Goal: Information Seeking & Learning: Learn about a topic

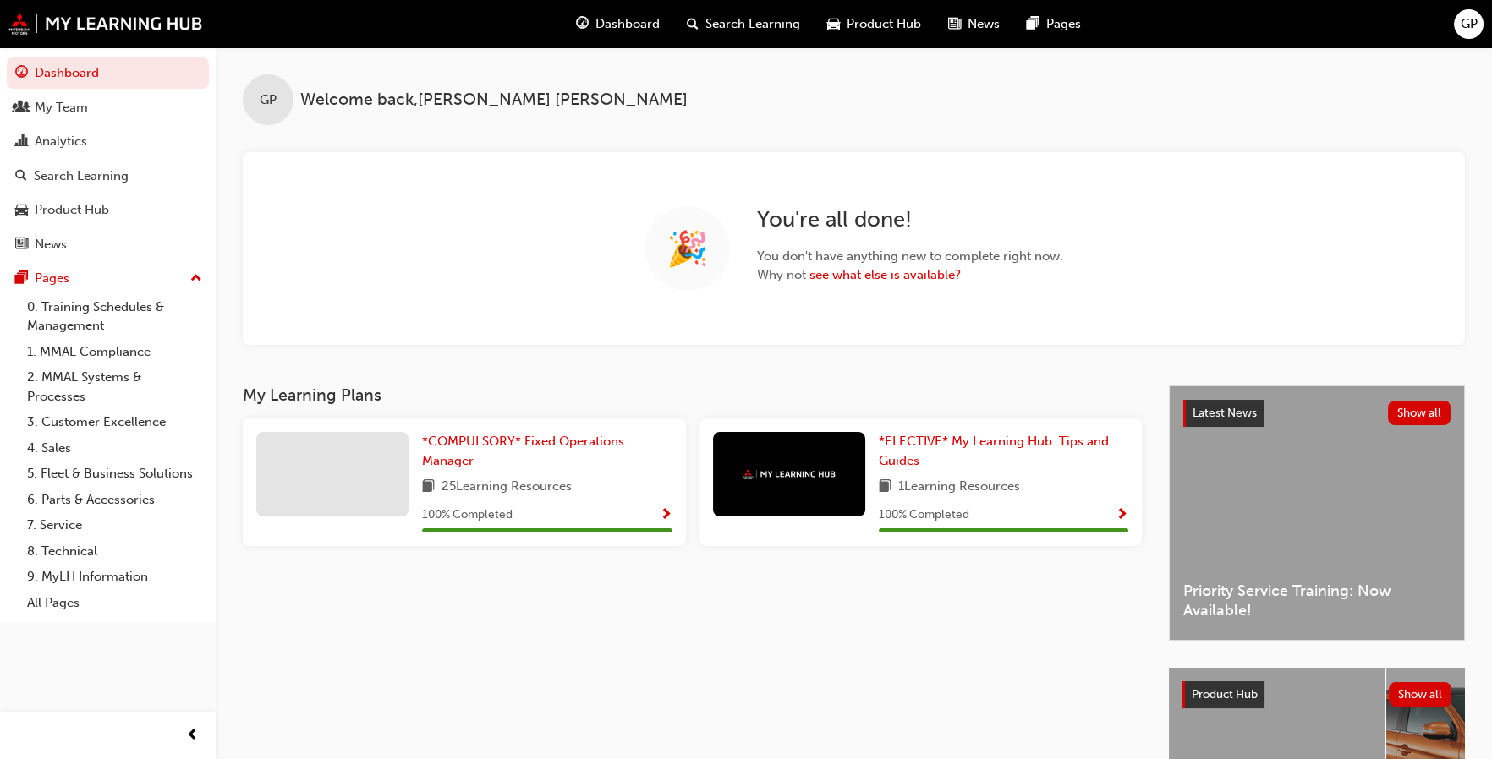
click at [374, 265] on div "🎉 You're all done! You don't have anything new to complete right now. Why not s…" at bounding box center [854, 248] width 1222 height 193
click at [52, 109] on div "My Team" at bounding box center [61, 107] width 53 height 19
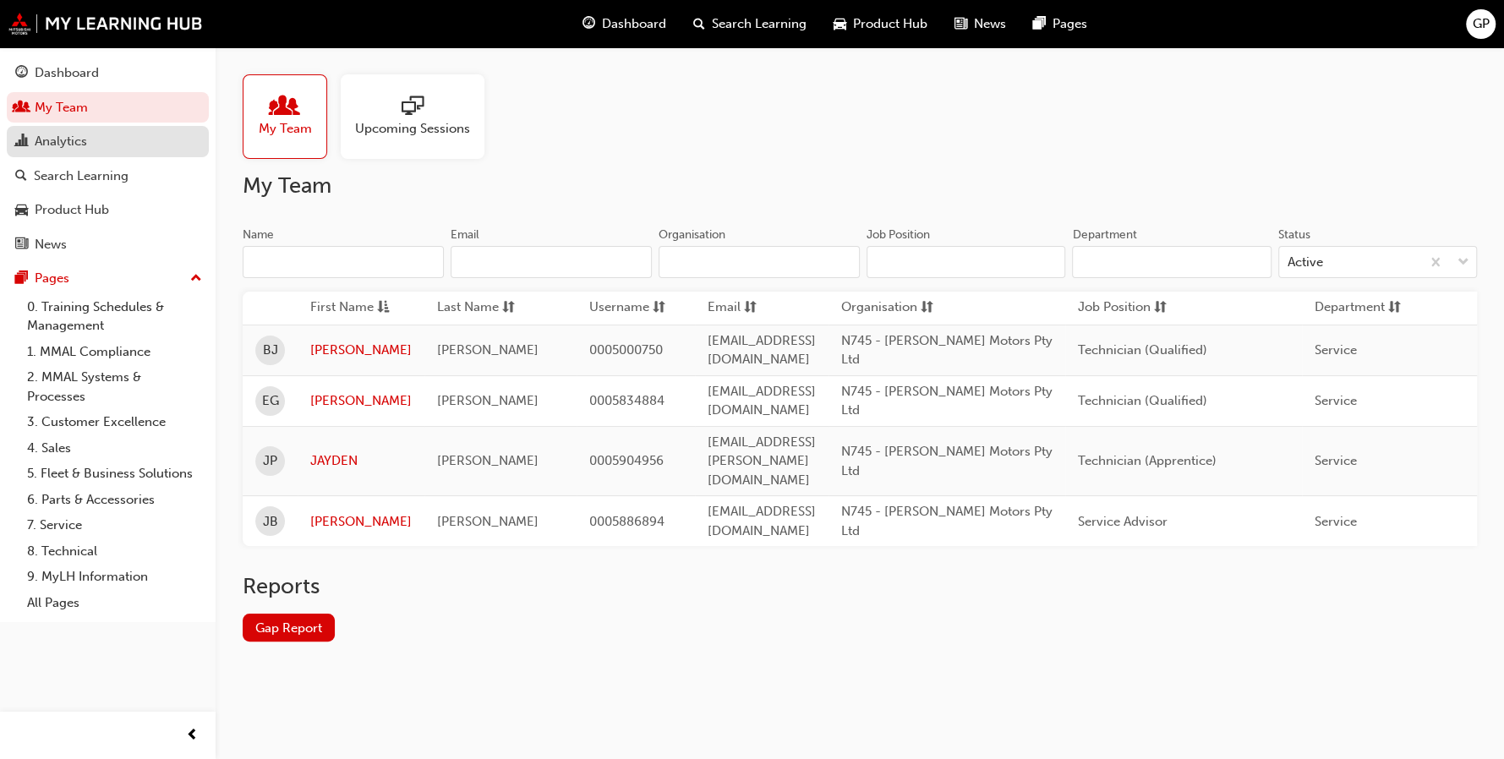
click at [64, 142] on div "Analytics" at bounding box center [61, 141] width 52 height 19
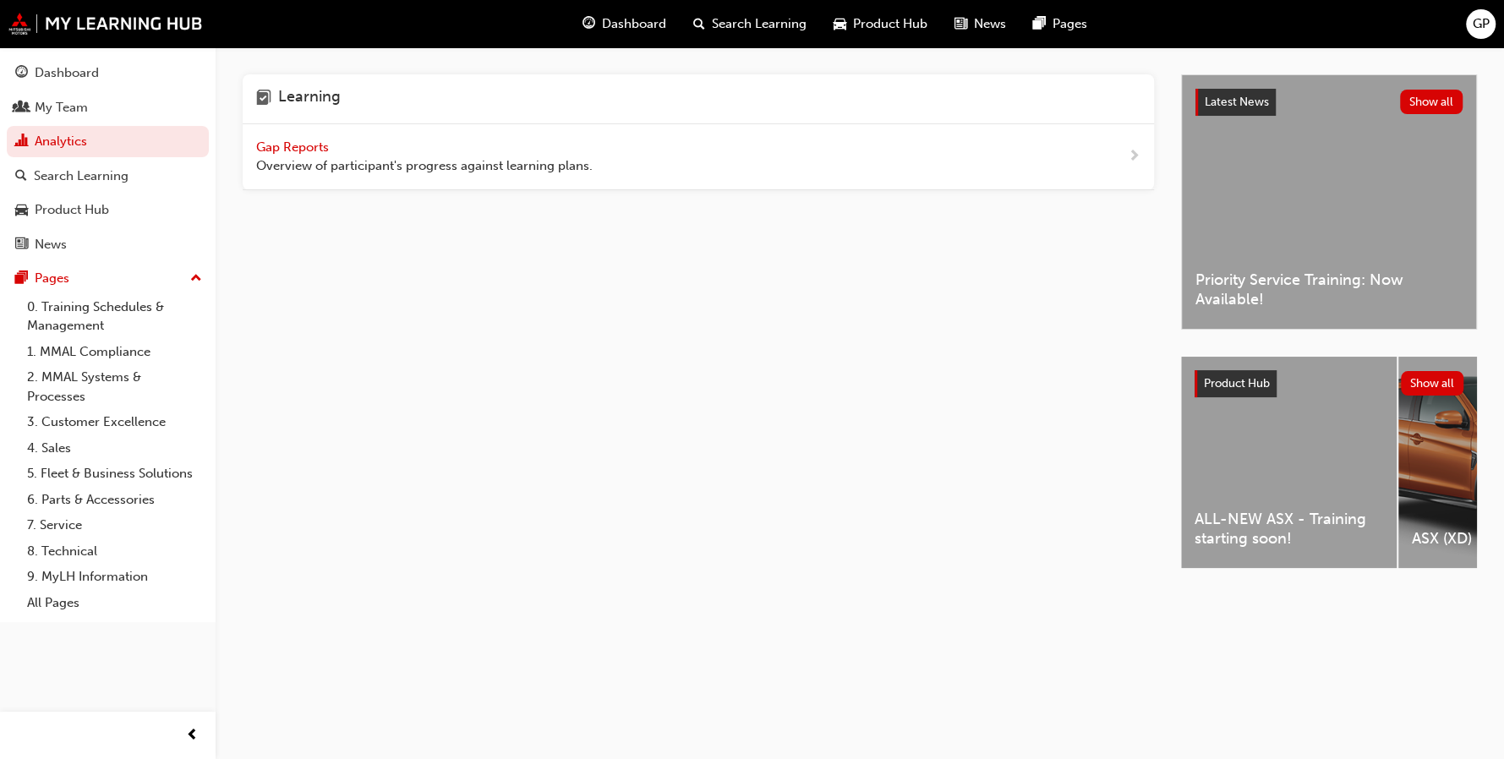
click at [314, 143] on span "Gap Reports" at bounding box center [294, 147] width 76 height 15
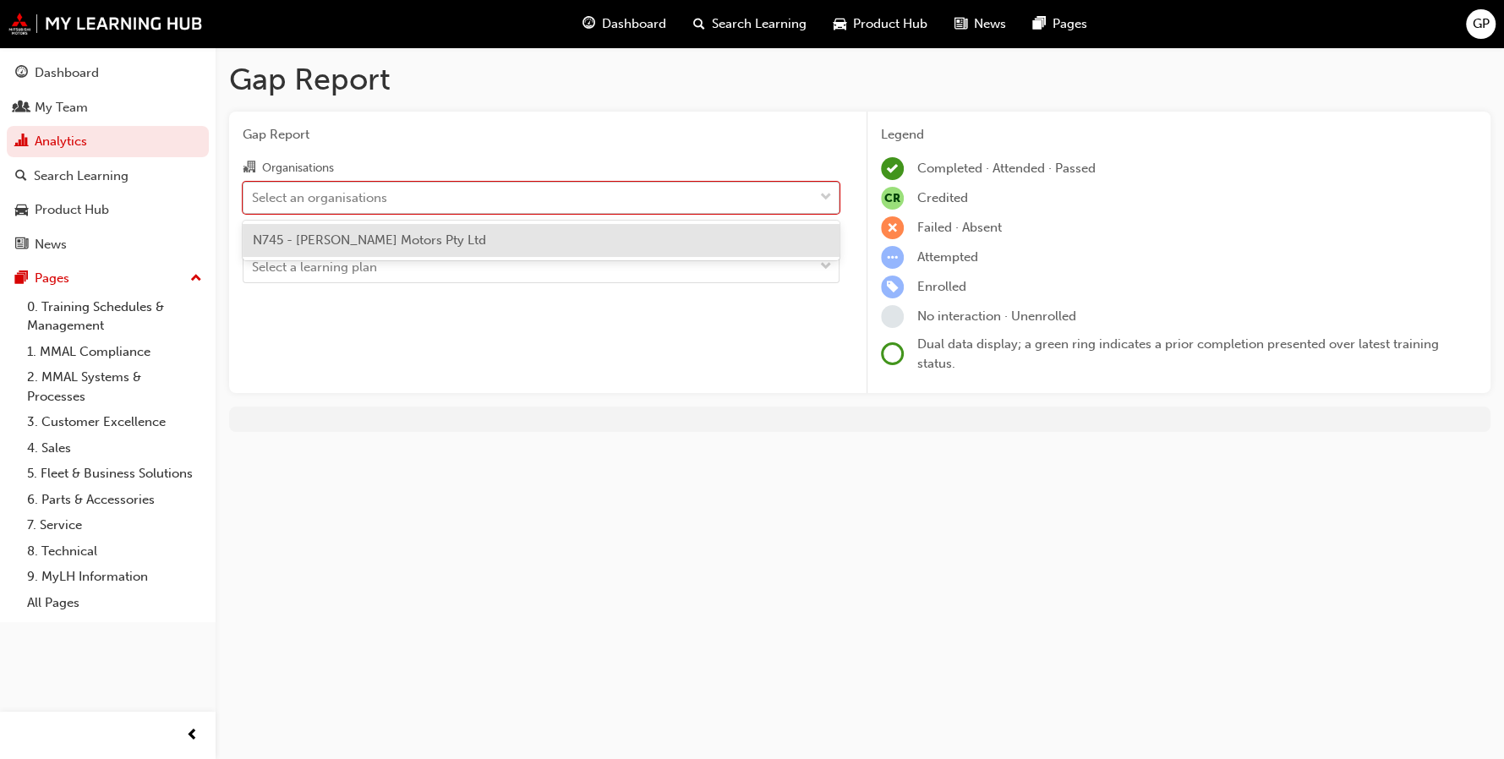
click at [827, 195] on span "down-icon" at bounding box center [826, 198] width 12 height 22
click at [254, 195] on input "Organisations option N745 - [PERSON_NAME] Motors Pty Ltd focused, 1 of 1. 1 res…" at bounding box center [253, 196] width 2 height 14
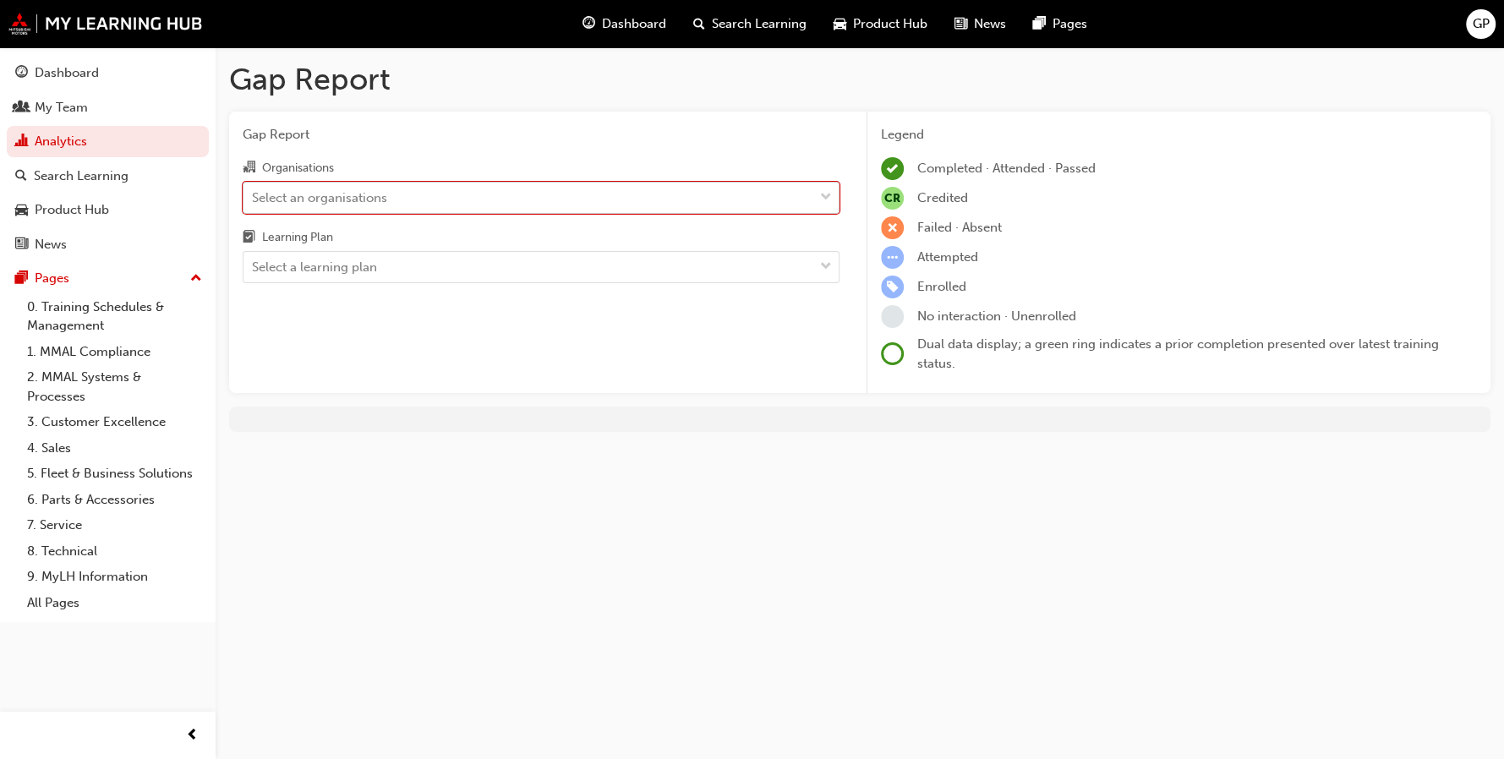
click at [827, 195] on span "down-icon" at bounding box center [826, 198] width 12 height 22
click at [254, 195] on input "Organisations 0 results available. Select is focused ,type to refine list, pres…" at bounding box center [253, 196] width 2 height 14
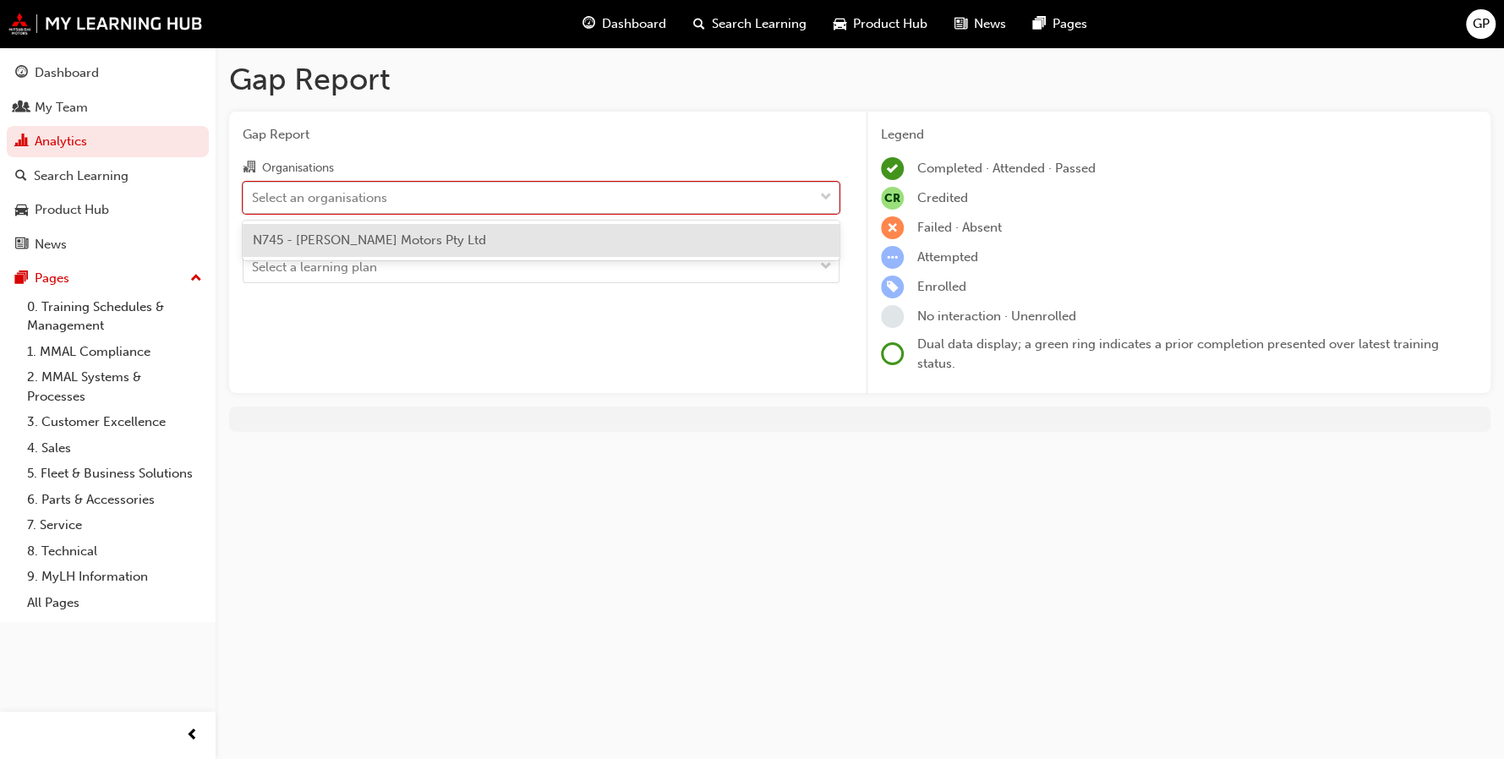
click at [827, 195] on span "down-icon" at bounding box center [826, 198] width 12 height 22
click at [254, 195] on input "Organisations option N745 - [PERSON_NAME] Motors Pty Ltd focused, 1 of 1. 1 res…" at bounding box center [253, 196] width 2 height 14
click at [684, 236] on div "N745 - [PERSON_NAME] Motors Pty Ltd" at bounding box center [541, 240] width 597 height 33
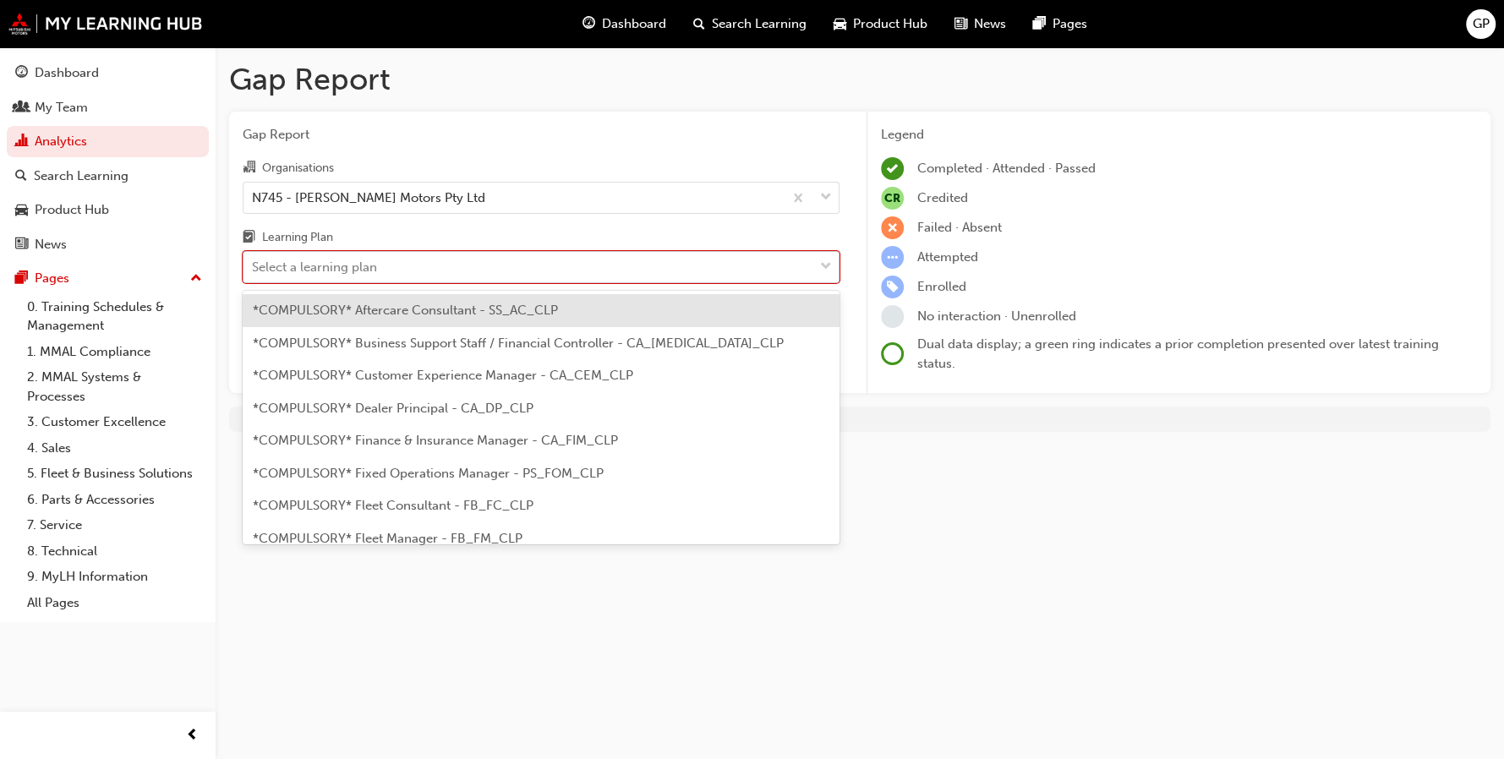
click at [832, 265] on div at bounding box center [826, 267] width 25 height 30
click at [254, 265] on input "Learning Plan option *COMPULSORY* Aftercare Consultant - SS_AC_CLP focused, 1 o…" at bounding box center [253, 267] width 2 height 14
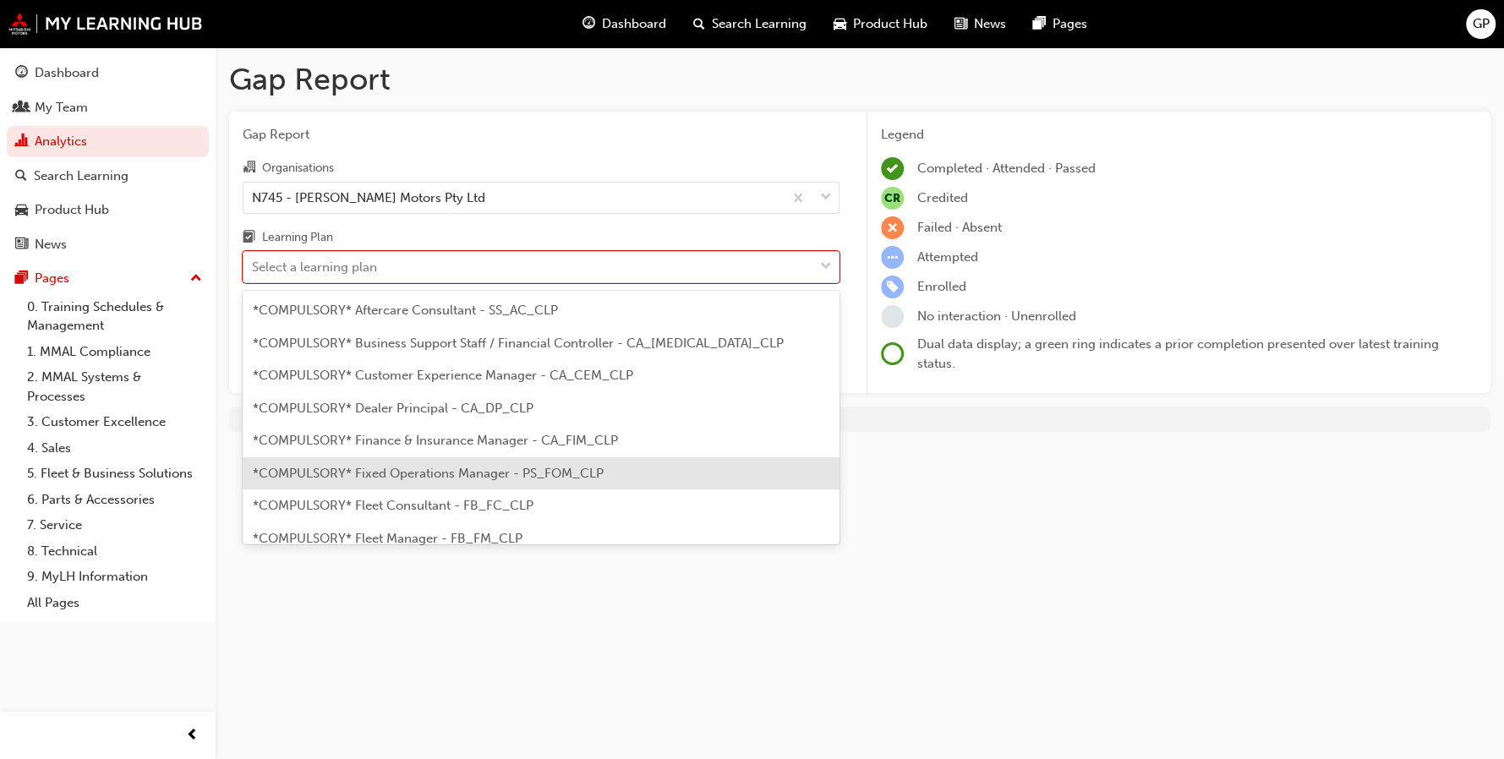
click at [567, 468] on span "*COMPULSORY* Fixed Operations Manager - PS_FOM_CLP" at bounding box center [428, 473] width 351 height 15
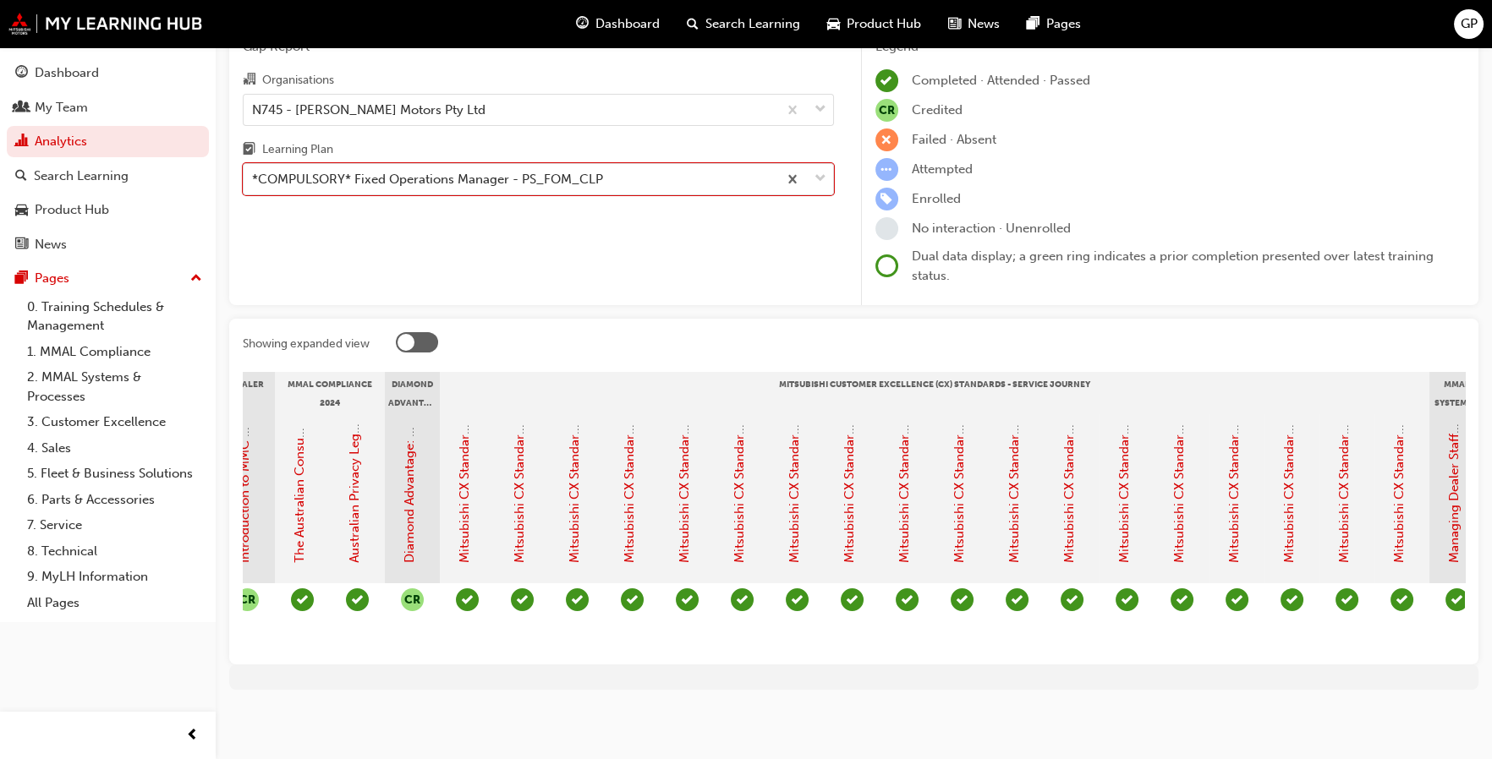
scroll to position [0, 426]
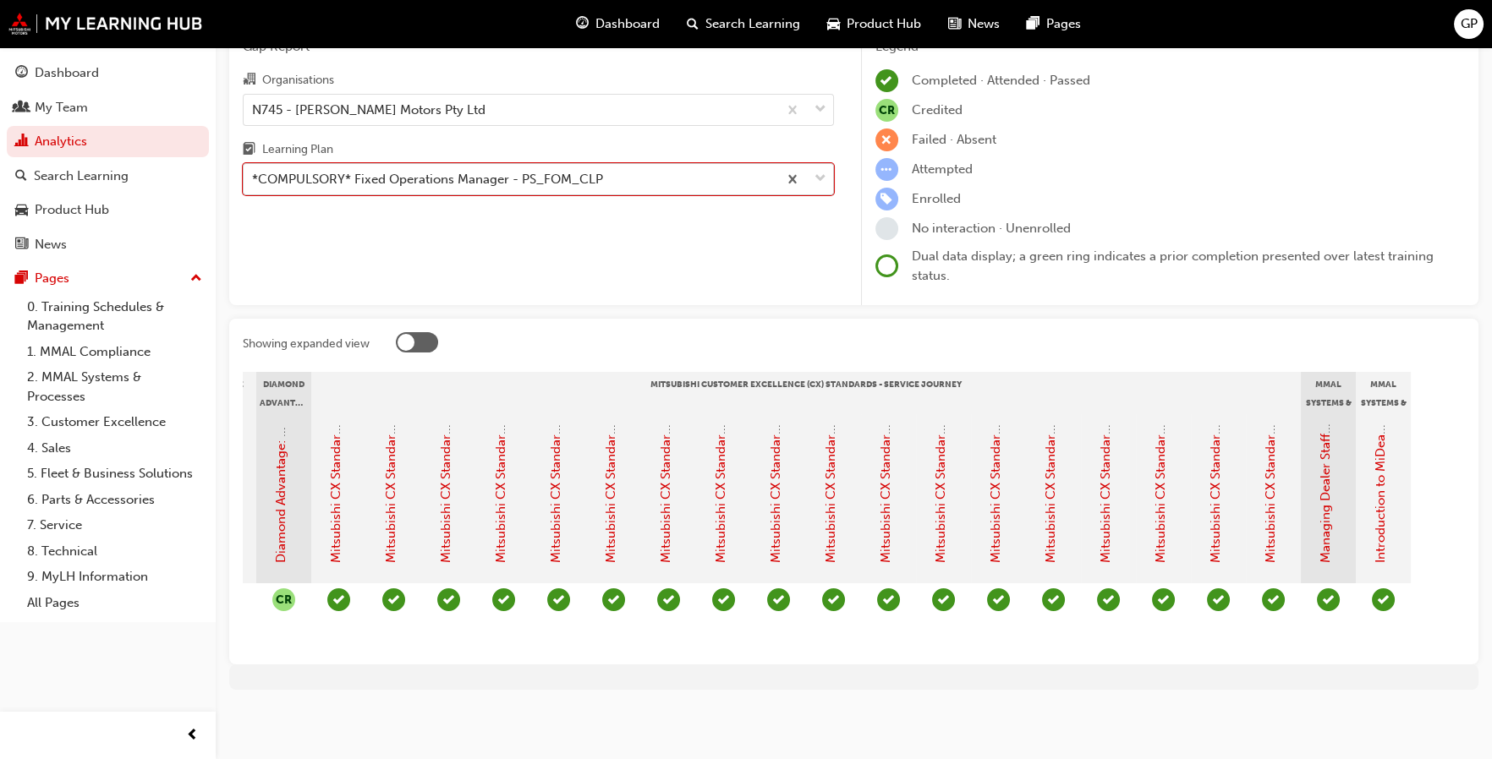
click at [818, 170] on span "down-icon" at bounding box center [820, 179] width 12 height 22
click at [254, 172] on input "Learning Plan option *COMPULSORY* Fixed Operations Manager - PS_FOM_CLP, select…" at bounding box center [253, 179] width 2 height 14
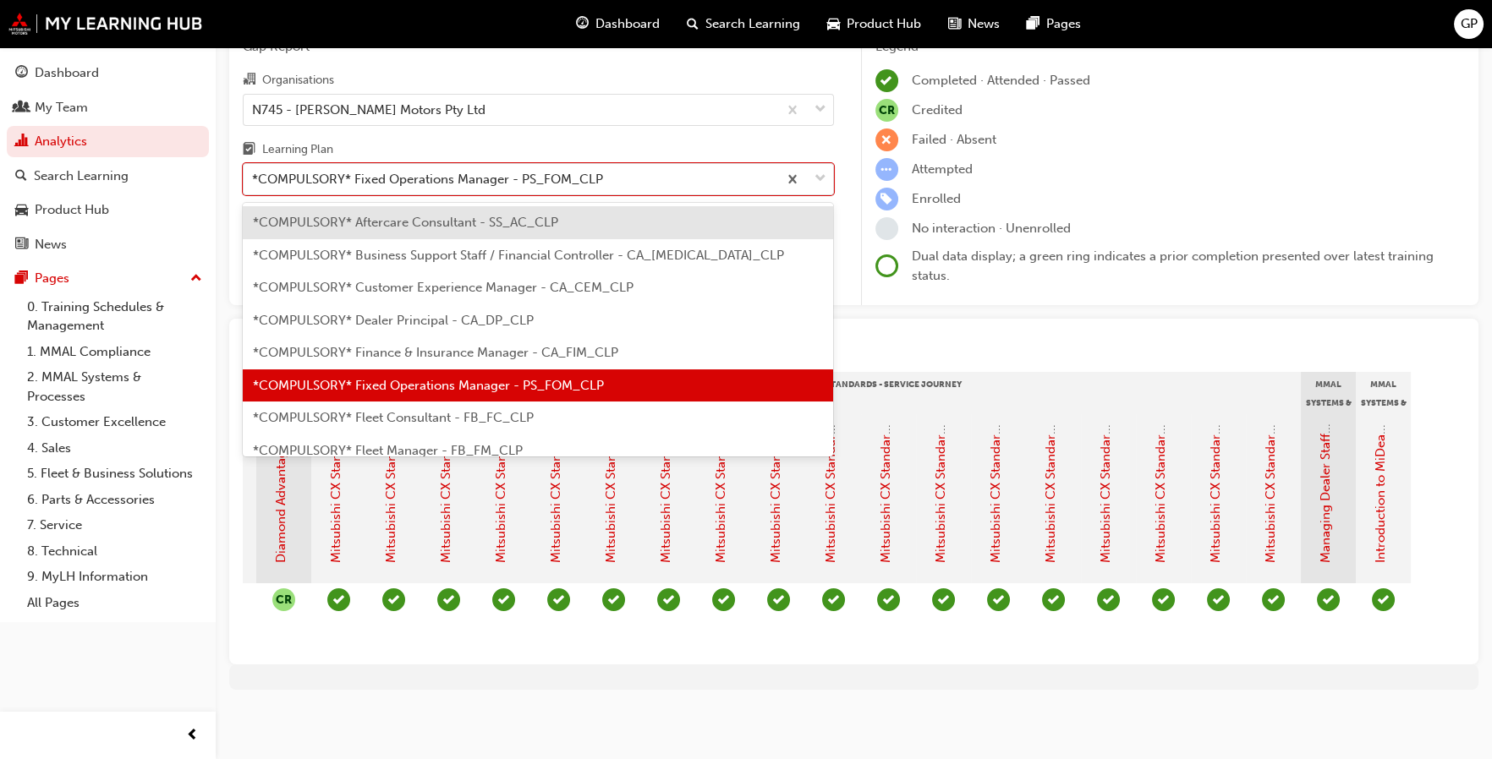
click at [477, 313] on span "*COMPULSORY* Dealer Principal - CA_DP_CLP" at bounding box center [393, 320] width 281 height 15
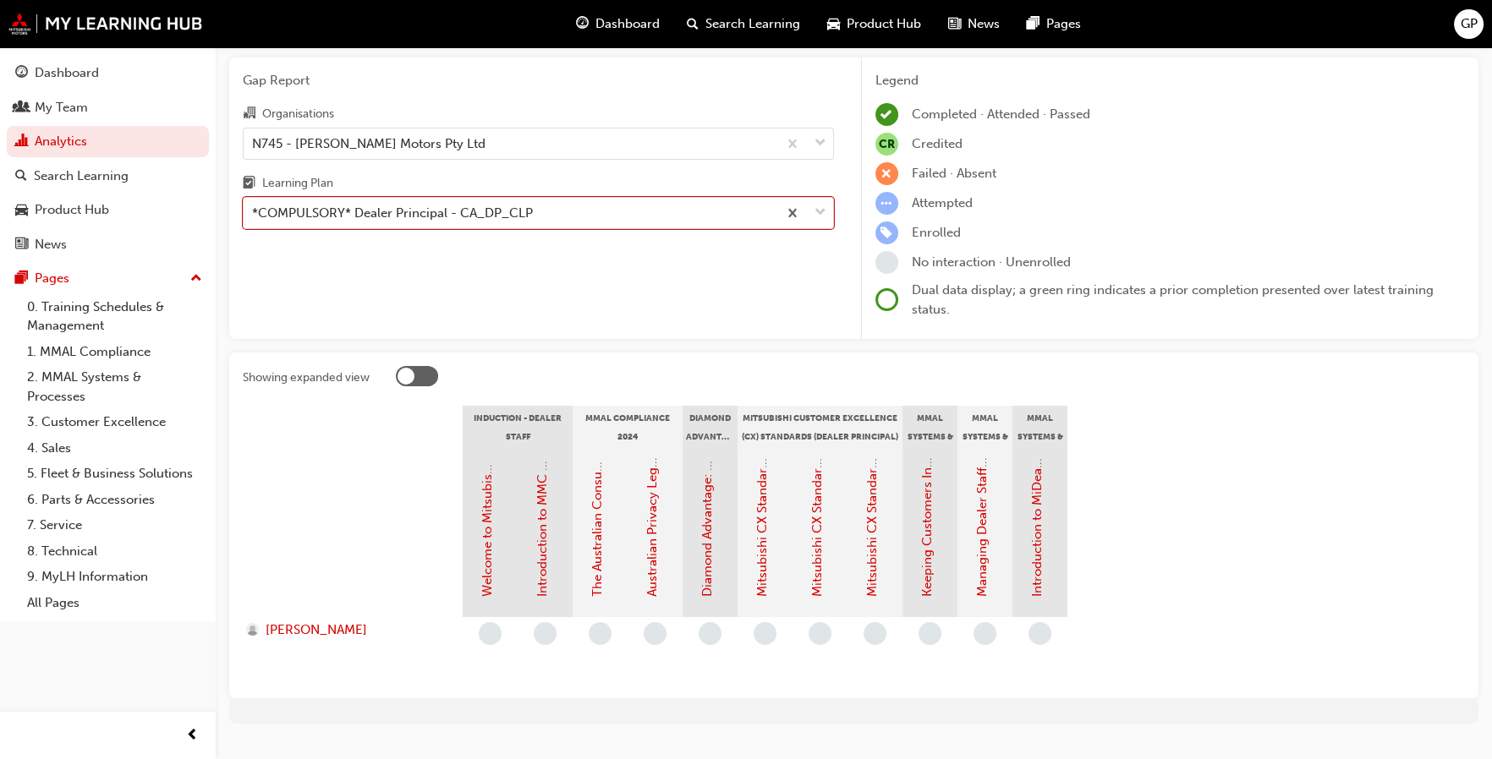
scroll to position [84, 0]
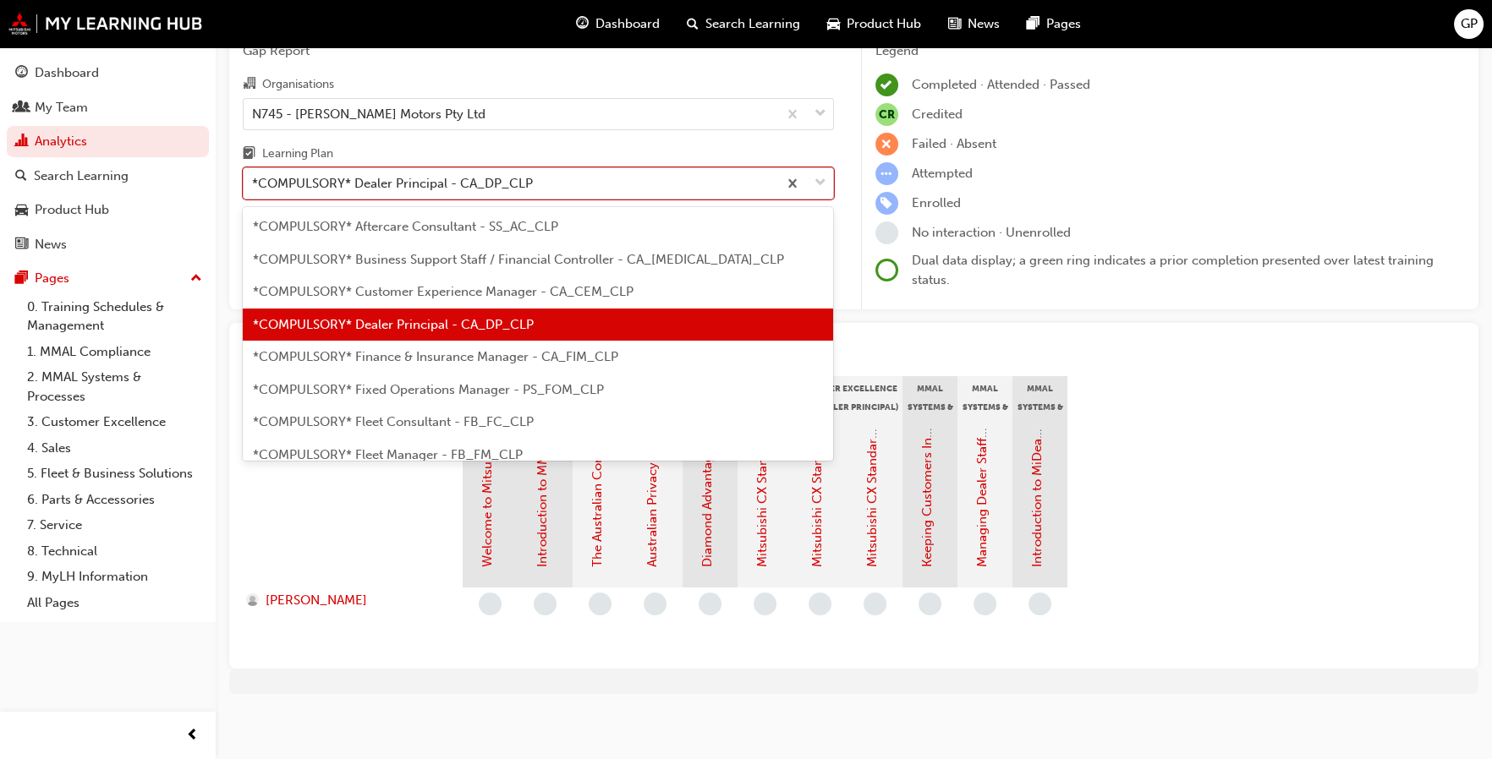
click at [822, 186] on span "down-icon" at bounding box center [820, 184] width 12 height 22
click at [254, 186] on input "Learning Plan option *COMPULSORY* Dealer Principal - CA_DP_CLP, selected. optio…" at bounding box center [253, 183] width 2 height 14
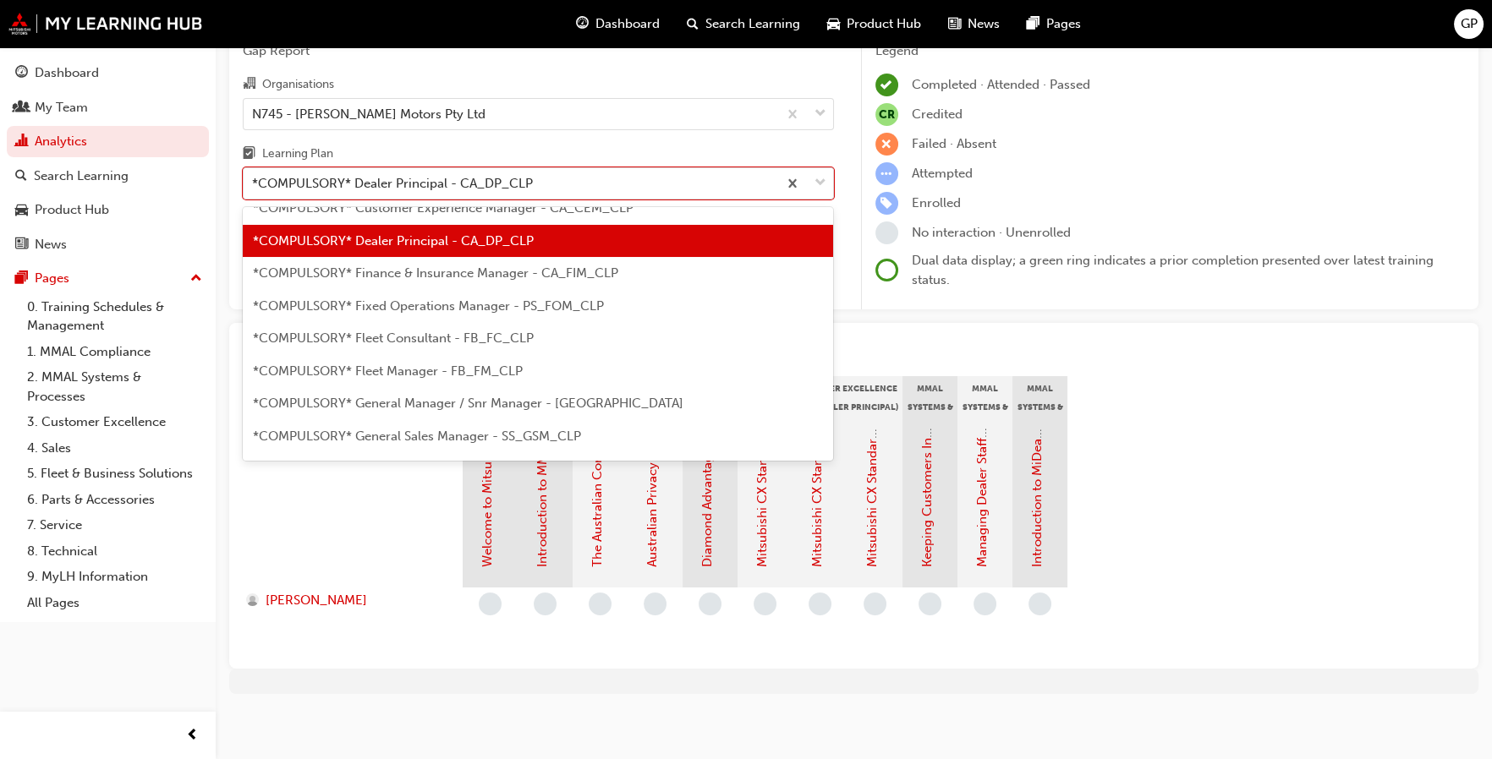
scroll to position [168, 0]
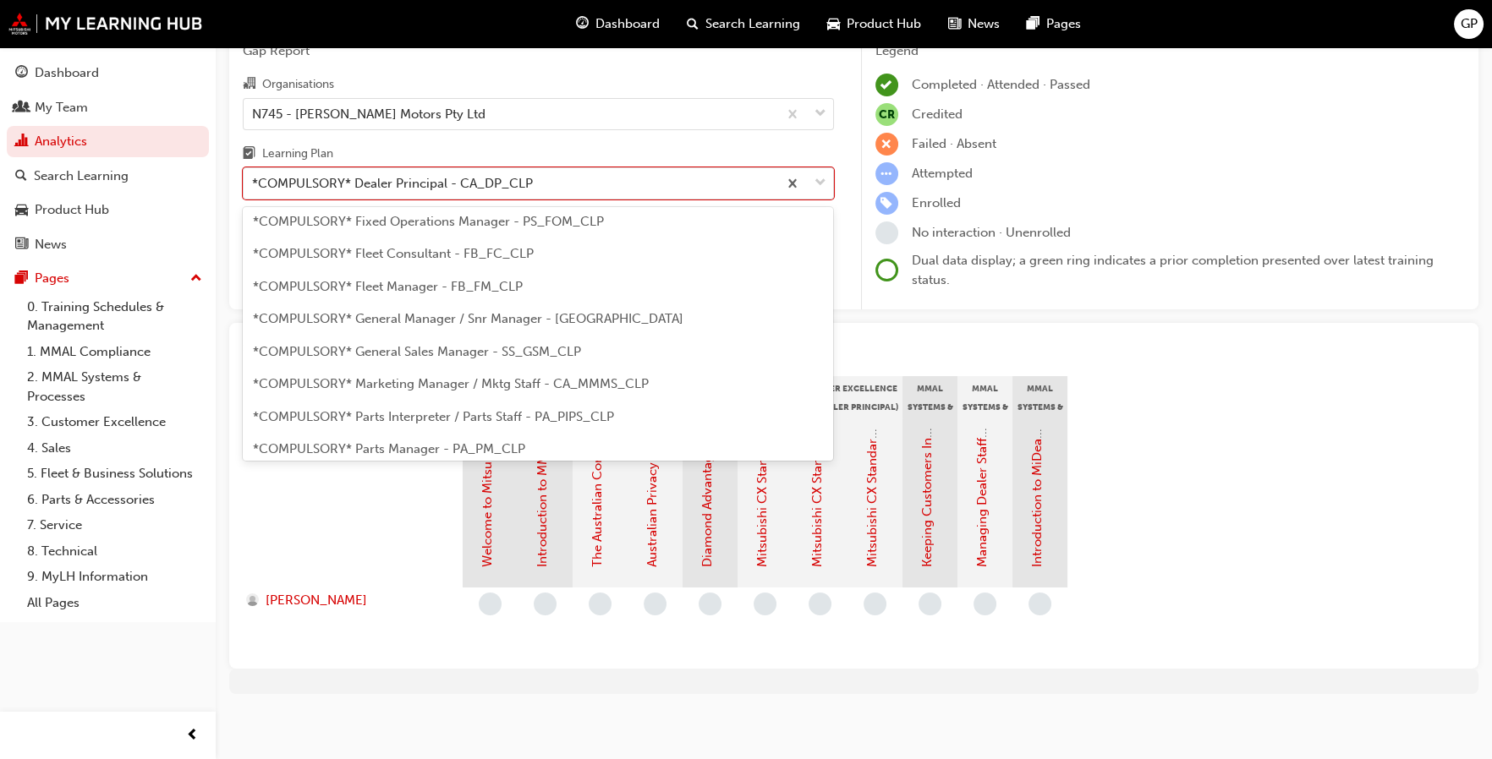
click at [524, 345] on span "*COMPULSORY* General Sales Manager - SS_GSM_CLP" at bounding box center [417, 351] width 328 height 15
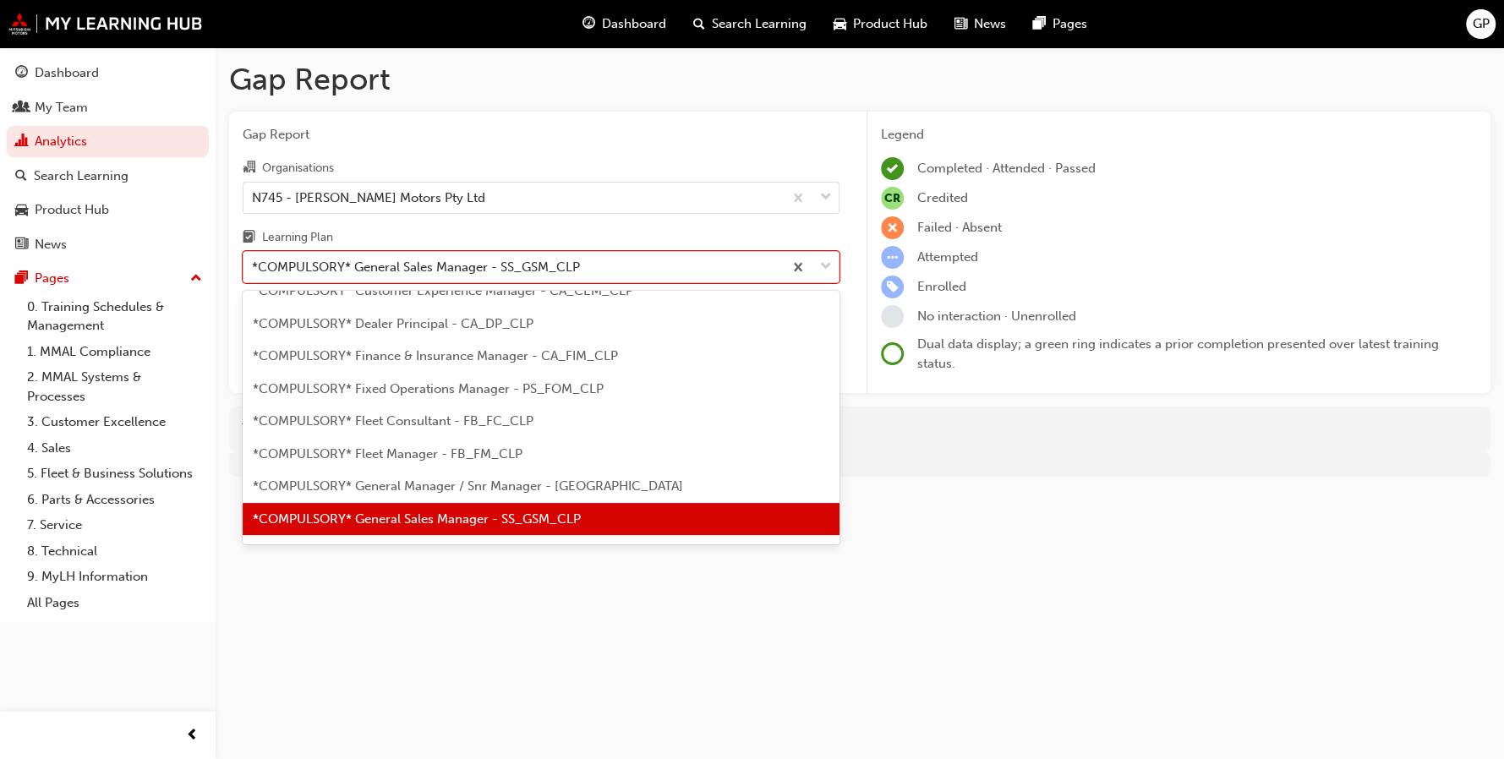
click at [825, 269] on span "down-icon" at bounding box center [826, 267] width 12 height 22
click at [254, 269] on input "Learning Plan option *COMPULSORY* General Sales Manager - SS_GSM_CLP, selected.…" at bounding box center [253, 267] width 2 height 14
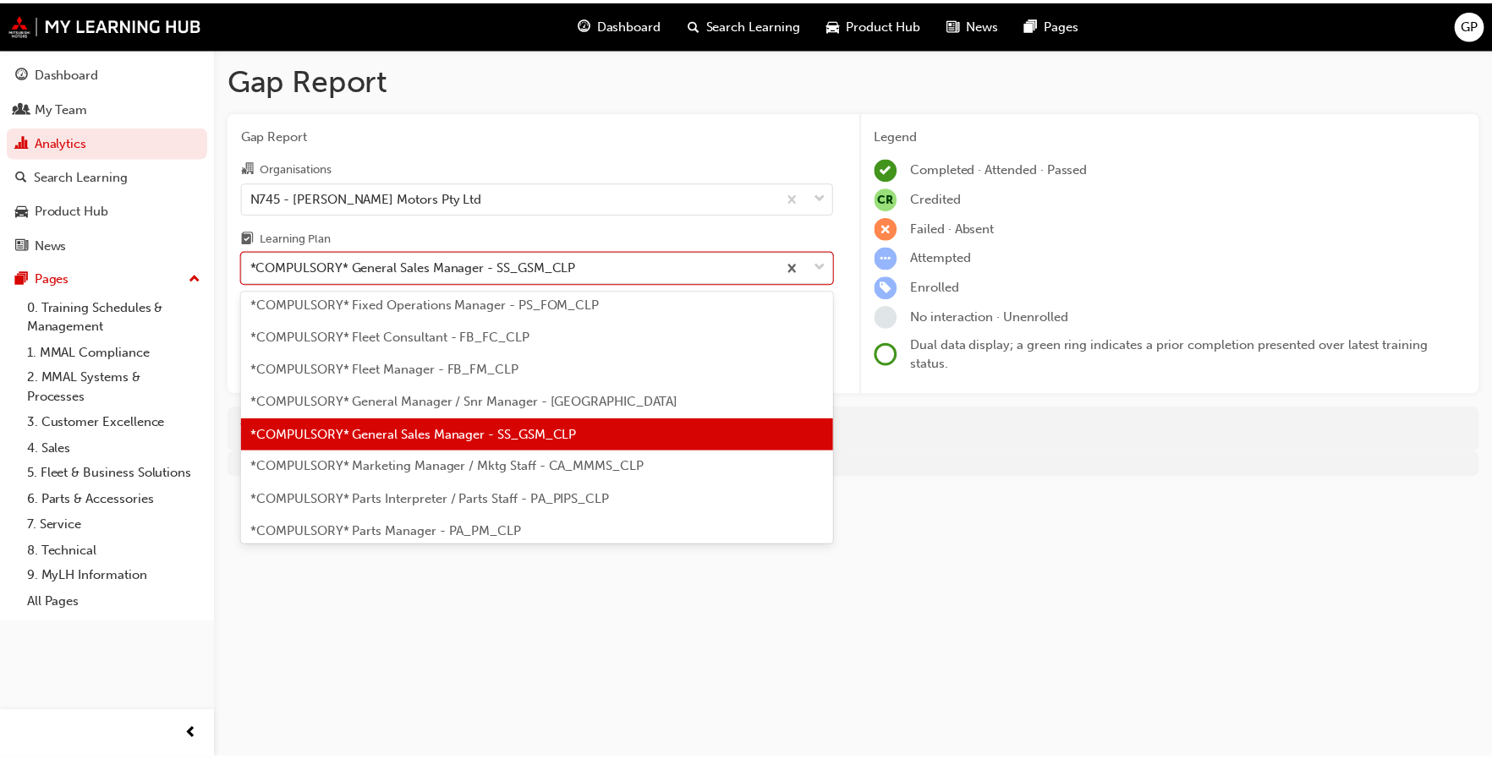
scroll to position [254, 0]
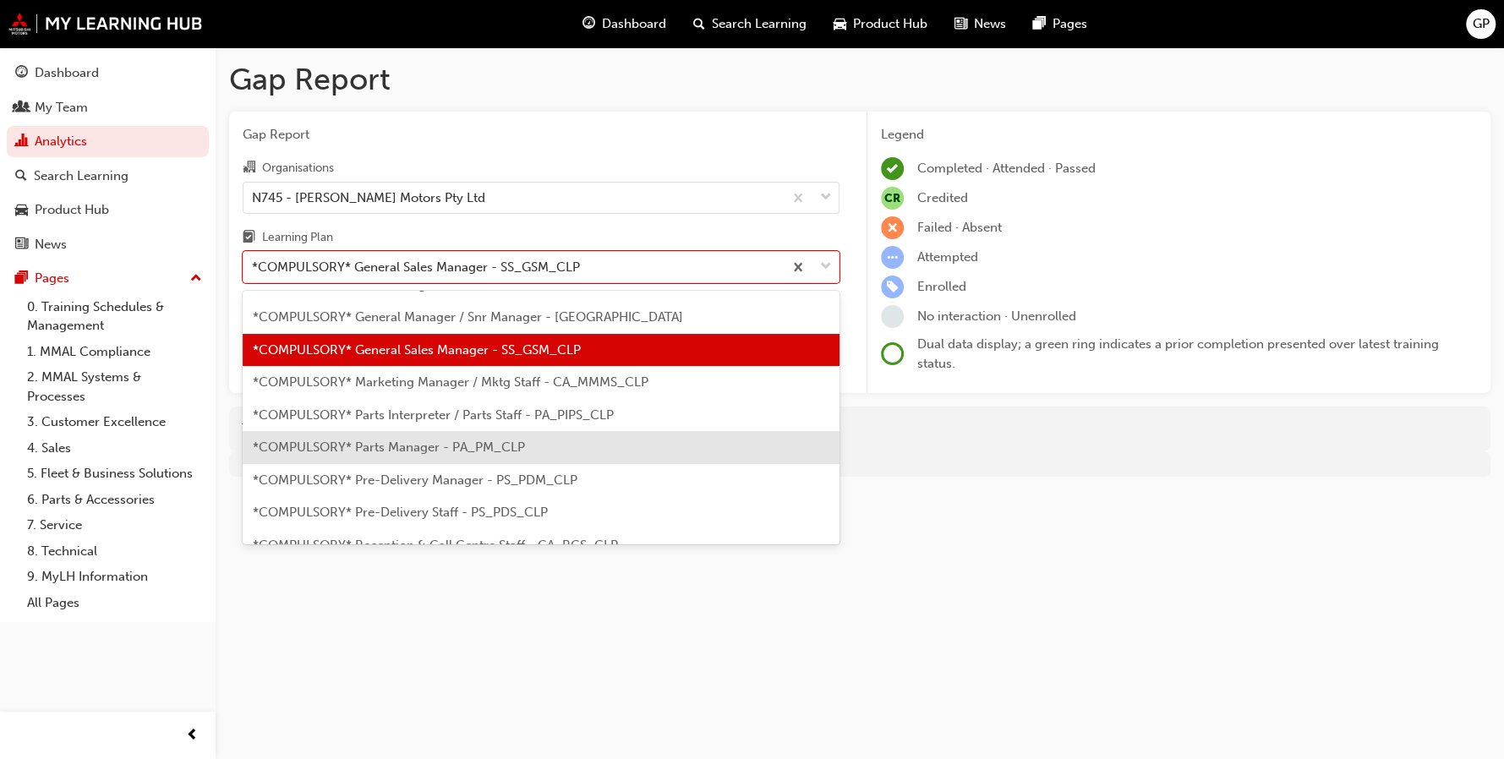
click at [470, 442] on span "*COMPULSORY* Parts Manager - PA_PM_CLP" at bounding box center [389, 447] width 272 height 15
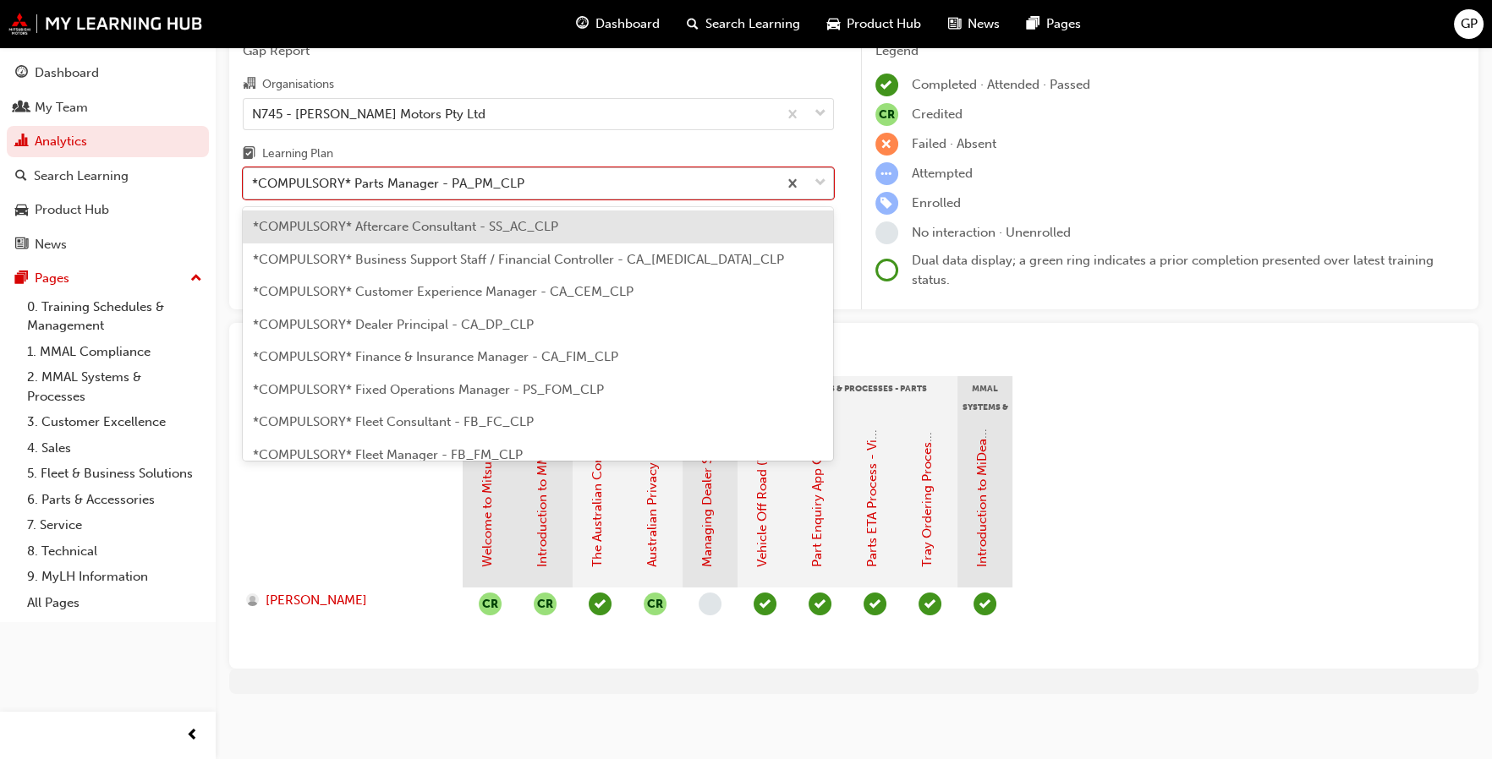
scroll to position [183, 0]
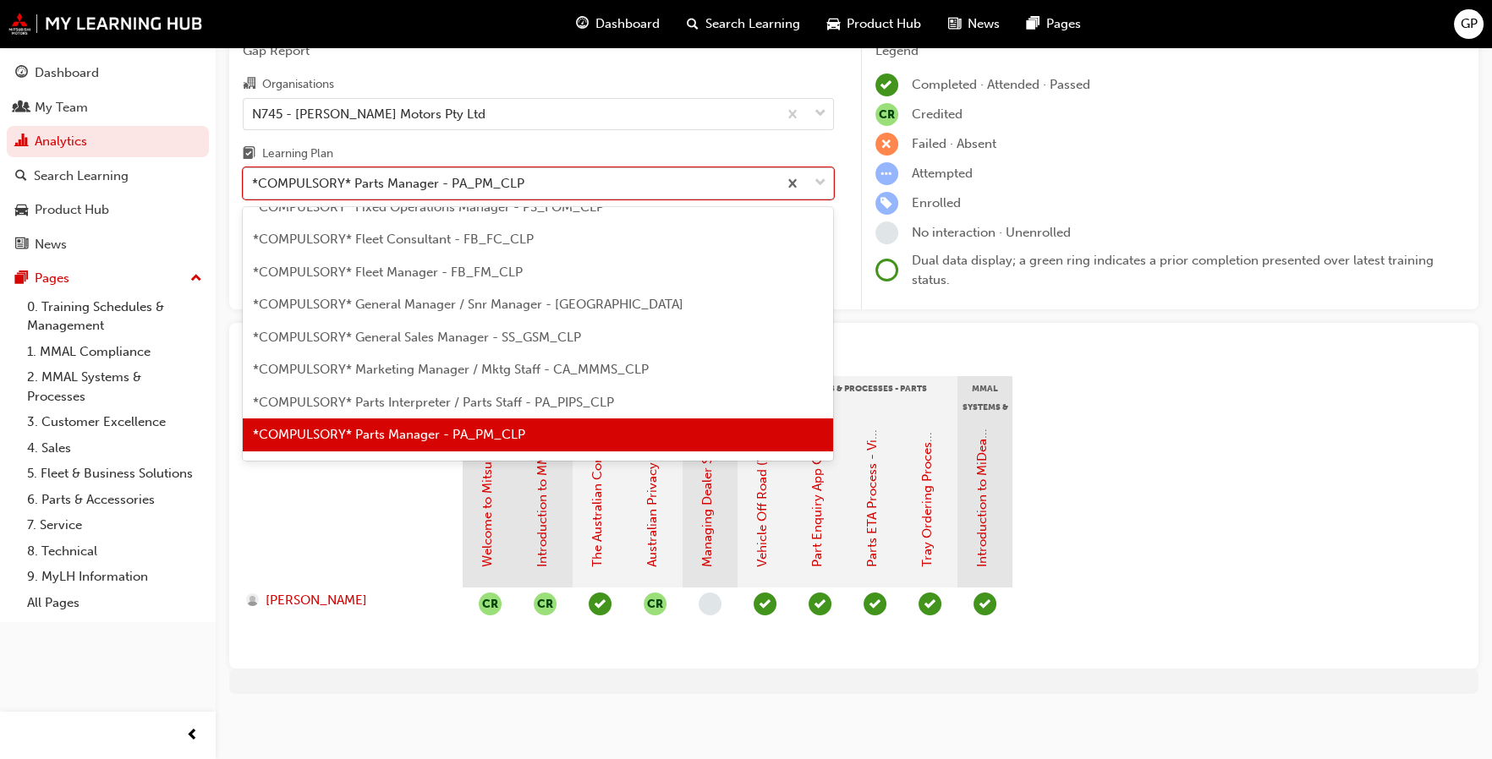
click at [820, 189] on span "down-icon" at bounding box center [820, 184] width 12 height 22
click at [254, 189] on input "Learning Plan option *COMPULSORY* Parts Manager - PA_PM_CLP, selected. option *…" at bounding box center [253, 183] width 2 height 14
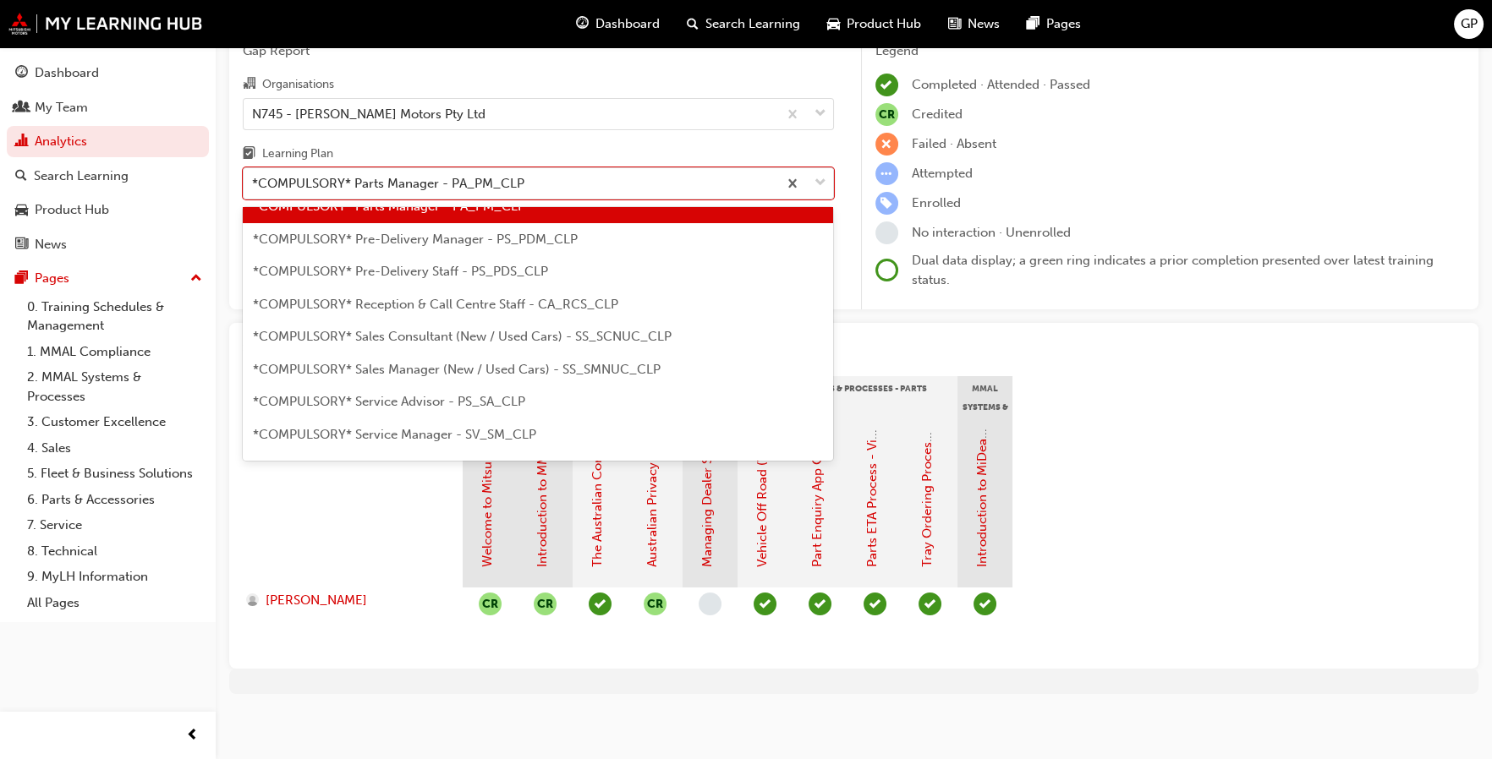
scroll to position [436, 0]
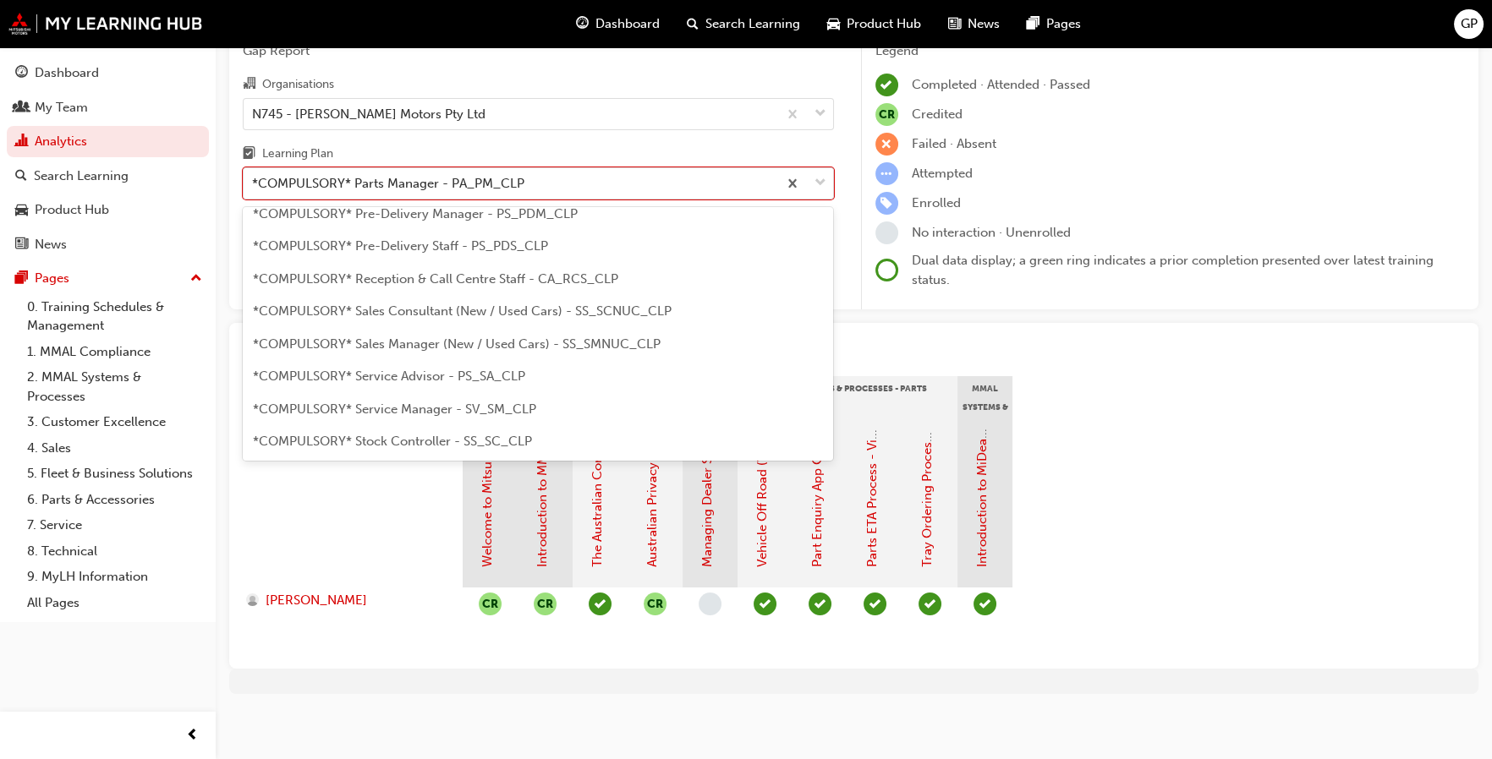
click at [515, 312] on span "*COMPULSORY* Sales Consultant (New / Used Cars) - SS_SCNUC_CLP" at bounding box center [462, 311] width 419 height 15
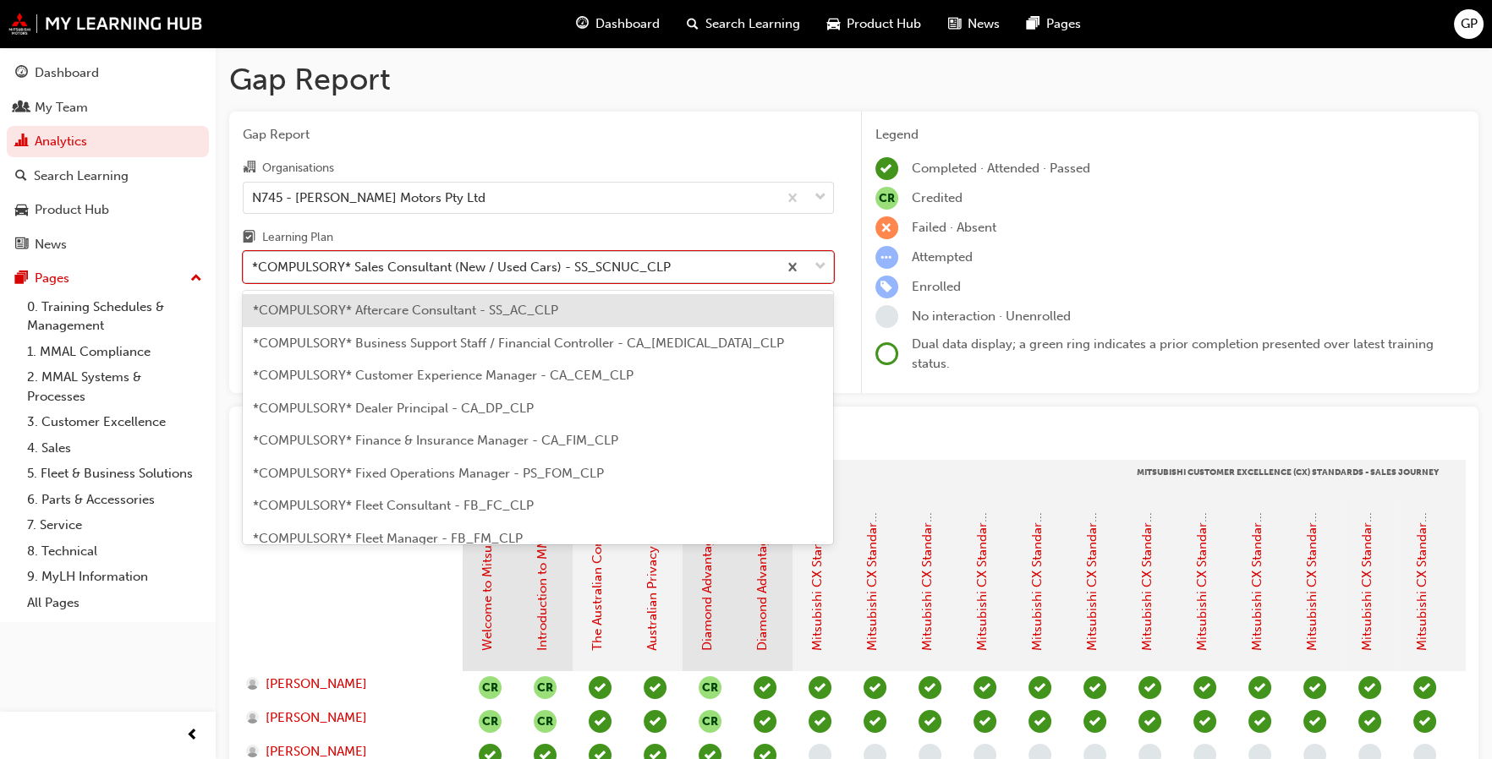
click at [819, 266] on span "down-icon" at bounding box center [820, 267] width 12 height 22
click at [254, 266] on input "Learning Plan option *COMPULSORY* Sales Consultant (New / Used Cars) - SS_SCNUC…" at bounding box center [253, 267] width 2 height 14
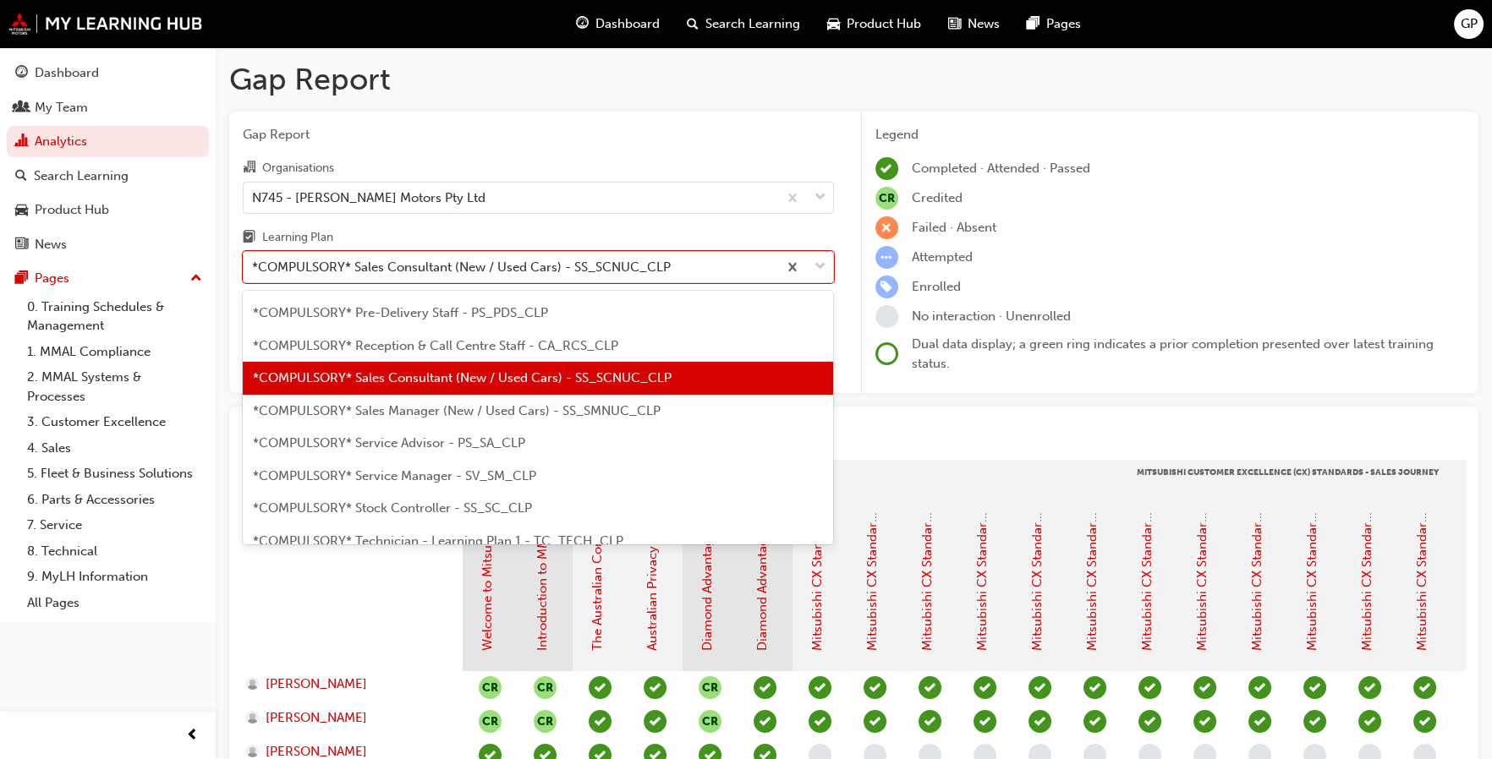
scroll to position [482, 0]
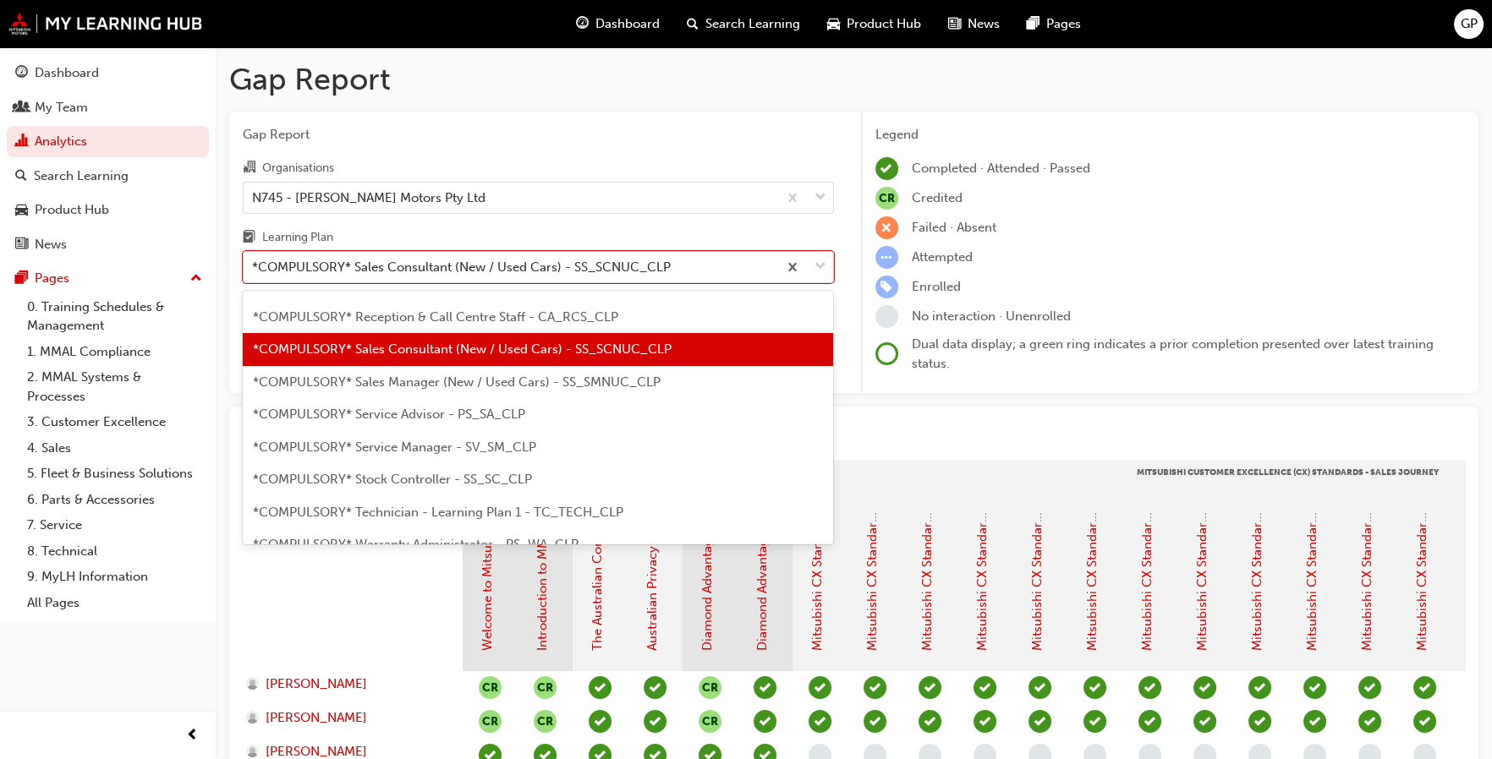
click at [613, 382] on span "*COMPULSORY* Sales Manager (New / Used Cars) - SS_SMNUC_CLP" at bounding box center [457, 382] width 408 height 15
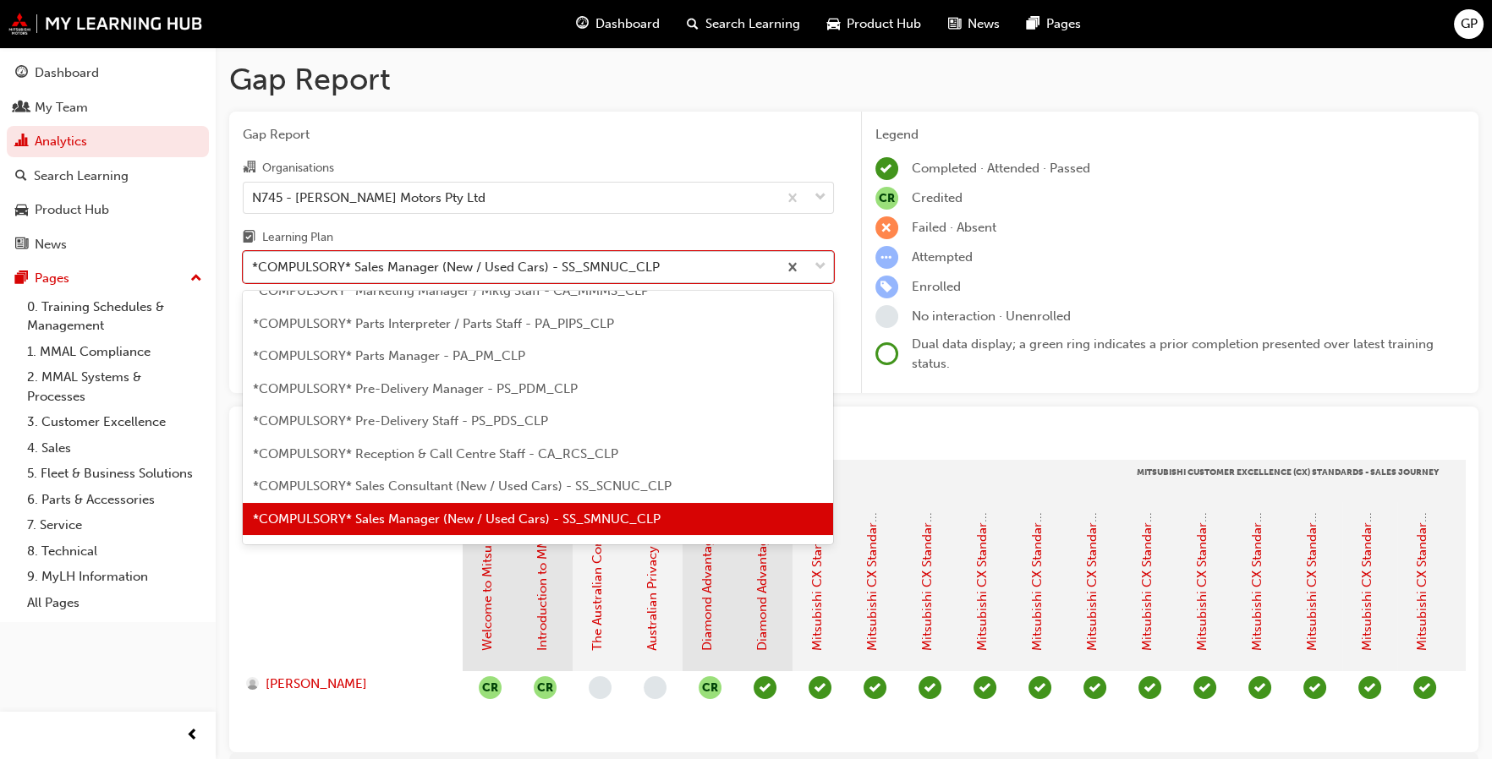
click at [818, 271] on span "down-icon" at bounding box center [820, 267] width 12 height 22
click at [254, 271] on input "Learning Plan option *COMPULSORY* Sales Manager (New / Used Cars) - SS_SMNUC_CL…" at bounding box center [253, 267] width 2 height 14
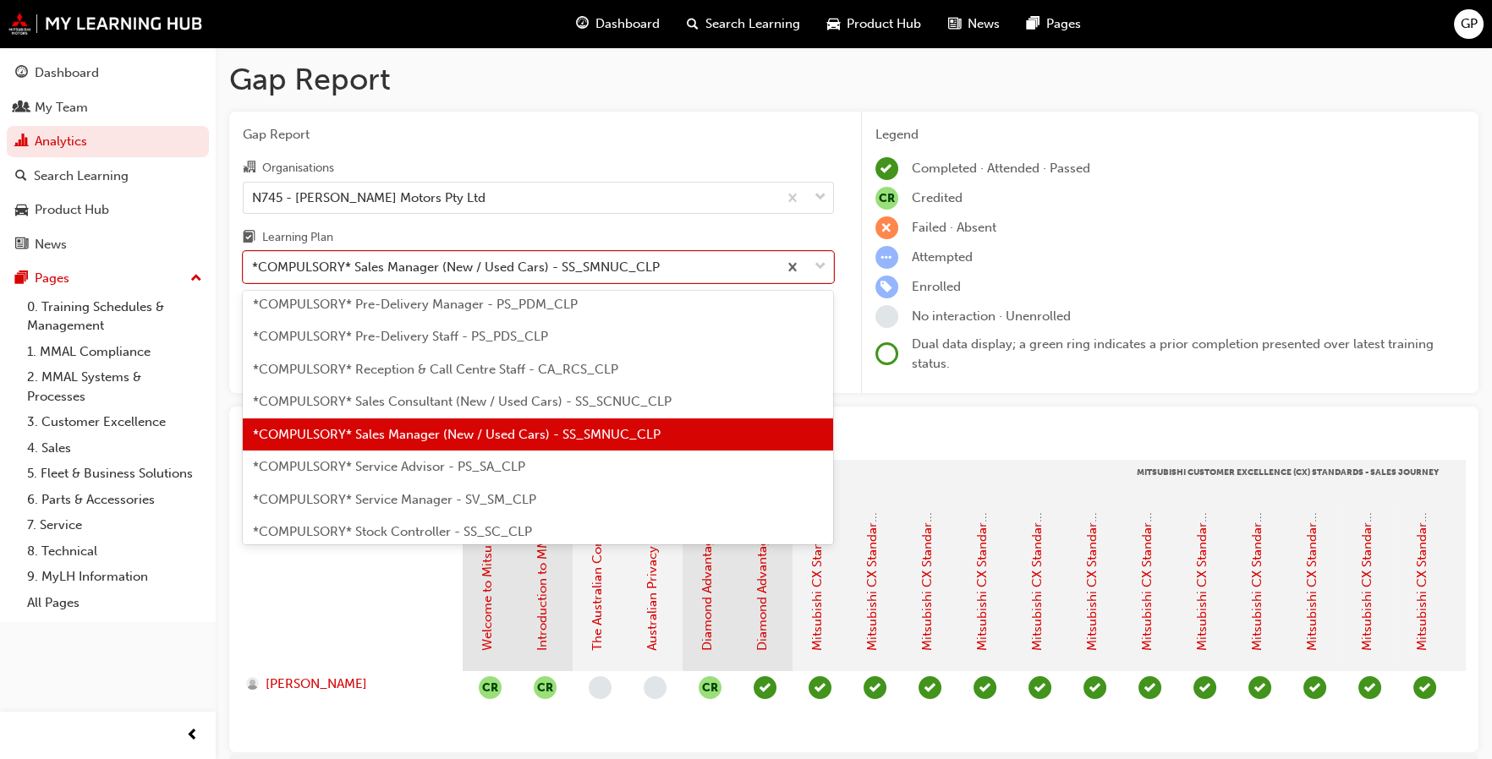
scroll to position [514, 0]
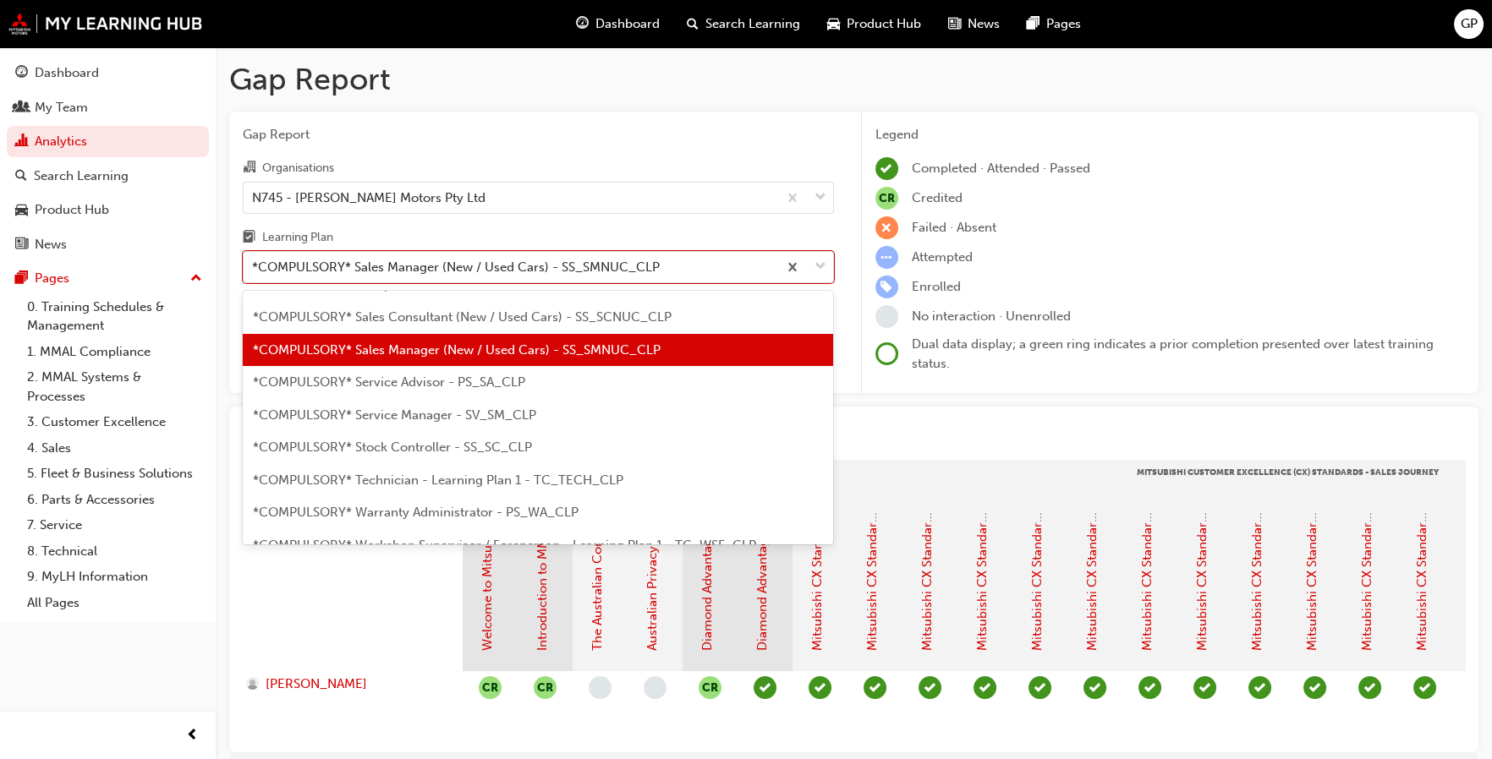
click at [624, 384] on div "*COMPULSORY* Service Advisor - PS_SA_CLP" at bounding box center [538, 382] width 590 height 33
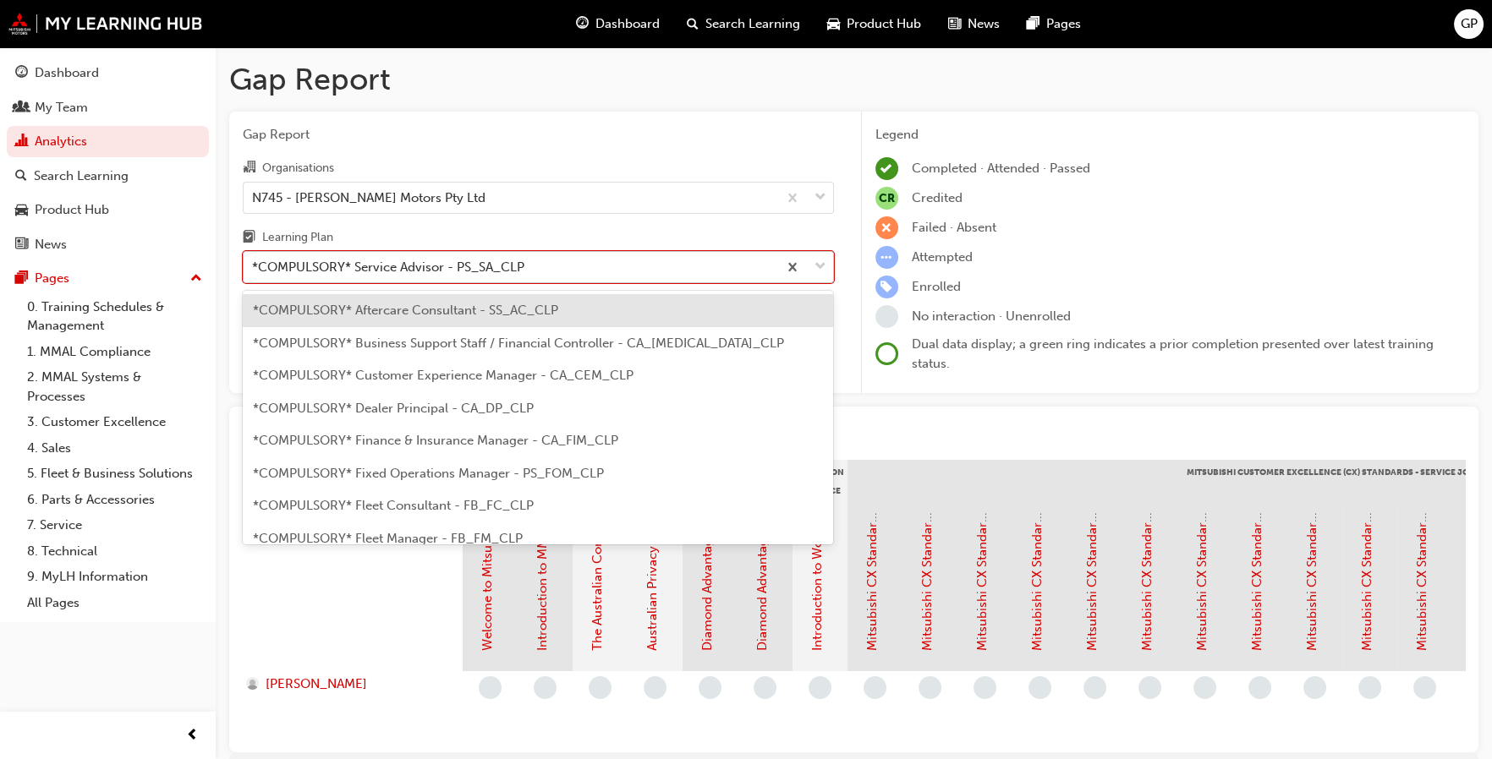
click at [819, 268] on span "down-icon" at bounding box center [820, 267] width 12 height 22
click at [254, 268] on input "Learning Plan option *COMPULSORY* Service Advisor - PS_SA_CLP, selected. option…" at bounding box center [253, 267] width 2 height 14
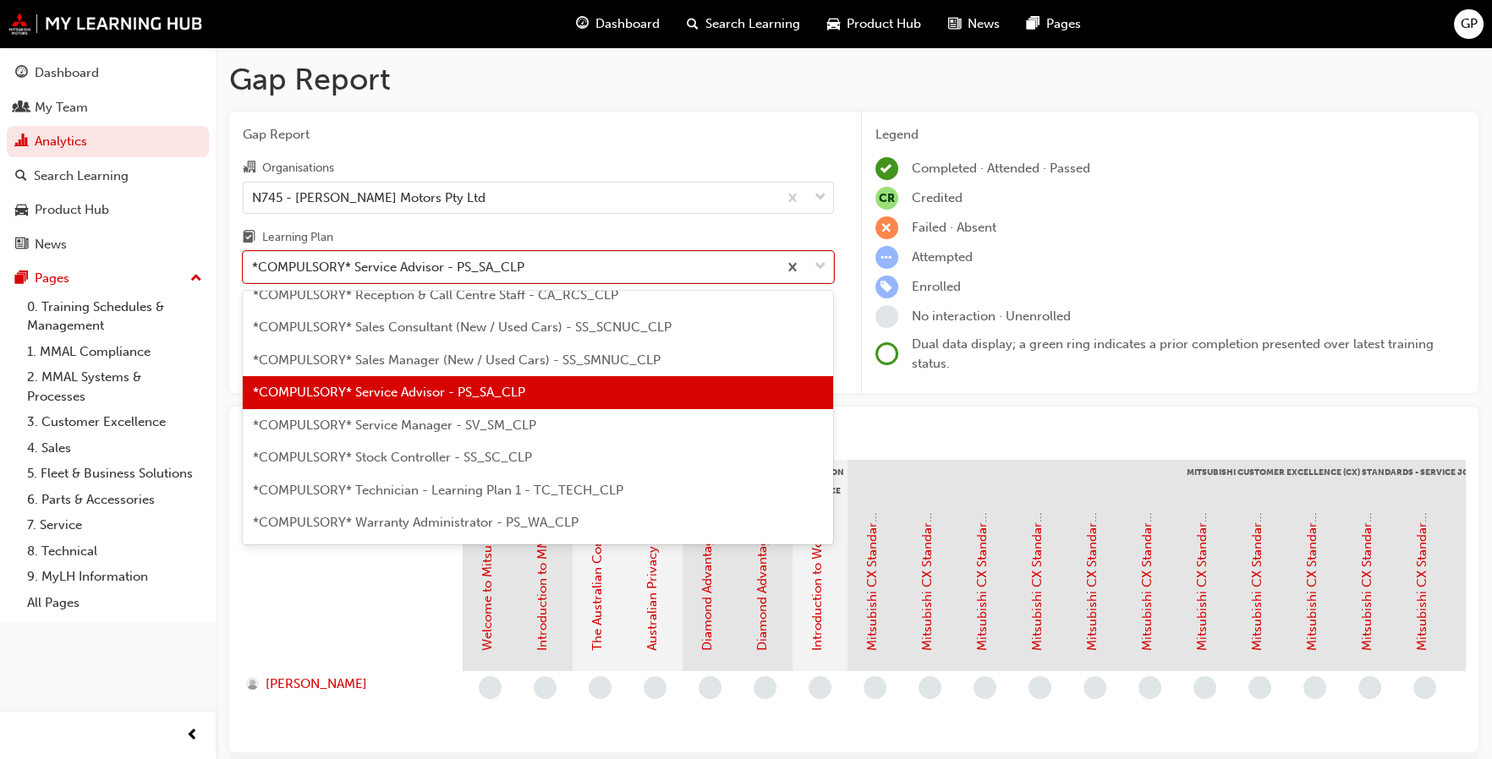
scroll to position [546, 0]
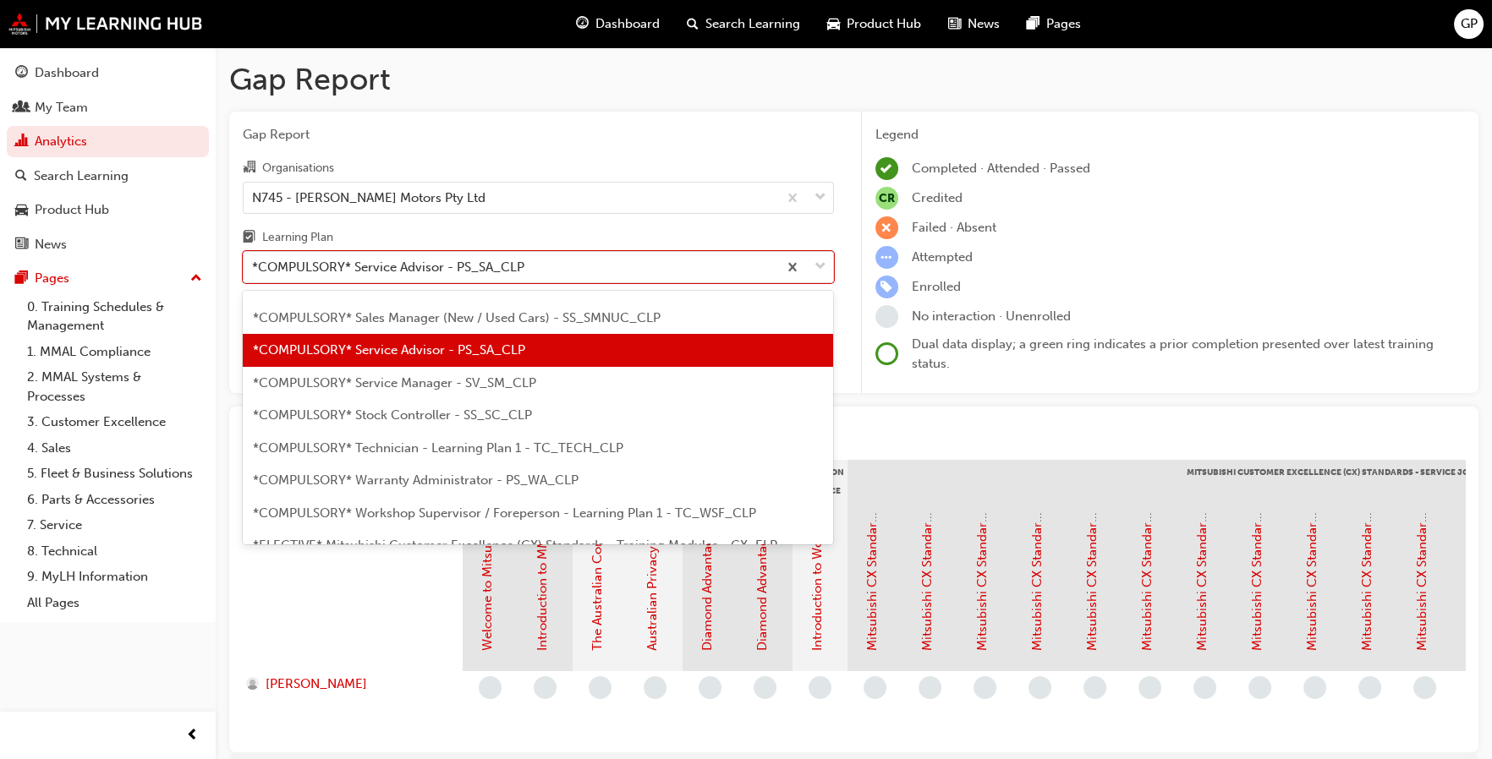
click at [583, 383] on div "*COMPULSORY* Service Manager - SV_SM_CLP" at bounding box center [538, 383] width 590 height 33
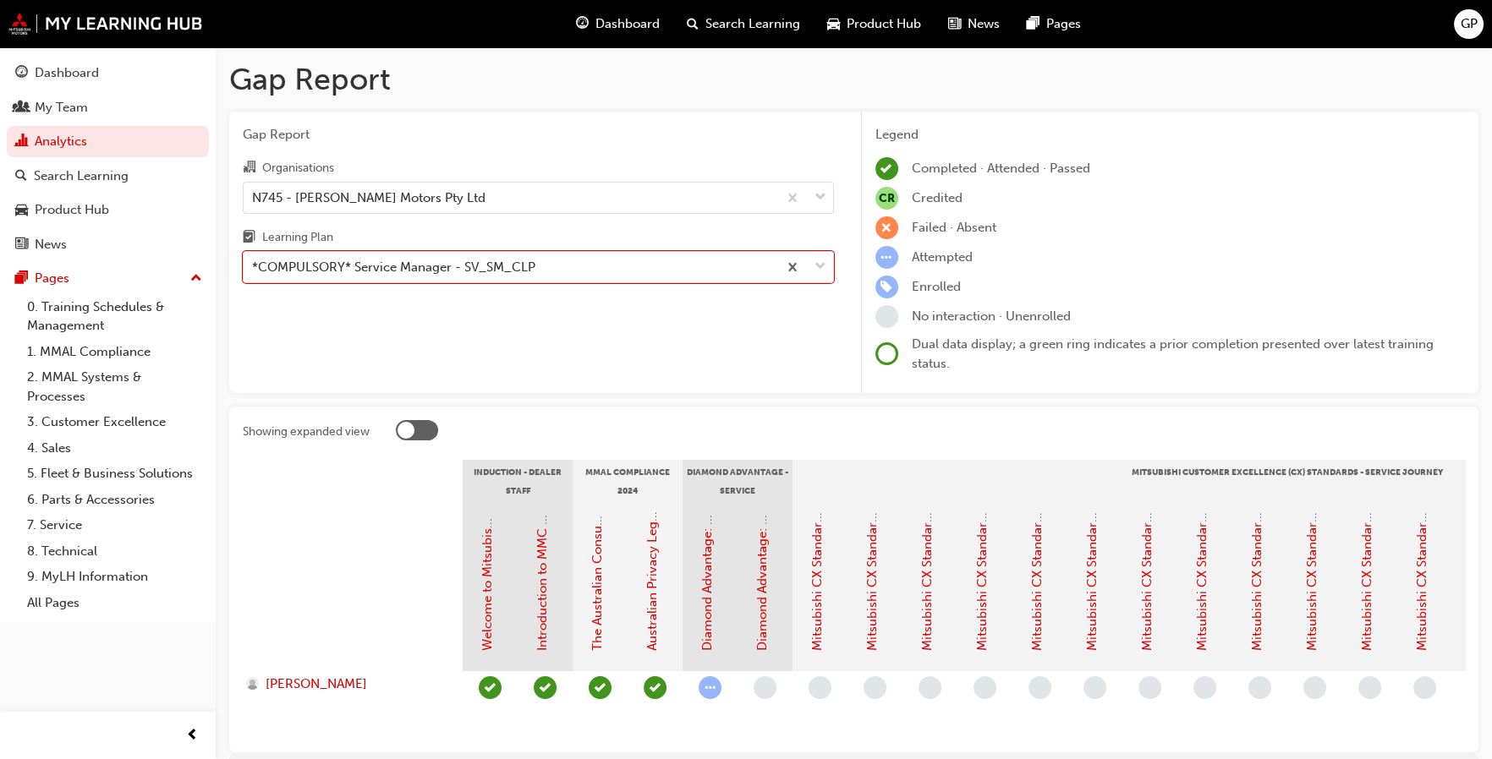
scroll to position [84, 0]
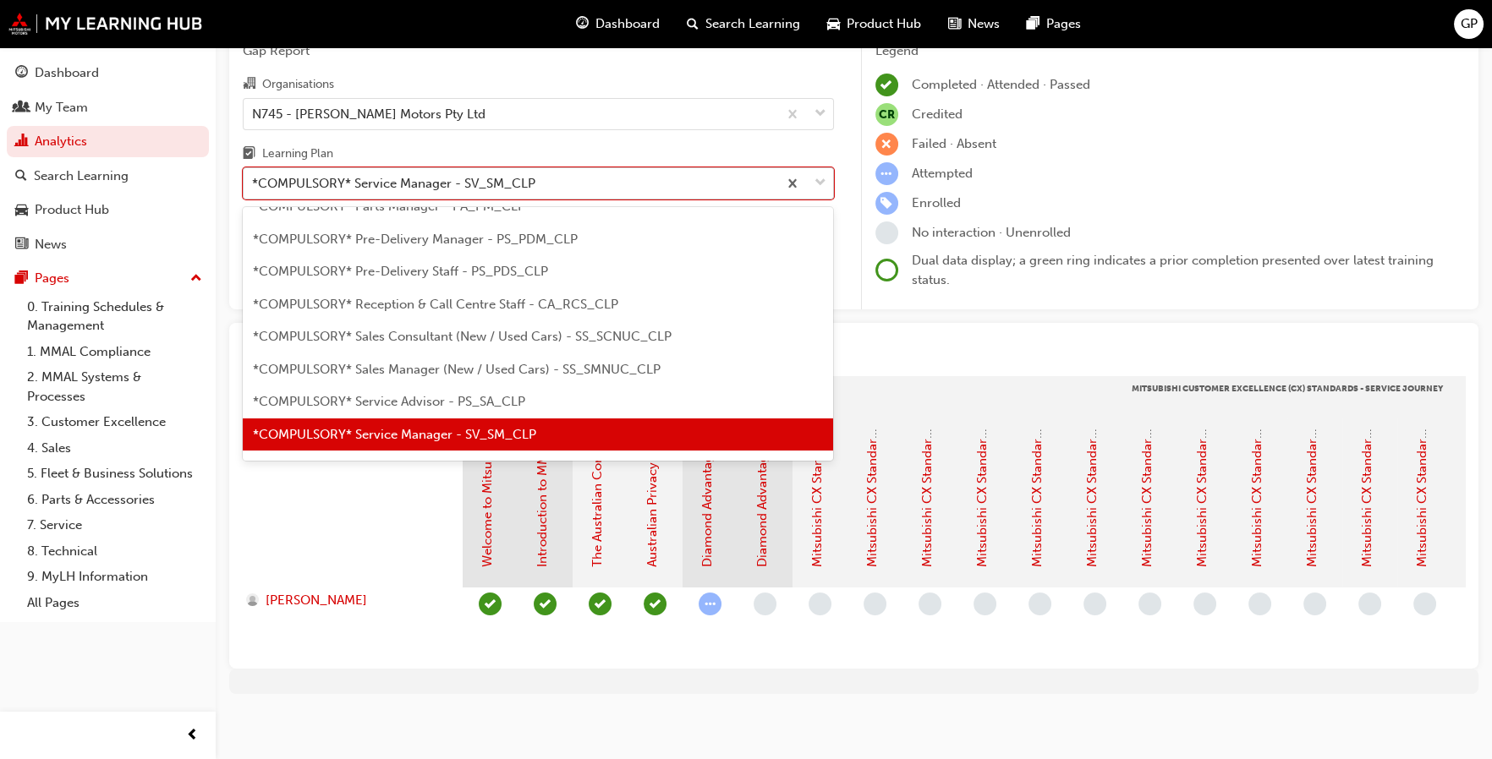
click at [819, 184] on span "down-icon" at bounding box center [820, 184] width 12 height 22
click at [254, 184] on input "Learning Plan option *COMPULSORY* Service Manager - SV_SM_CLP, selected. option…" at bounding box center [253, 183] width 2 height 14
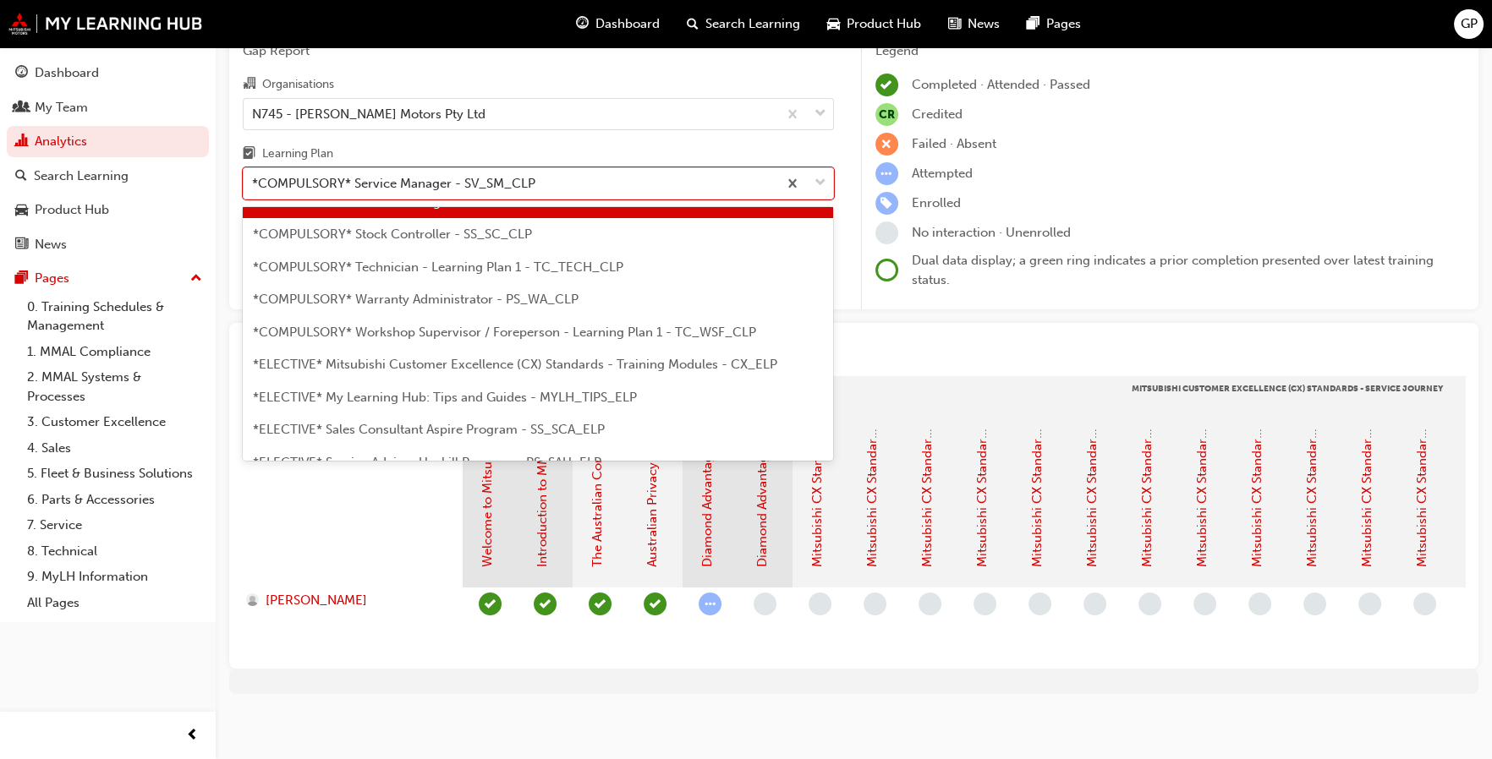
scroll to position [665, 0]
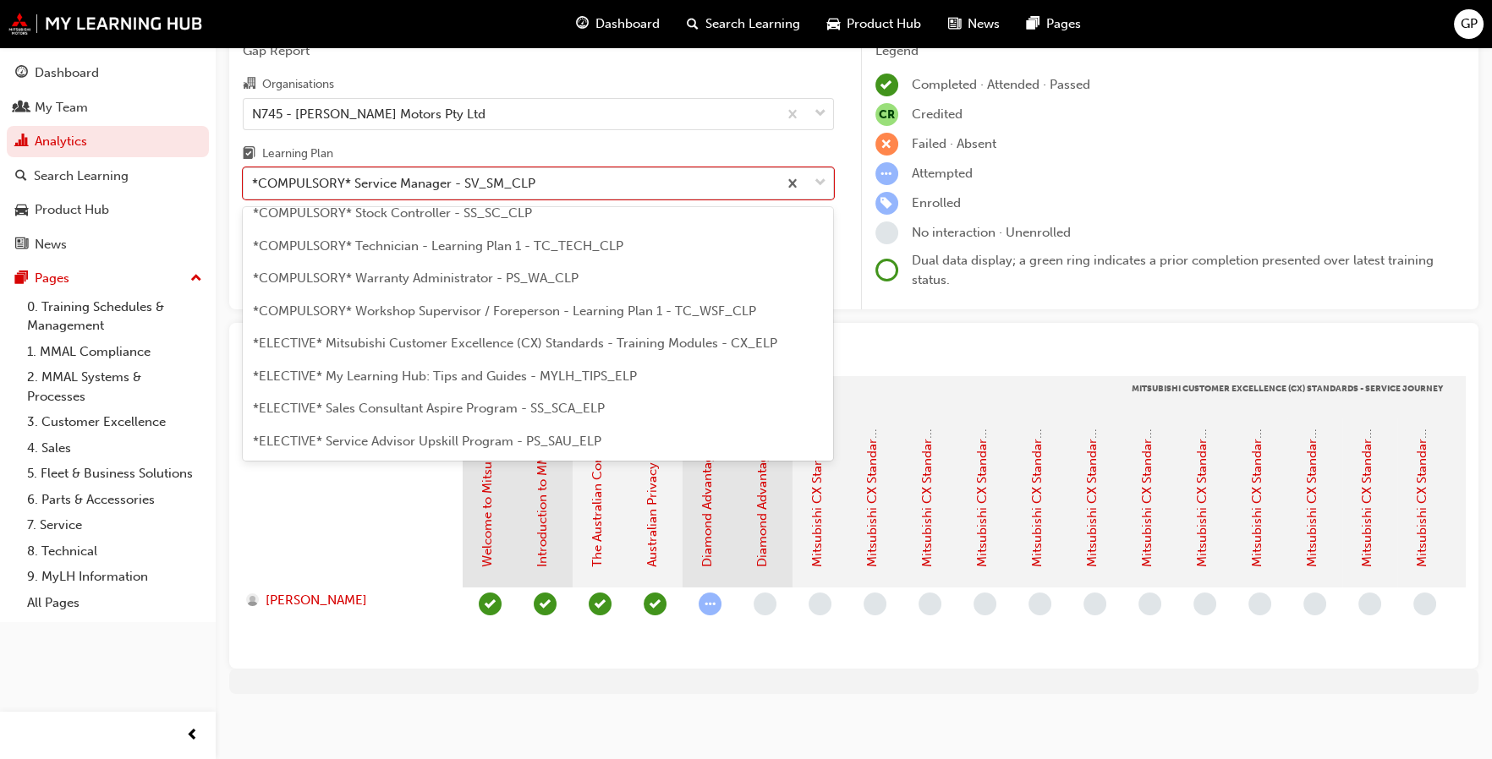
click at [591, 247] on span "*COMPULSORY* Technician - Learning Plan 1 - TC_TECH_CLP" at bounding box center [438, 245] width 370 height 15
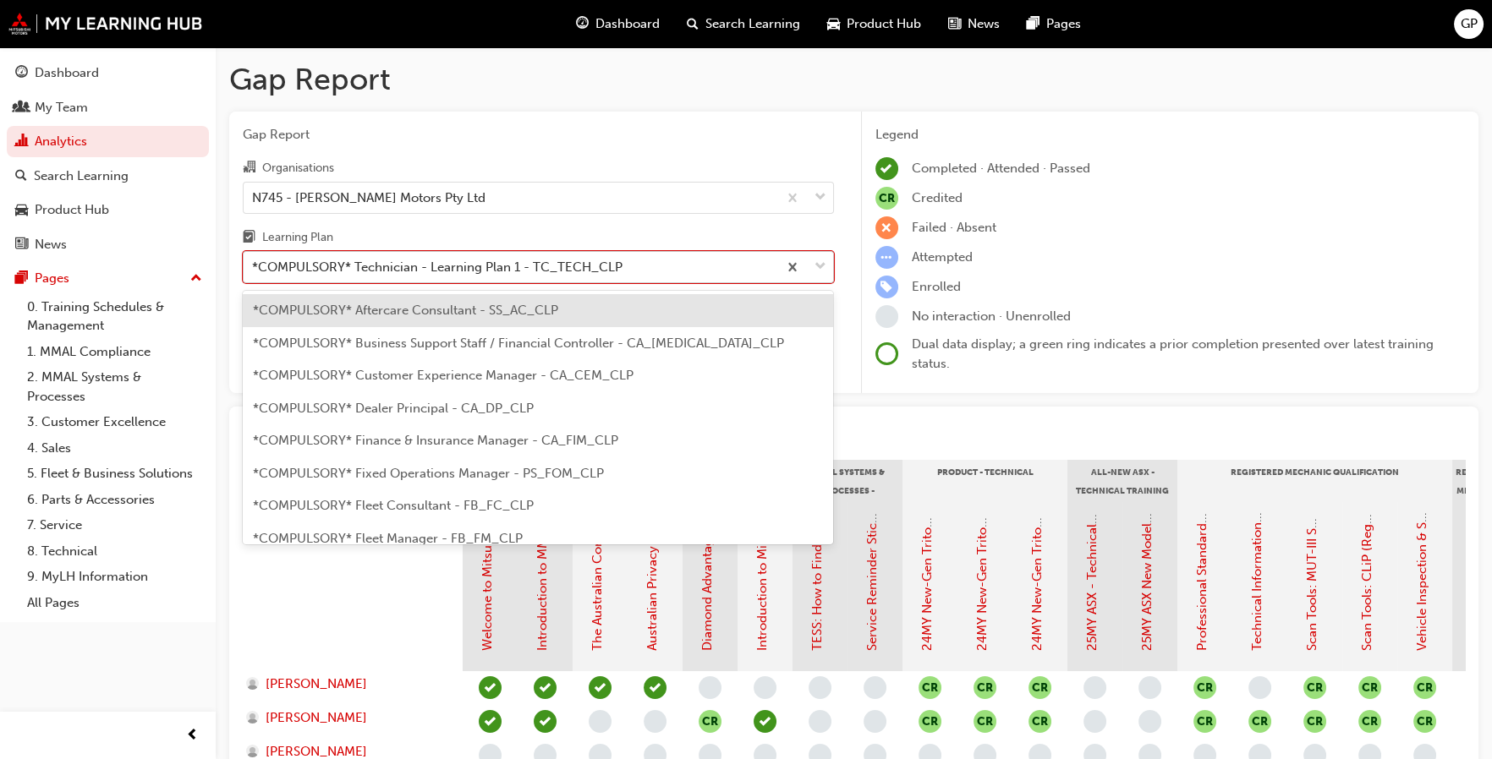
click at [820, 271] on span "down-icon" at bounding box center [820, 267] width 12 height 22
click at [254, 271] on input "Learning Plan option *COMPULSORY* Technician - Learning Plan 1 - TC_TECH_CLP, s…" at bounding box center [253, 267] width 2 height 14
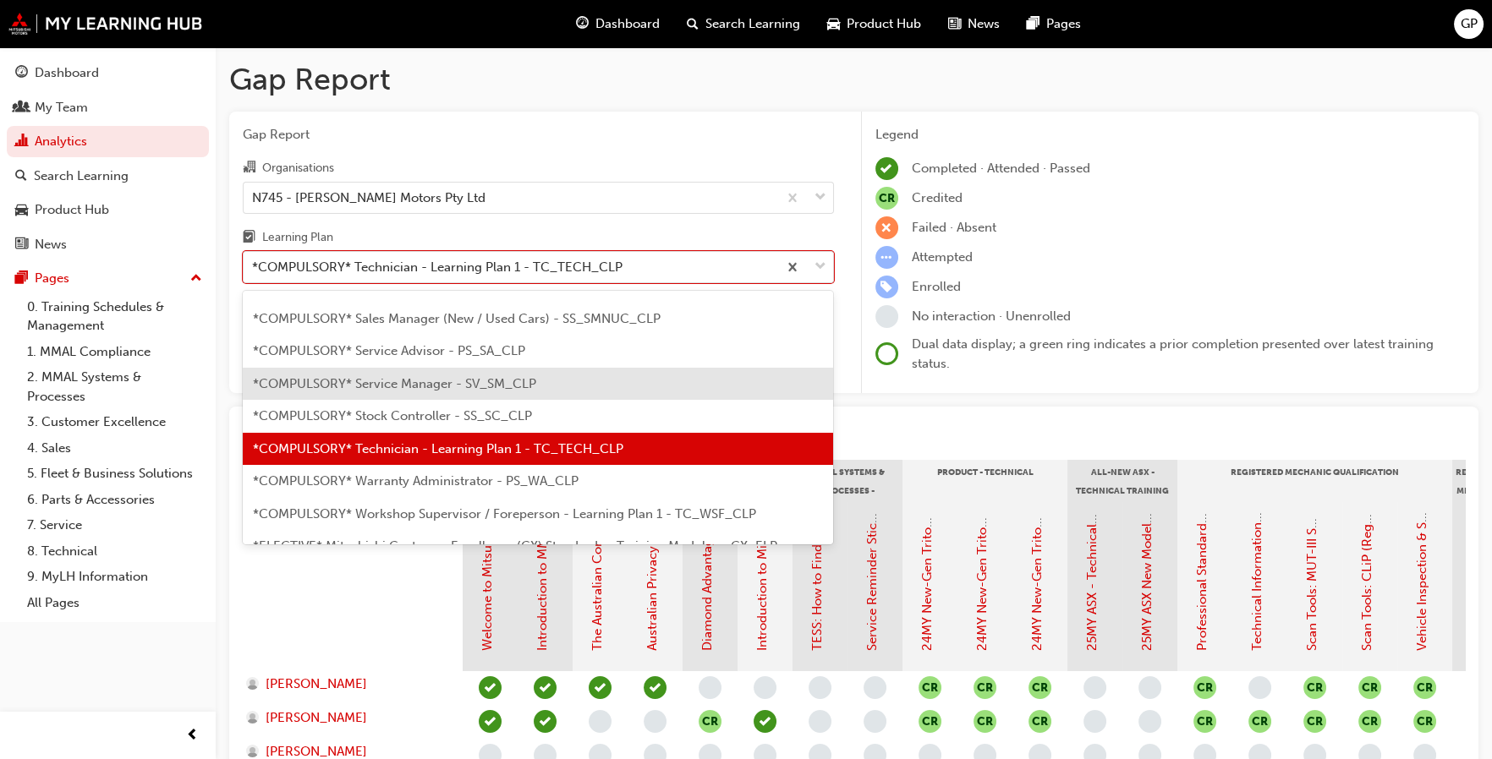
scroll to position [560, 0]
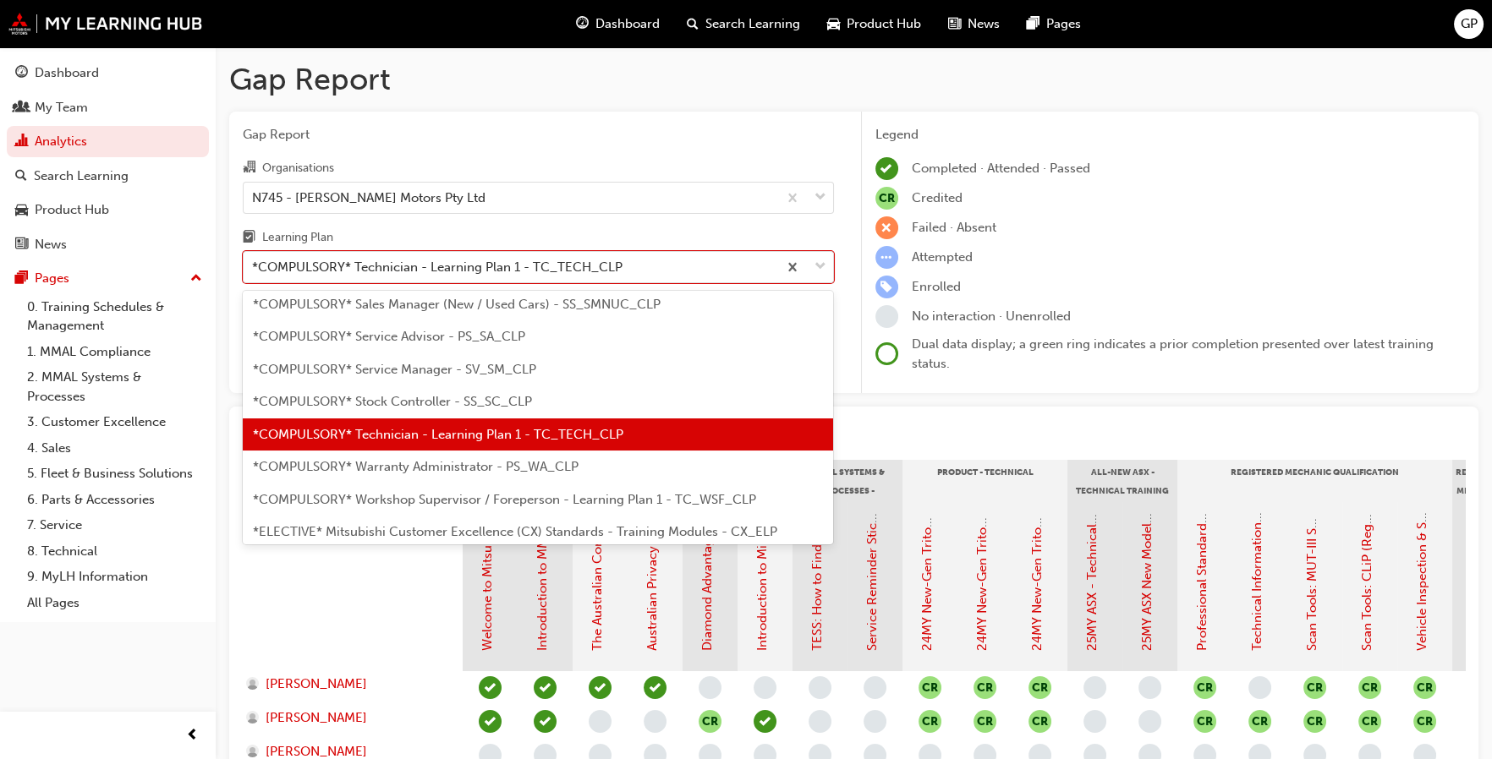
click at [493, 401] on span "*COMPULSORY* Stock Controller - SS_SC_CLP" at bounding box center [392, 401] width 279 height 15
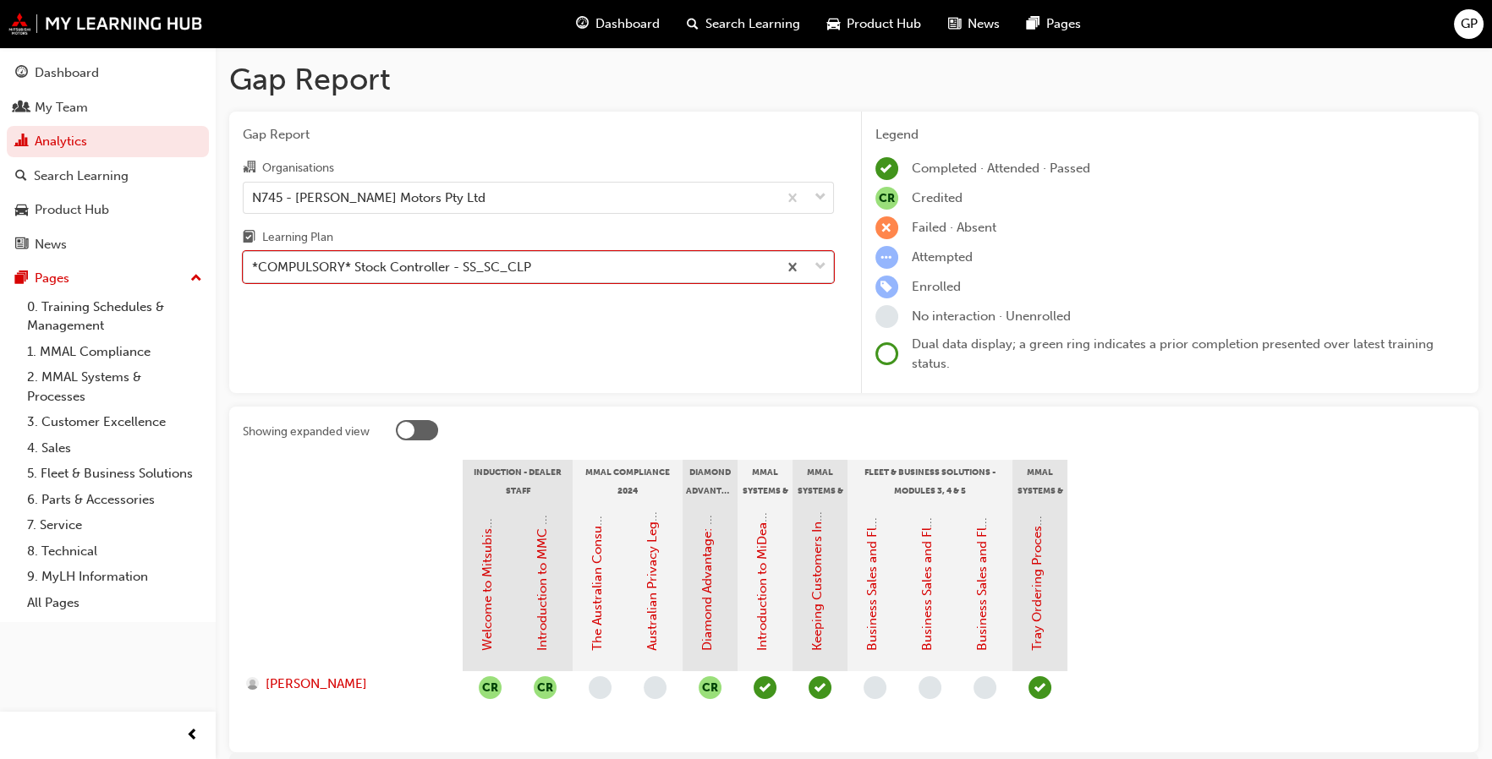
click at [820, 268] on span "down-icon" at bounding box center [820, 267] width 12 height 22
click at [254, 268] on input "Learning Plan option *COMPULSORY* Stock Controller - SS_SC_CLP, selected. 0 res…" at bounding box center [253, 267] width 2 height 14
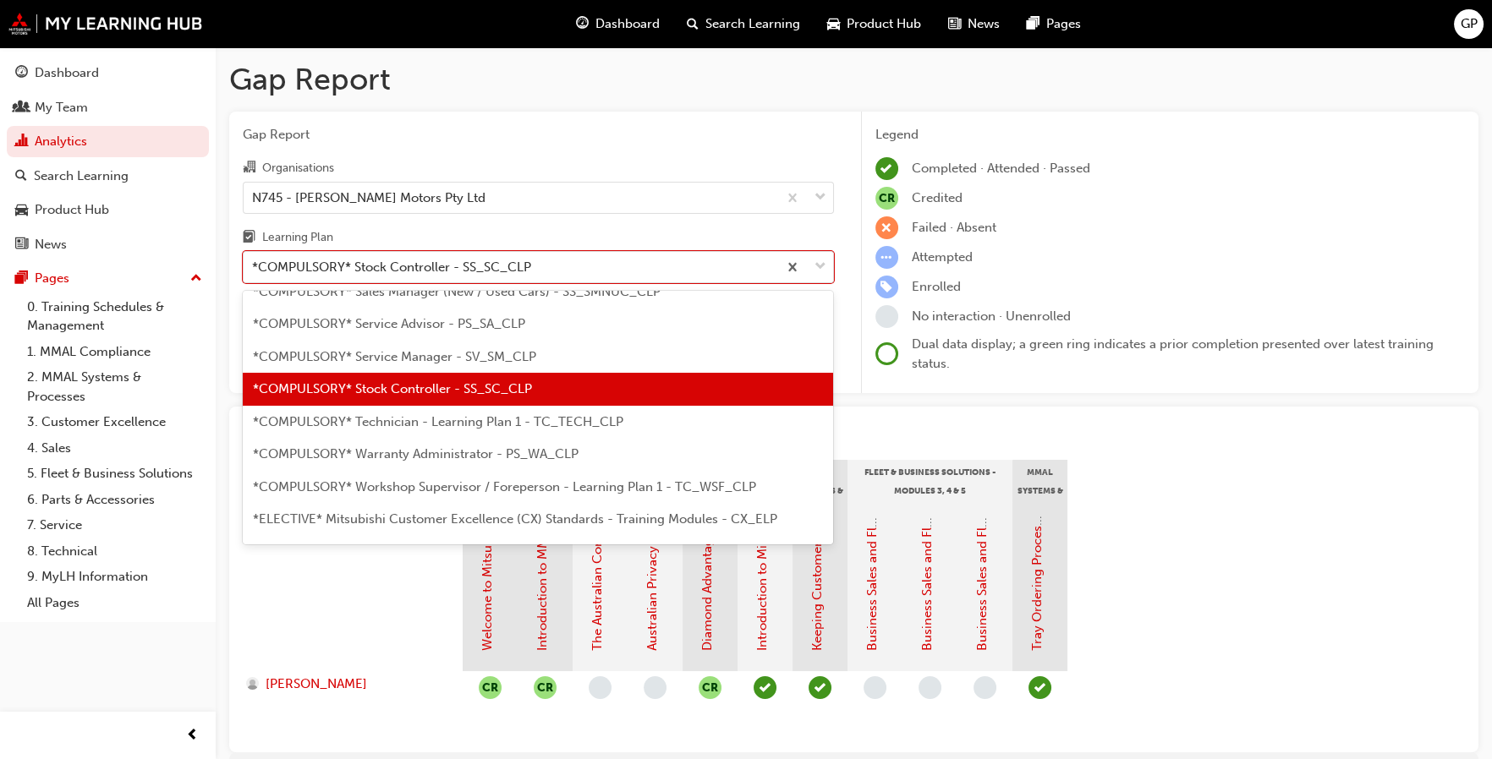
scroll to position [612, 0]
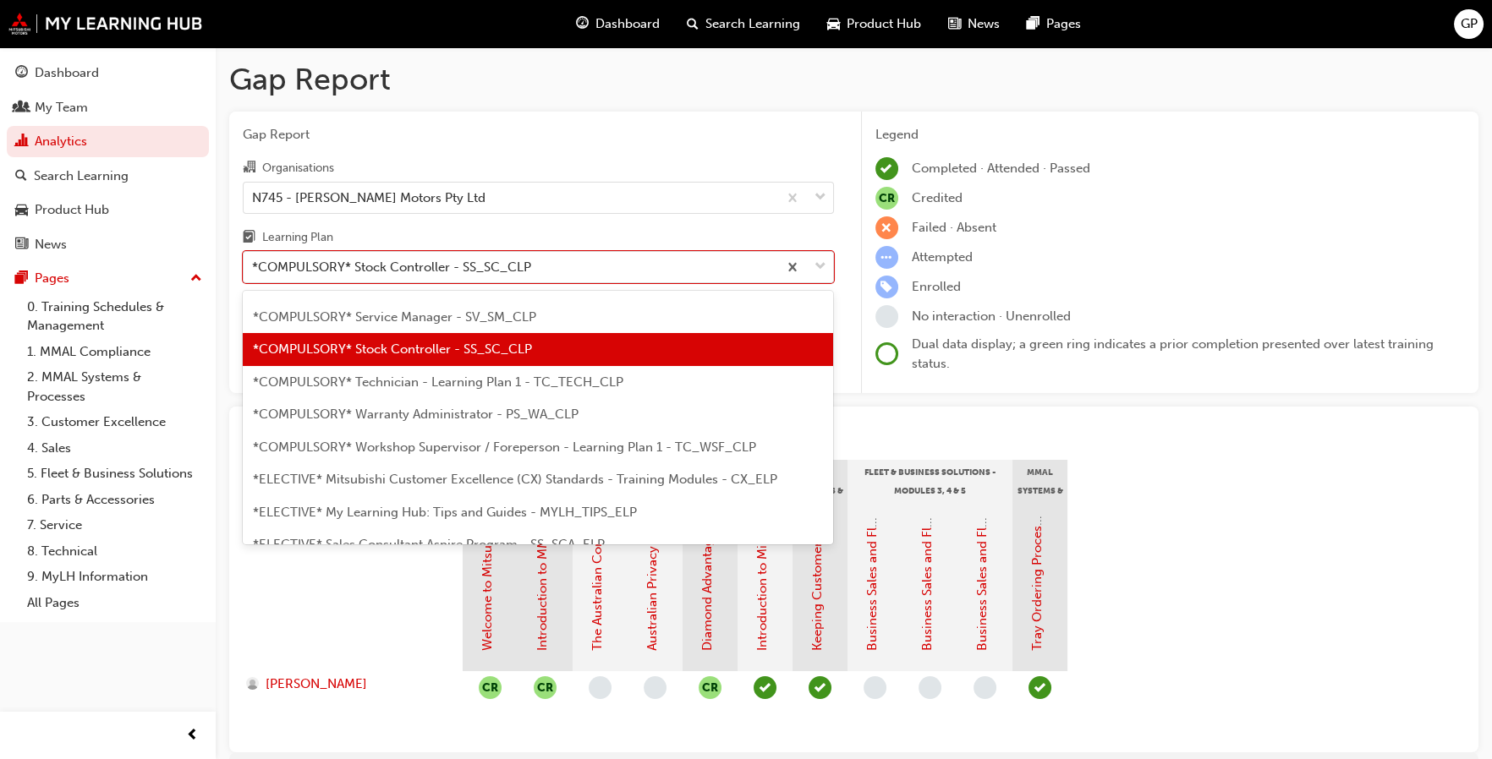
click at [605, 409] on div "*COMPULSORY* Warranty Administrator - PS_WA_CLP" at bounding box center [538, 414] width 590 height 33
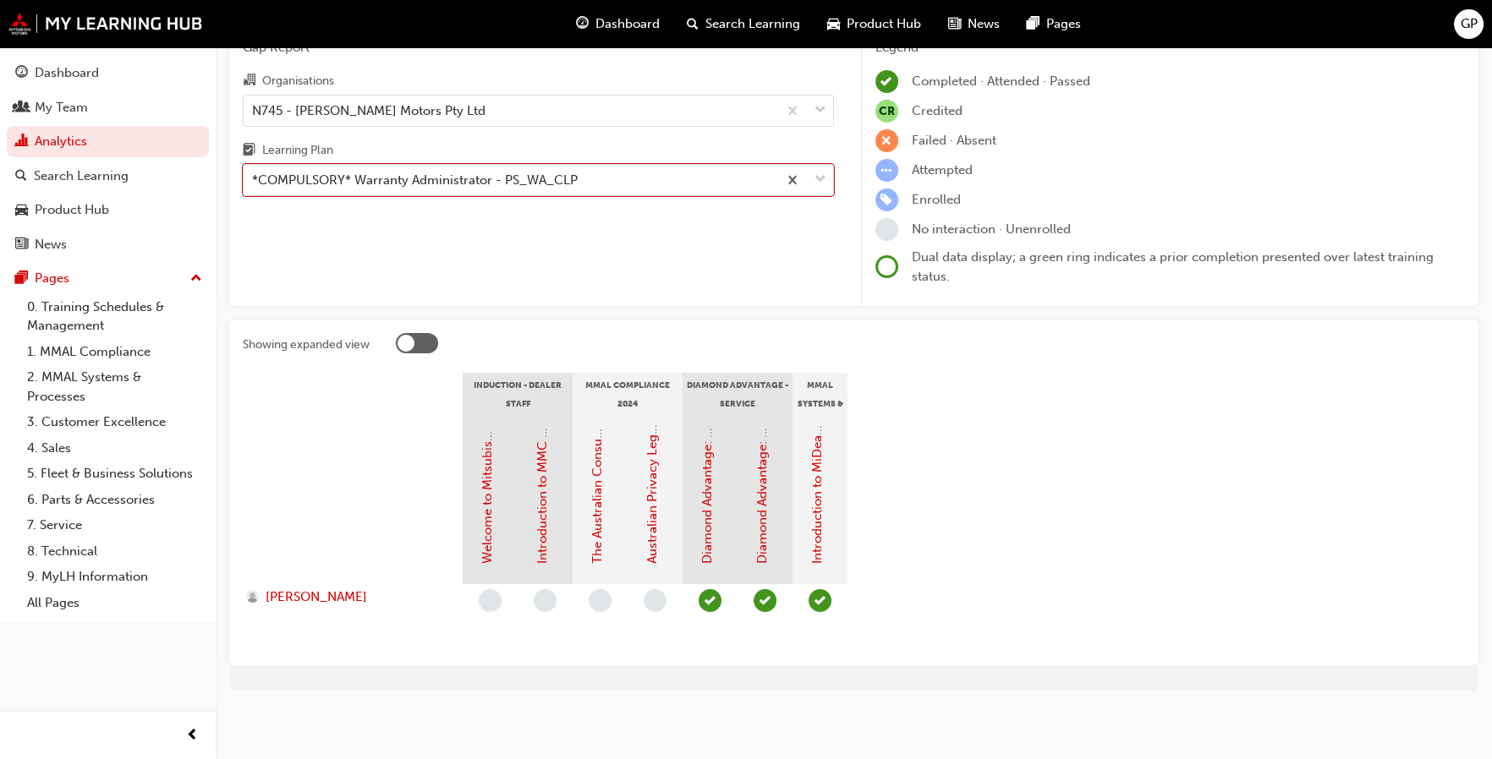
scroll to position [3, 0]
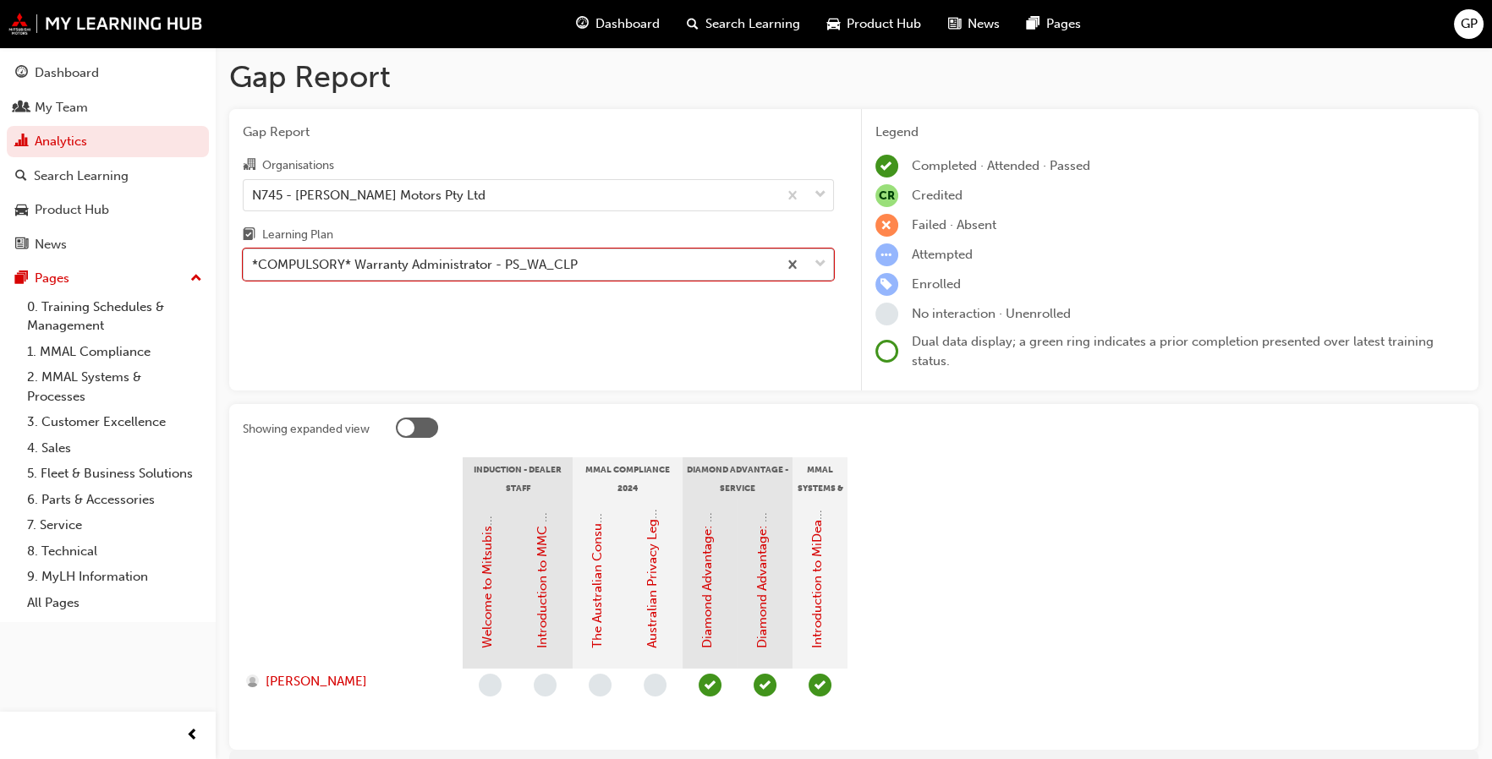
click at [817, 260] on span "down-icon" at bounding box center [820, 265] width 12 height 22
click at [254, 260] on input "Learning Plan option *COMPULSORY* Warranty Administrator - PS_WA_CLP, selected.…" at bounding box center [253, 264] width 2 height 14
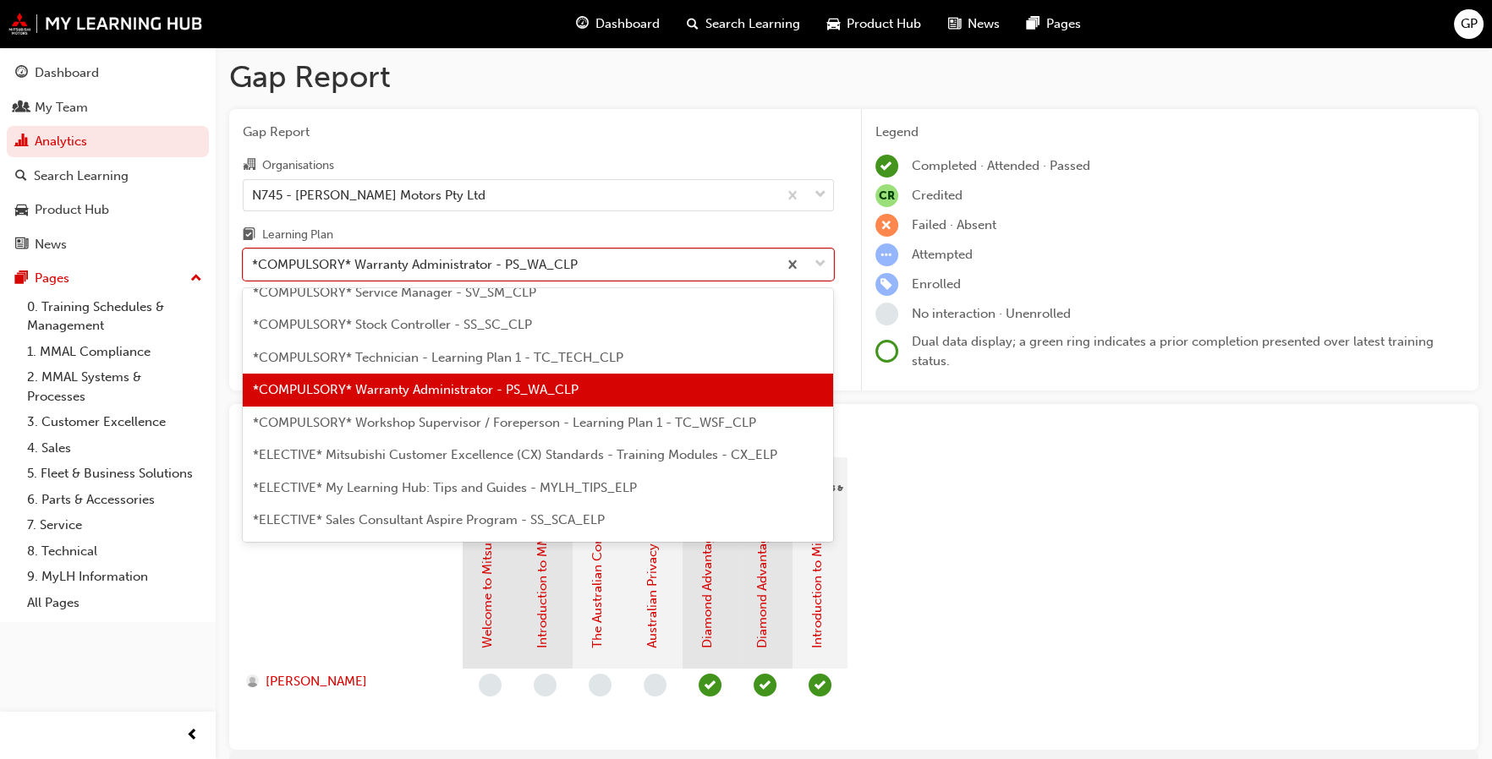
scroll to position [677, 0]
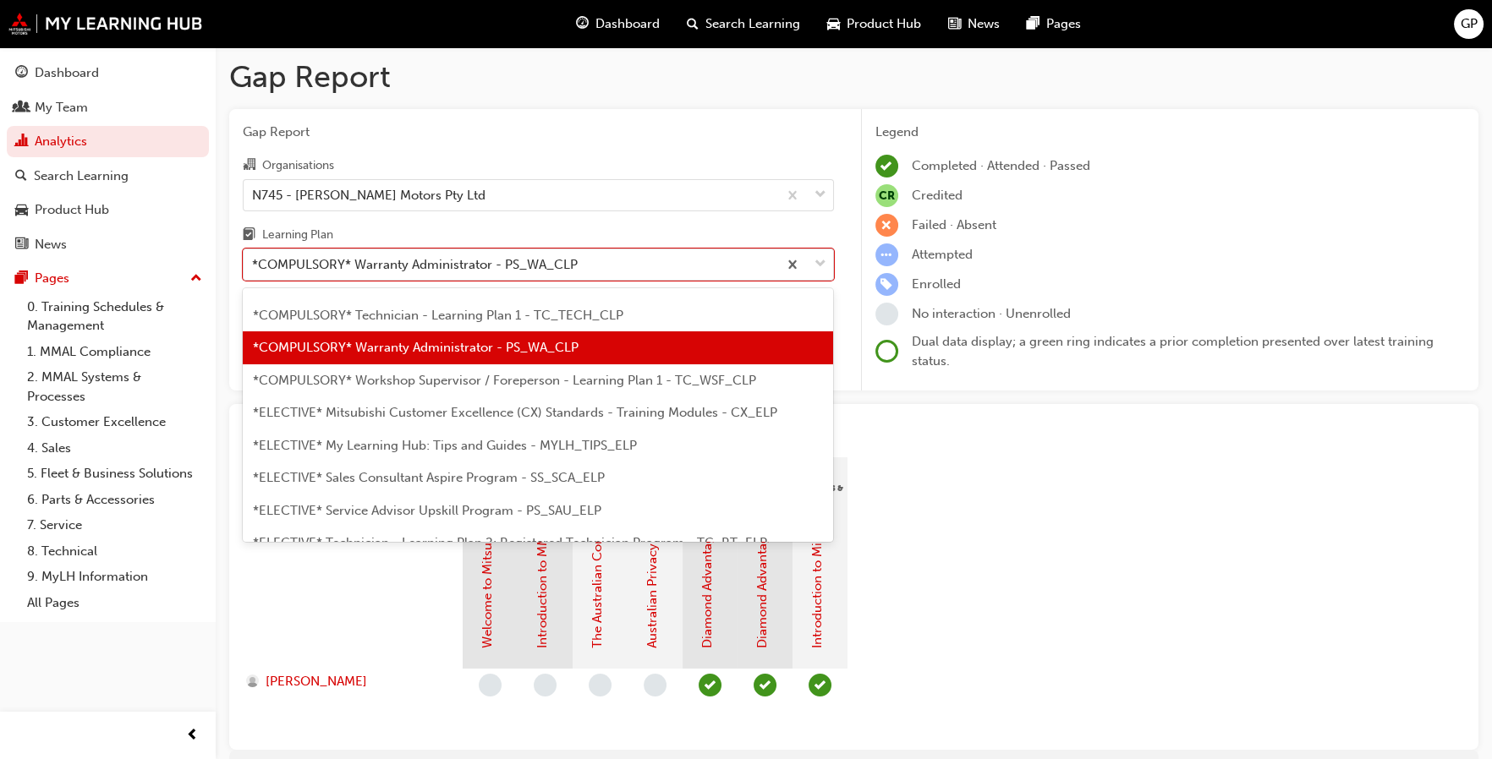
click at [717, 381] on span "*COMPULSORY* Workshop Supervisor / Foreperson - Learning Plan 1 - TC_WSF_CLP" at bounding box center [504, 380] width 503 height 15
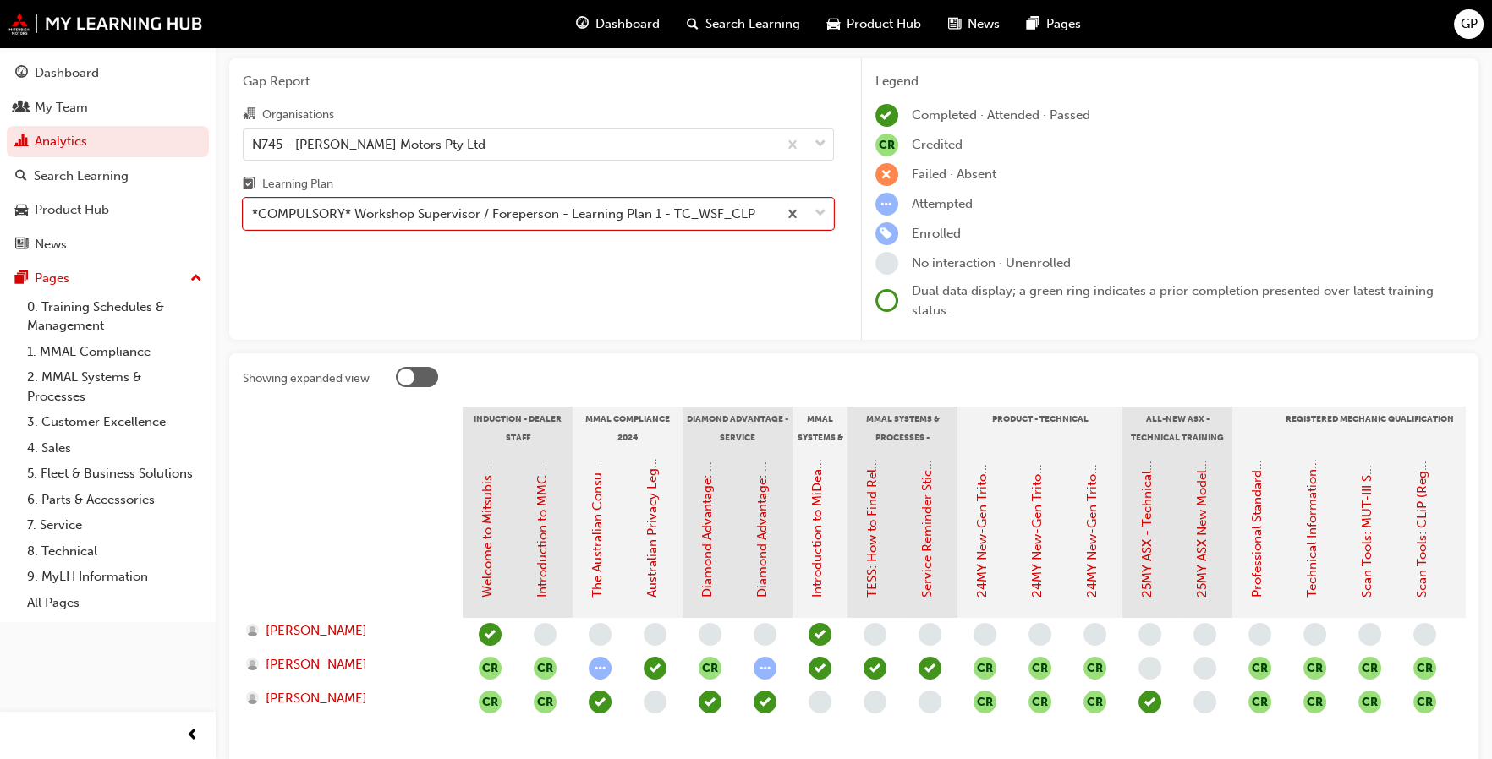
scroll to position [84, 0]
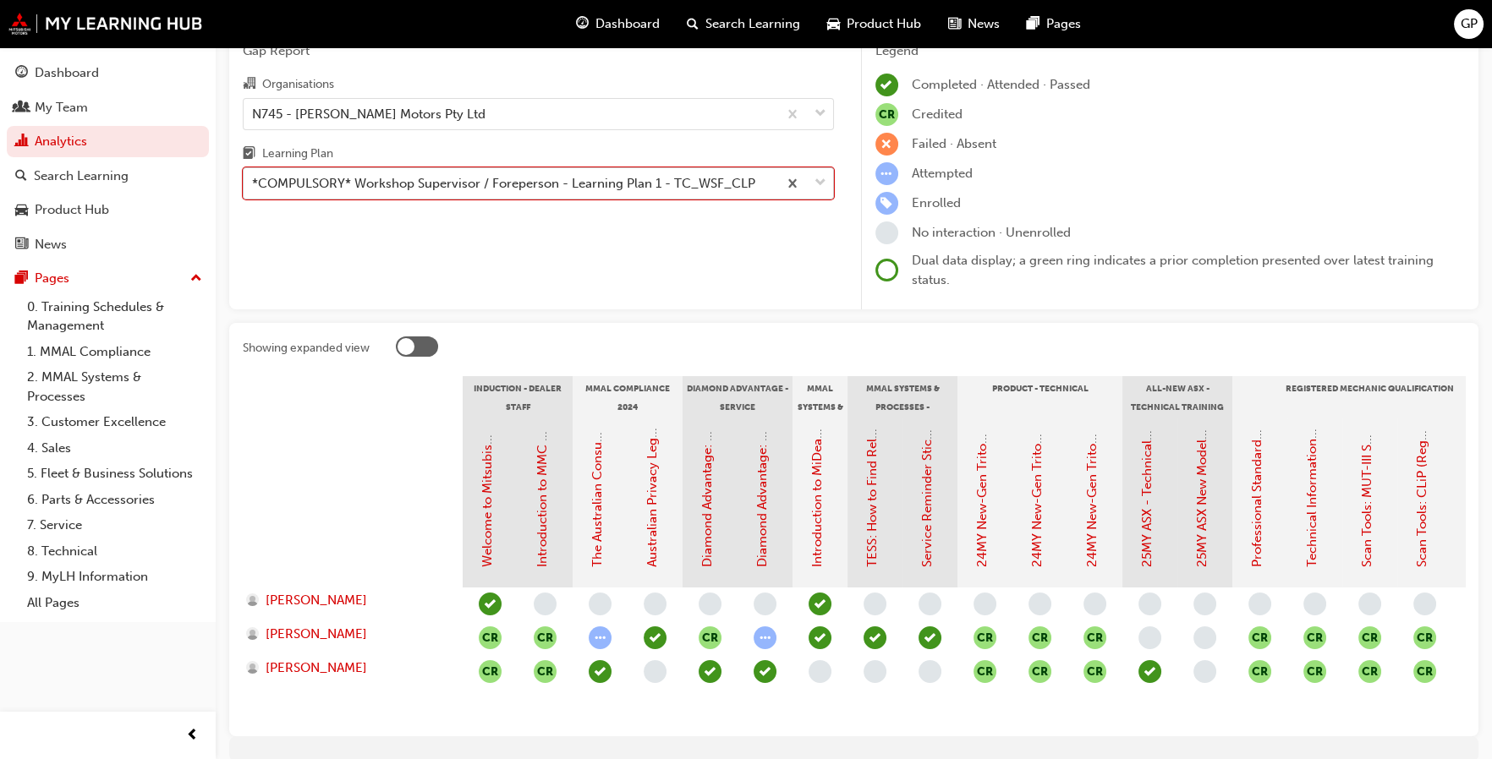
click at [824, 179] on span "down-icon" at bounding box center [820, 184] width 12 height 22
click at [254, 179] on input "Learning Plan option *COMPULSORY* Workshop Supervisor / Foreperson - Learning P…" at bounding box center [253, 183] width 2 height 14
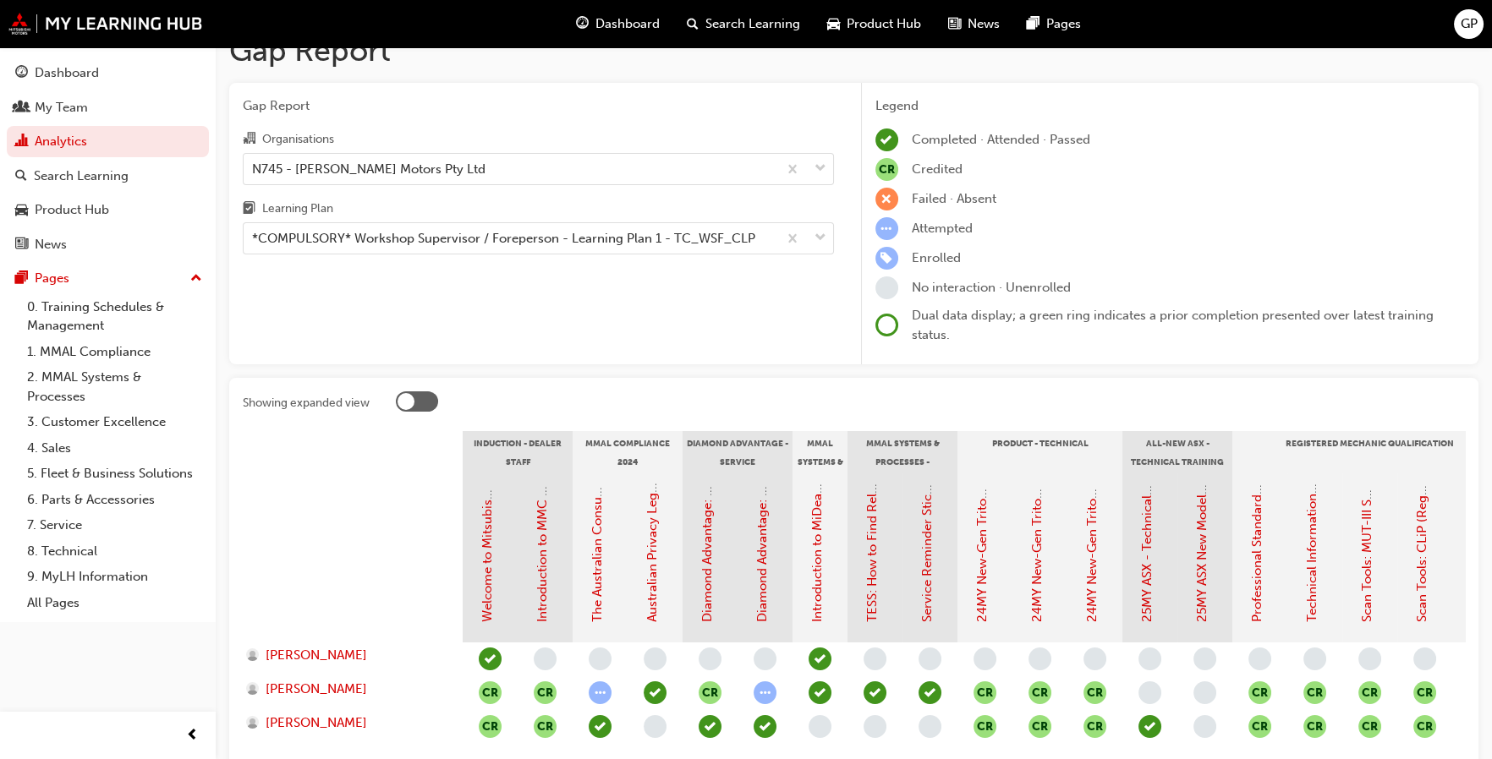
scroll to position [0, 0]
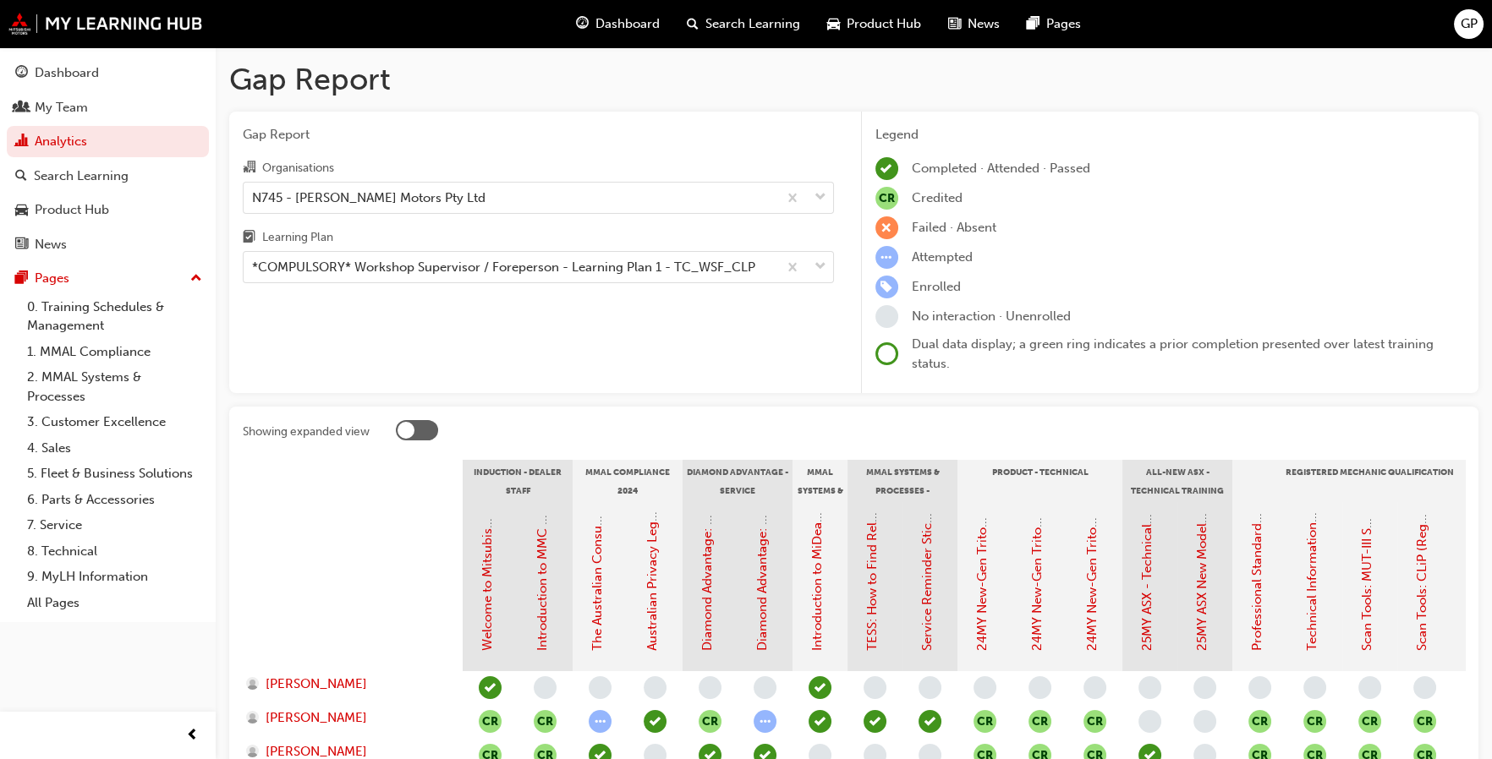
click at [421, 428] on div at bounding box center [417, 430] width 42 height 20
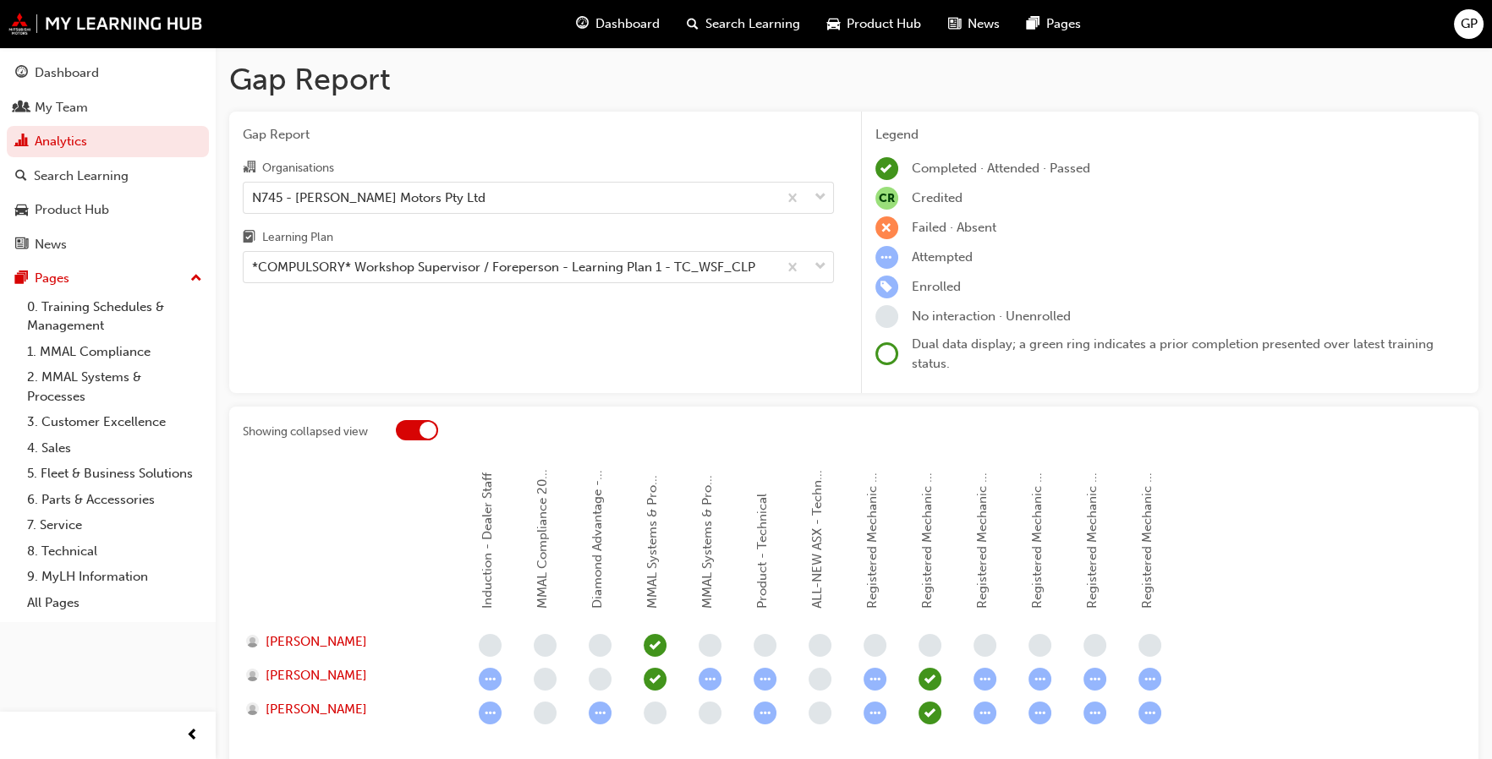
click at [421, 428] on div at bounding box center [427, 430] width 17 height 17
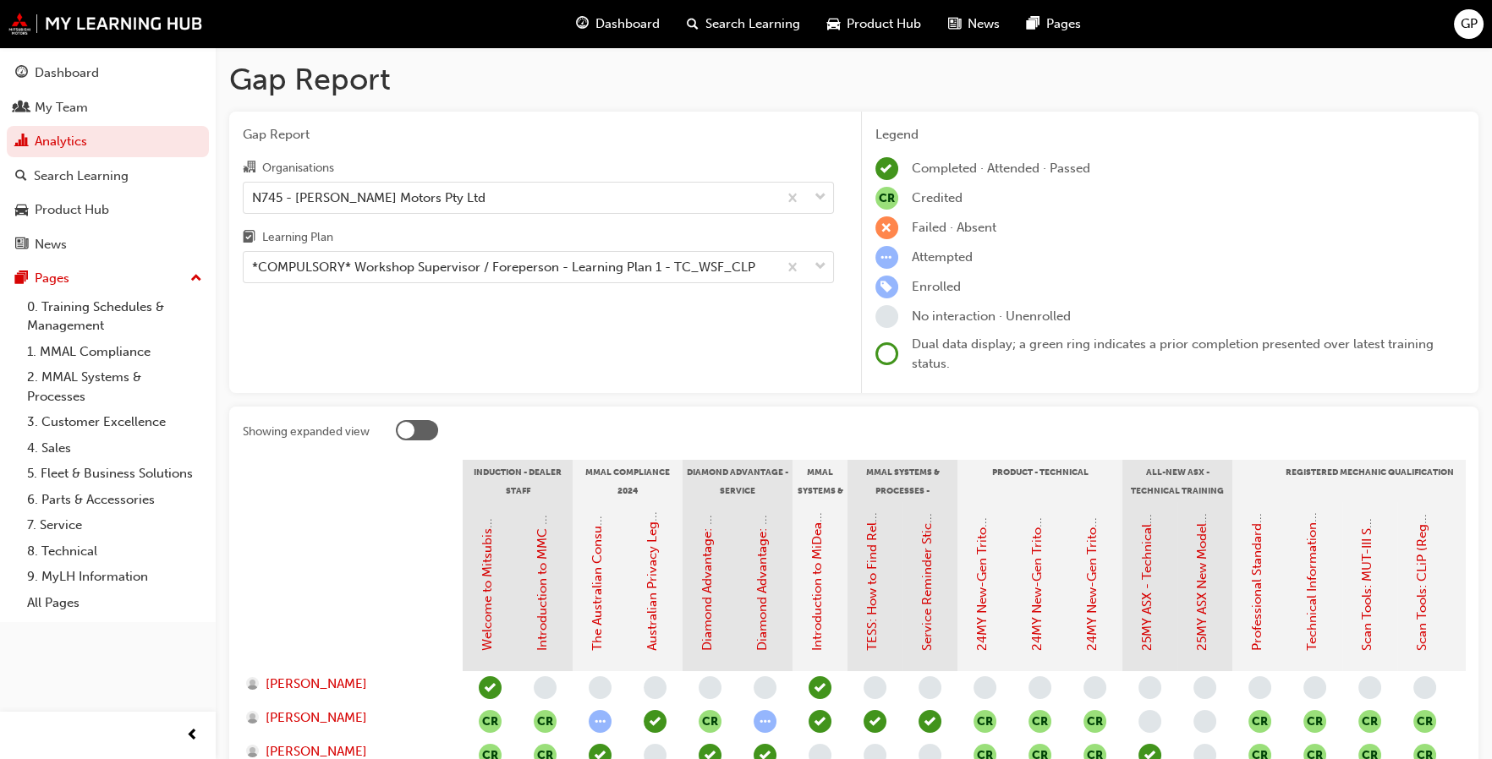
click at [421, 428] on div at bounding box center [417, 430] width 42 height 20
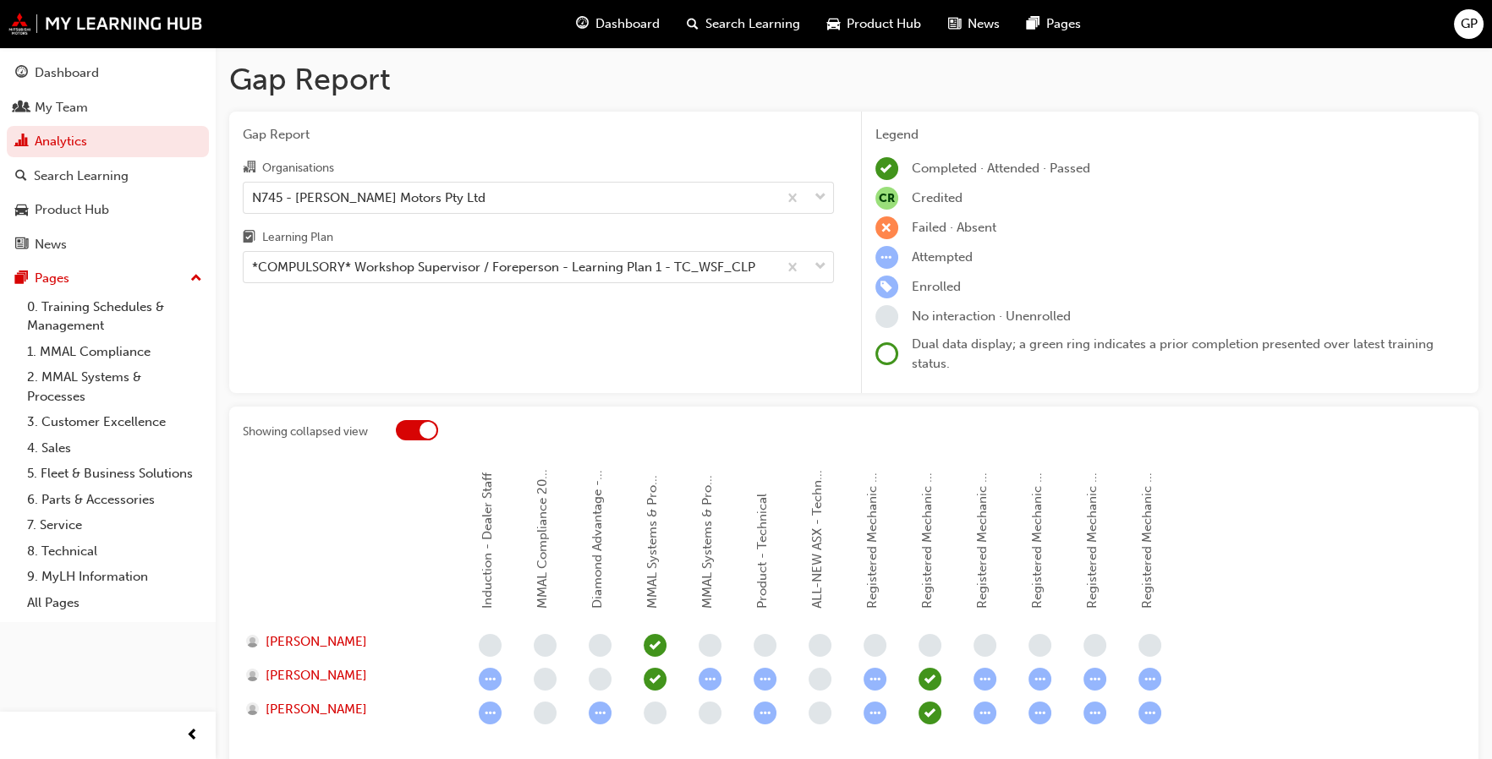
click at [421, 428] on div at bounding box center [427, 430] width 17 height 17
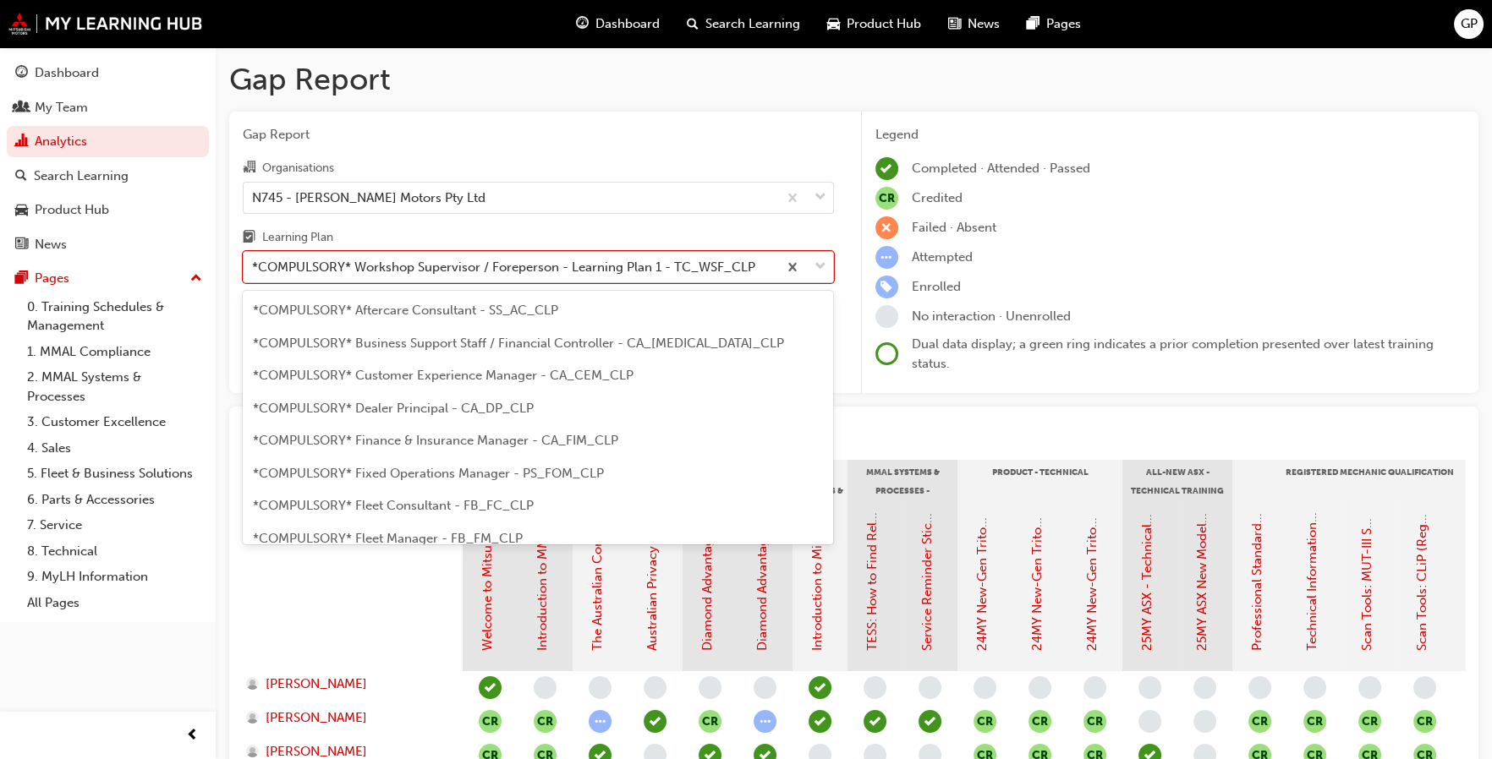
scroll to position [540, 0]
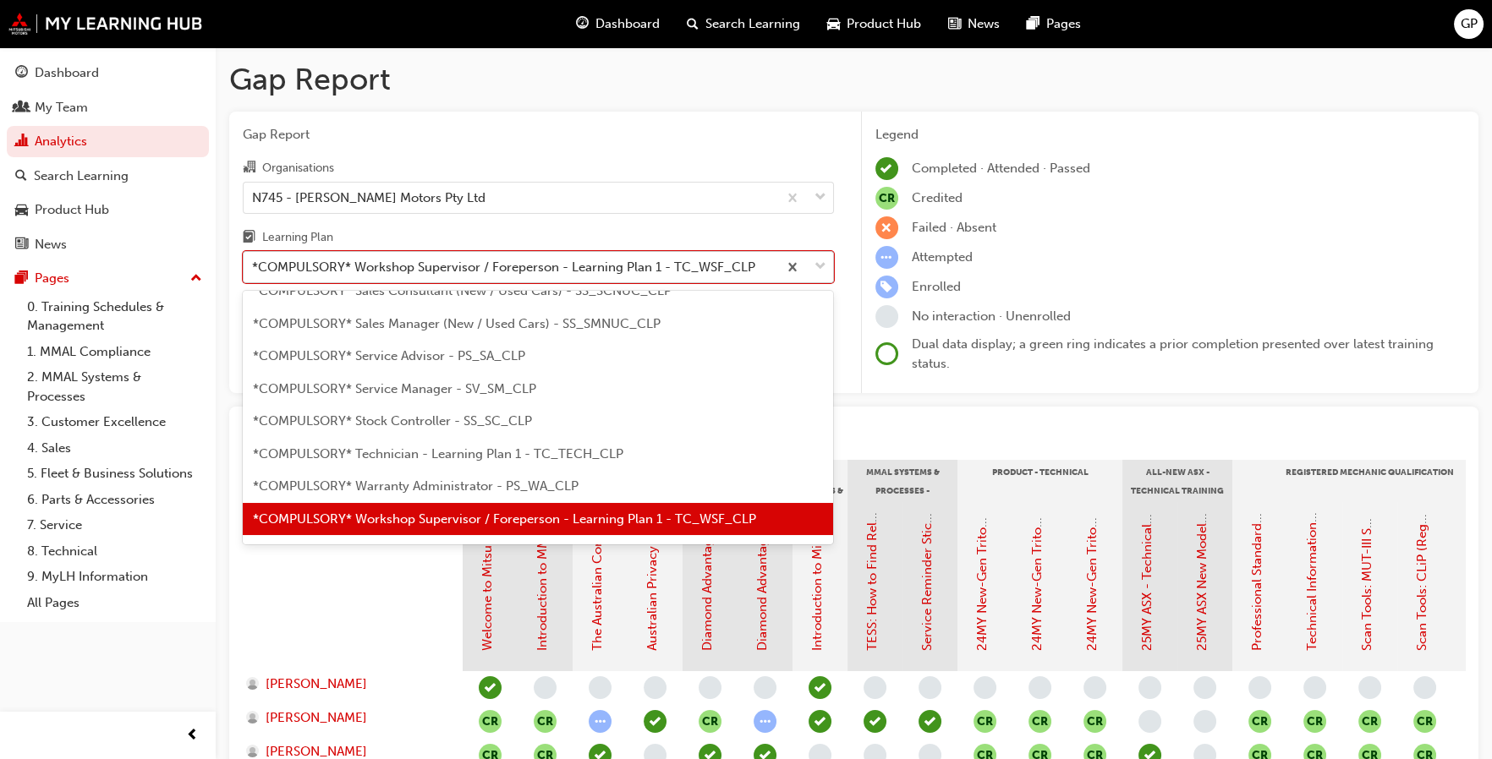
click at [823, 263] on span "down-icon" at bounding box center [820, 267] width 12 height 22
click at [254, 263] on input "Learning Plan option *COMPULSORY* Workshop Supervisor / Foreperson - Learning P…" at bounding box center [253, 267] width 2 height 14
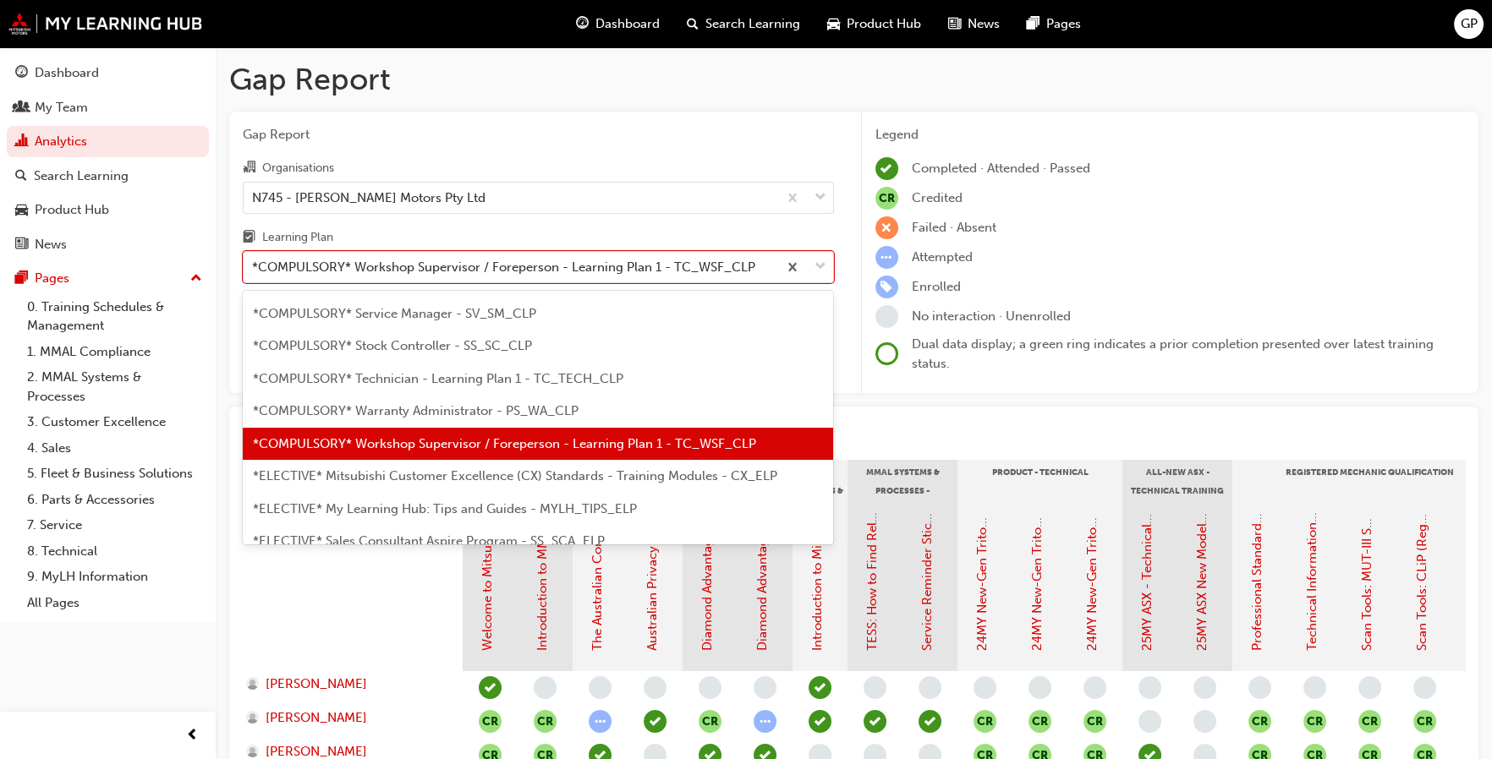
scroll to position [710, 0]
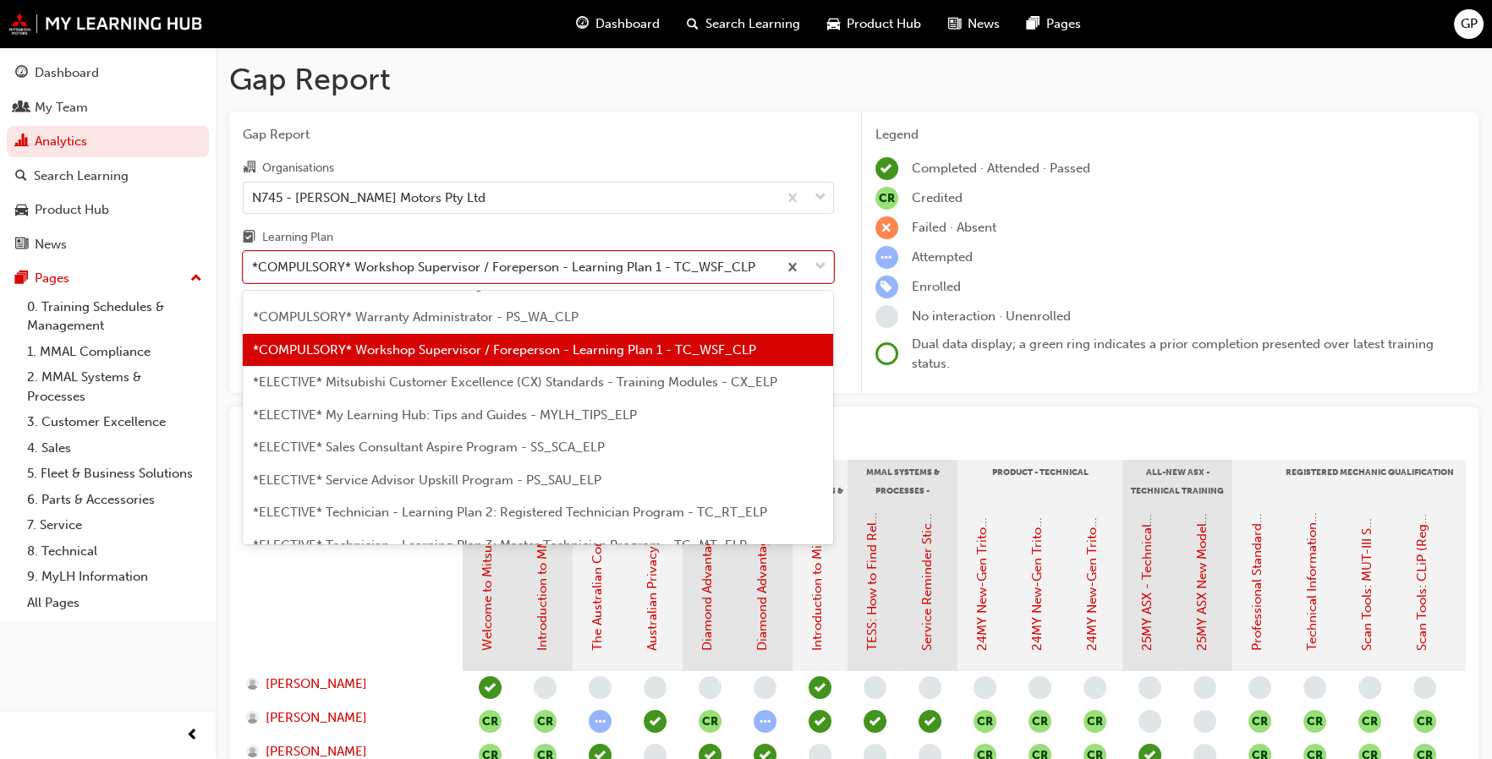
click at [617, 385] on span "*ELECTIVE* Mitsubishi Customer Excellence (CX) Standards - Training Modules - C…" at bounding box center [515, 382] width 524 height 15
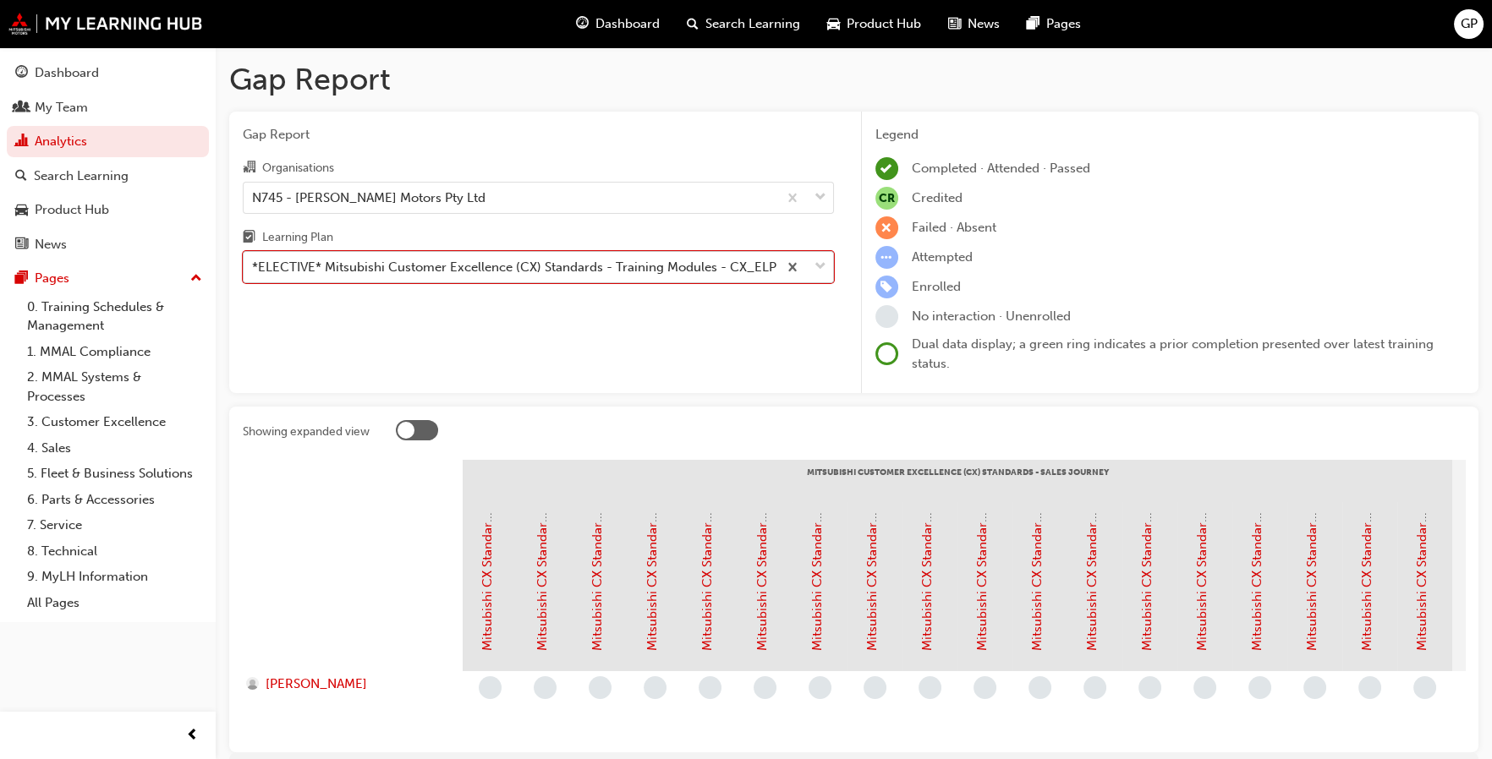
click at [822, 267] on span "down-icon" at bounding box center [820, 267] width 12 height 22
click at [254, 267] on input "Learning Plan option *ELECTIVE* Mitsubishi Customer Excellence (CX) Standards -…" at bounding box center [253, 267] width 2 height 14
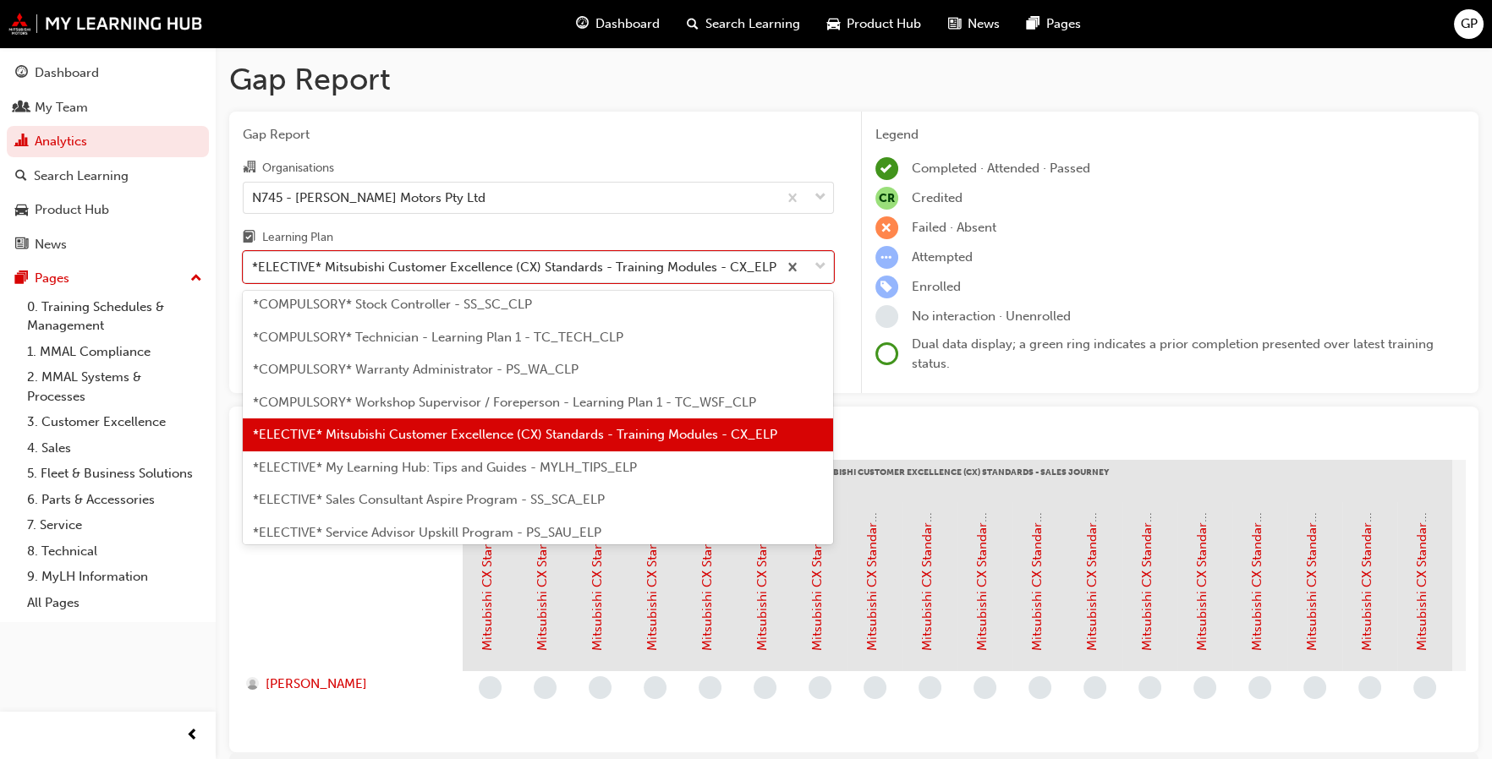
scroll to position [742, 0]
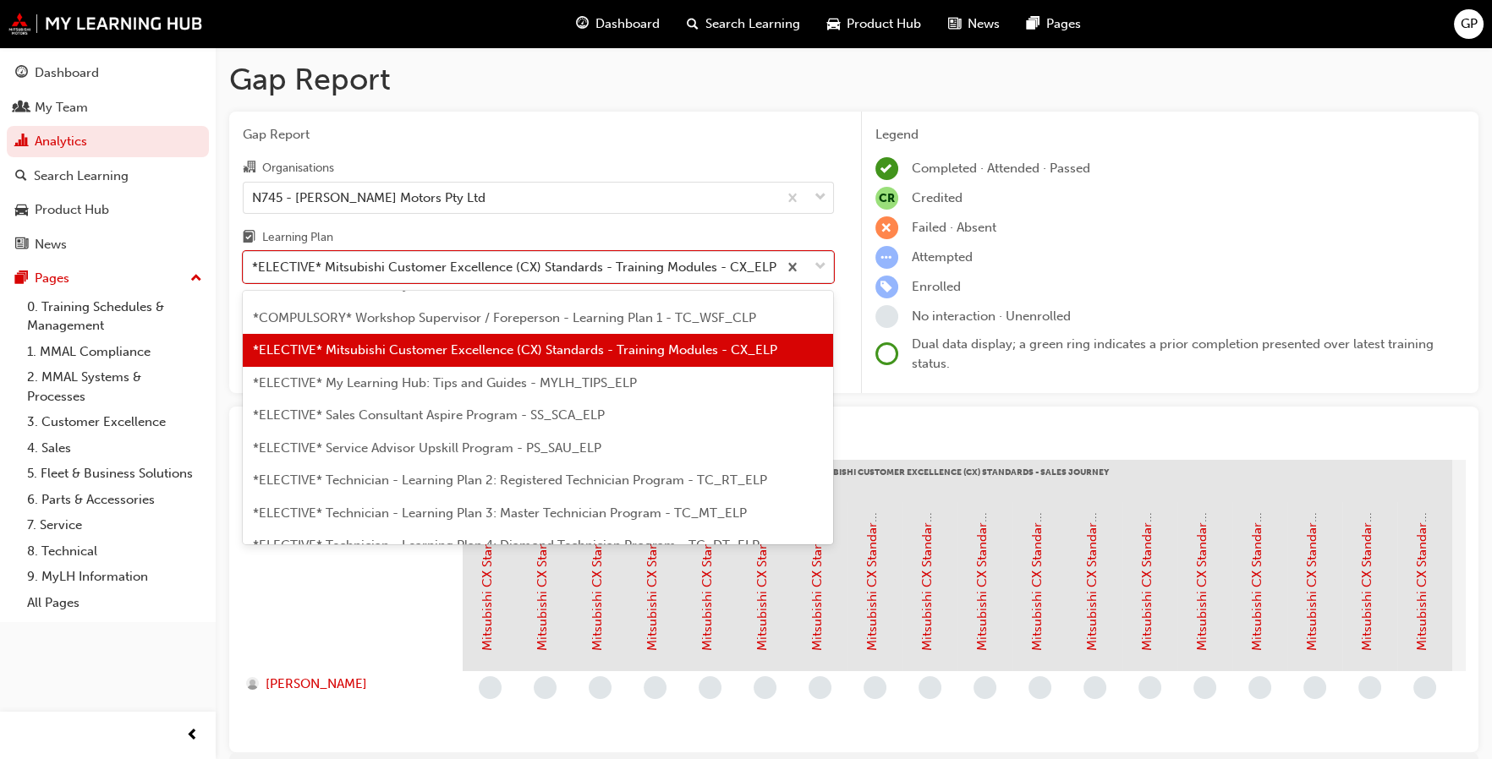
click at [592, 384] on span "*ELECTIVE* My Learning Hub: Tips and Guides - MYLH_TIPS_ELP" at bounding box center [445, 382] width 384 height 15
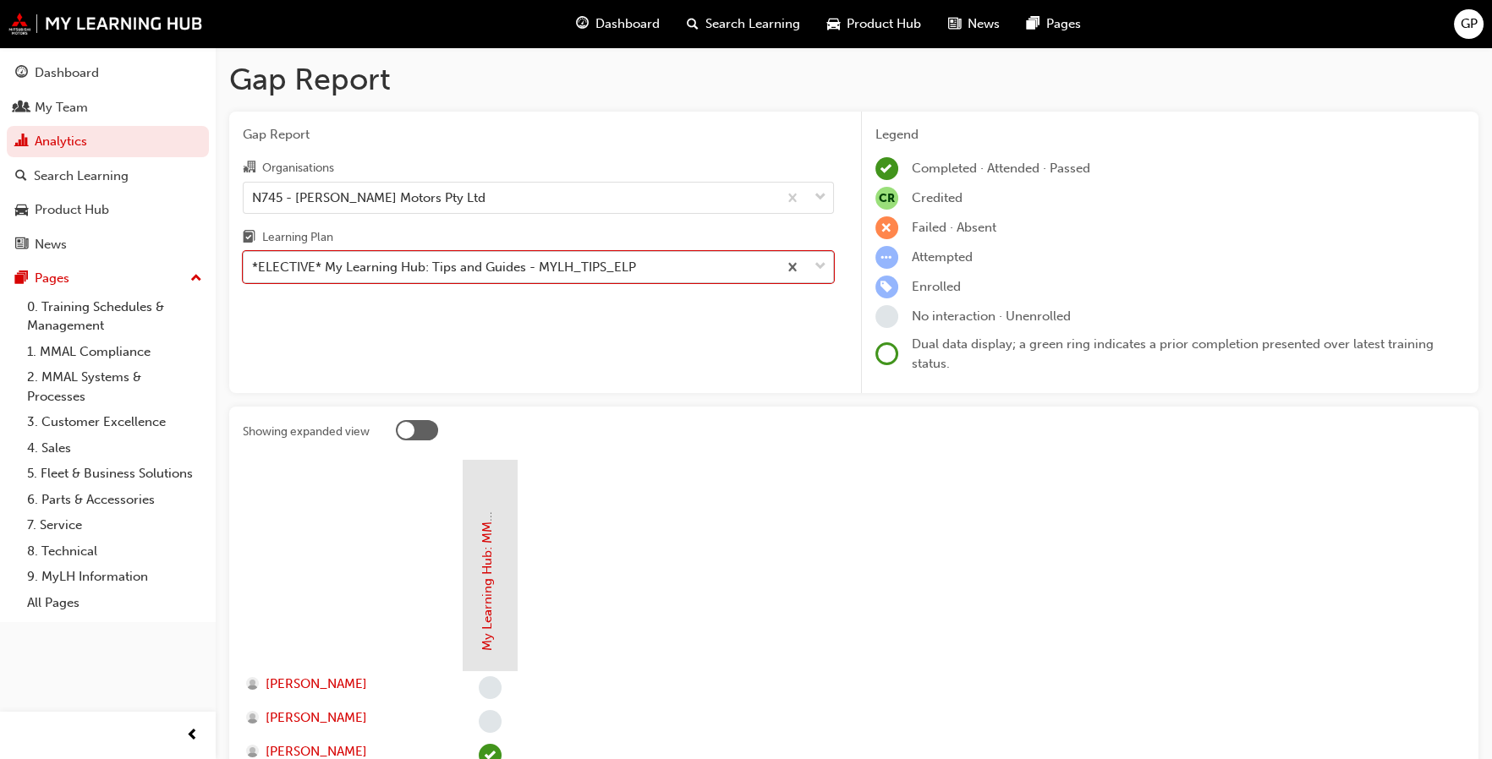
click at [819, 261] on span "down-icon" at bounding box center [820, 267] width 12 height 22
click at [254, 261] on input "Learning Plan option *ELECTIVE* My Learning Hub: Tips and Guides - MYLH_TIPS_EL…" at bounding box center [253, 267] width 2 height 14
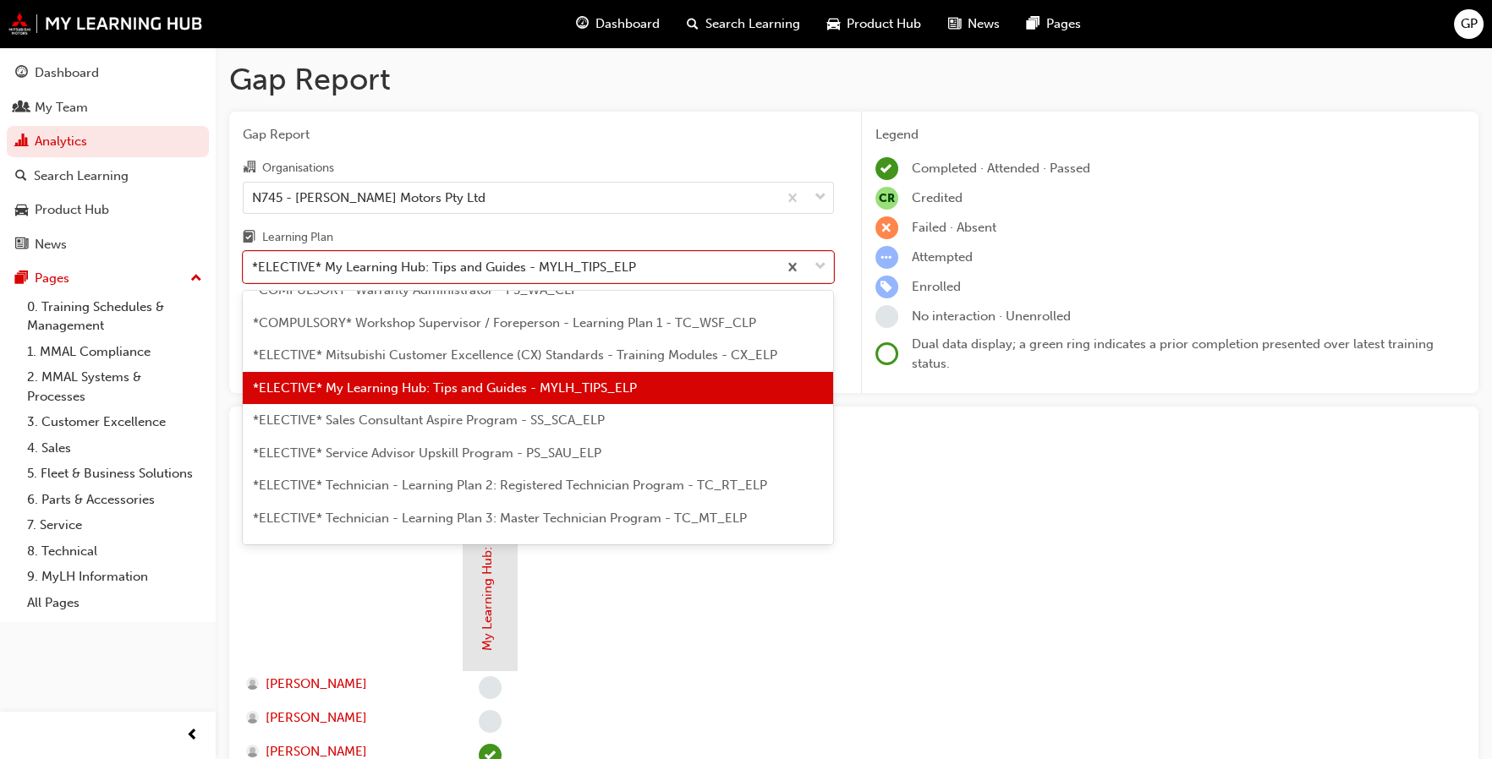
scroll to position [775, 0]
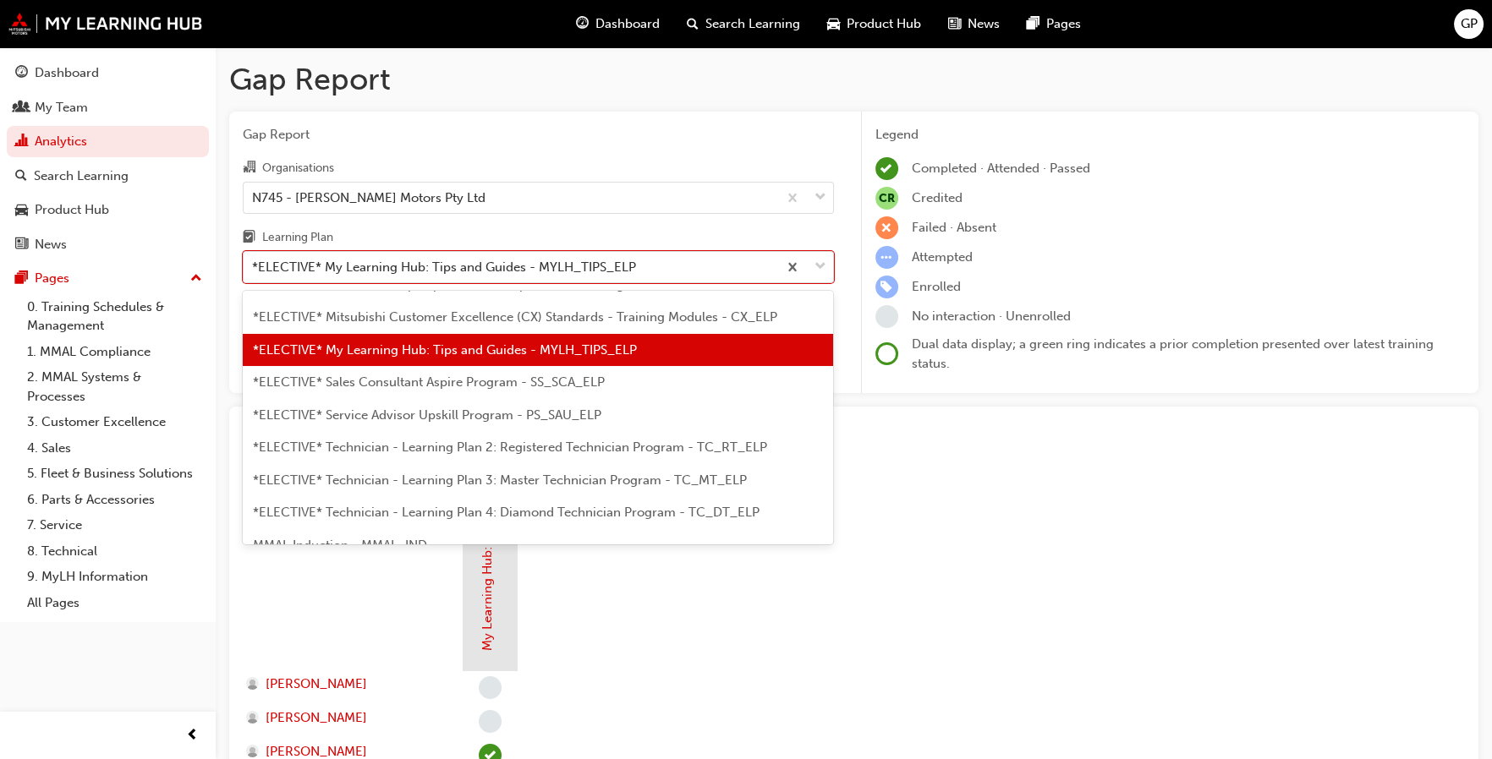
click at [576, 413] on span "*ELECTIVE* Service Advisor Upskill Program - PS_SAU_ELP" at bounding box center [427, 415] width 348 height 15
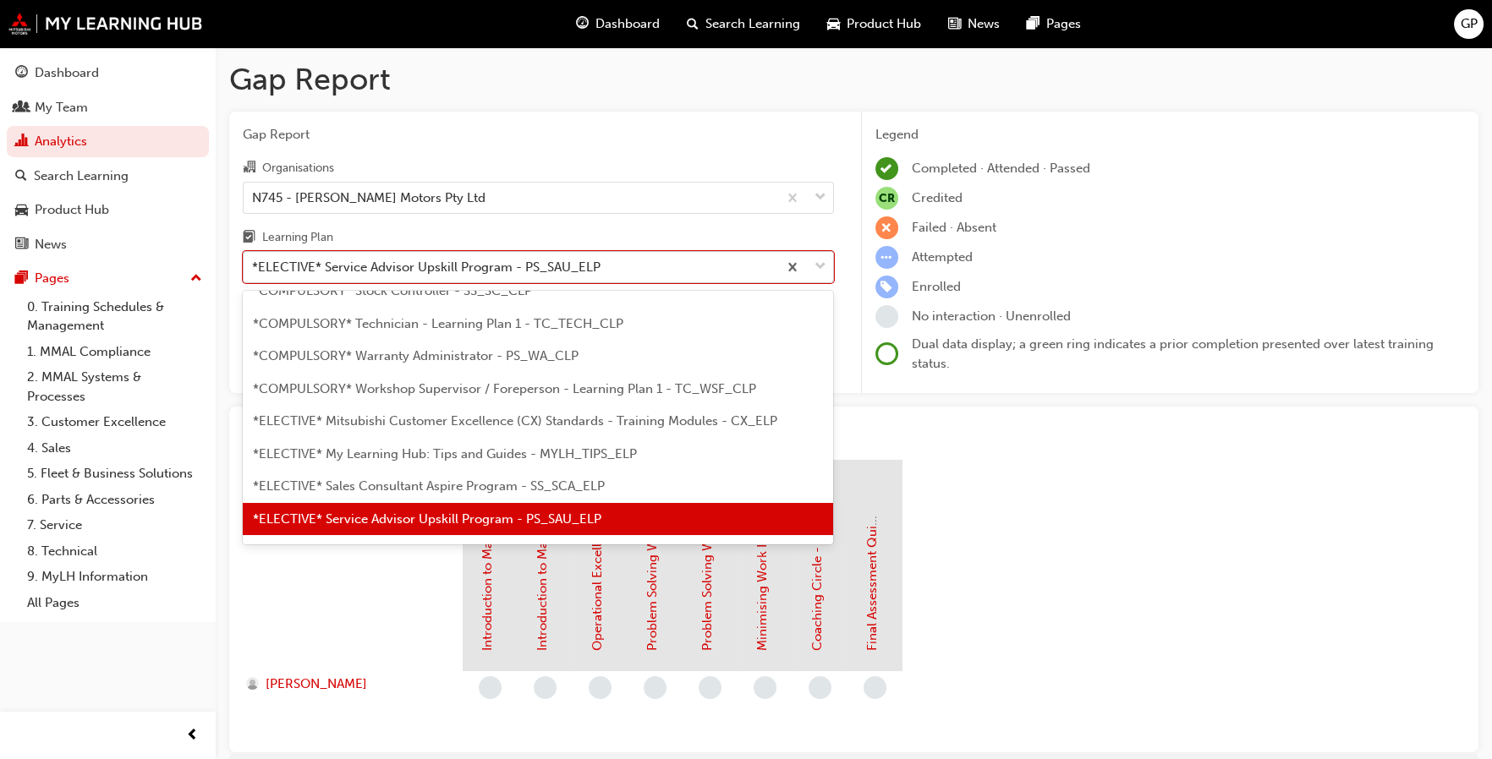
click at [820, 271] on span "down-icon" at bounding box center [820, 267] width 12 height 22
click at [254, 271] on input "Learning Plan option *ELECTIVE* Service Advisor Upskill Program - PS_SAU_ELP, s…" at bounding box center [253, 267] width 2 height 14
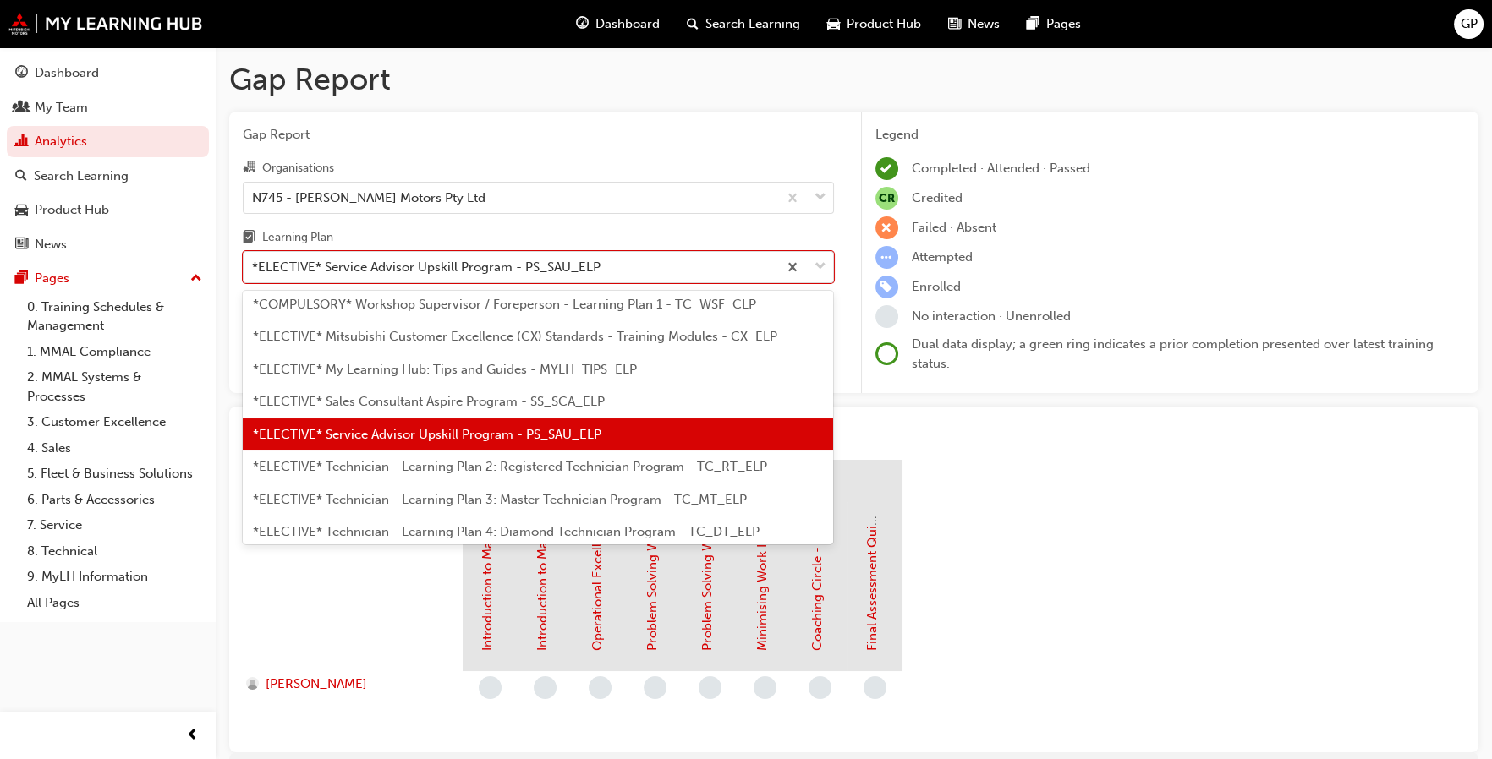
scroll to position [826, 0]
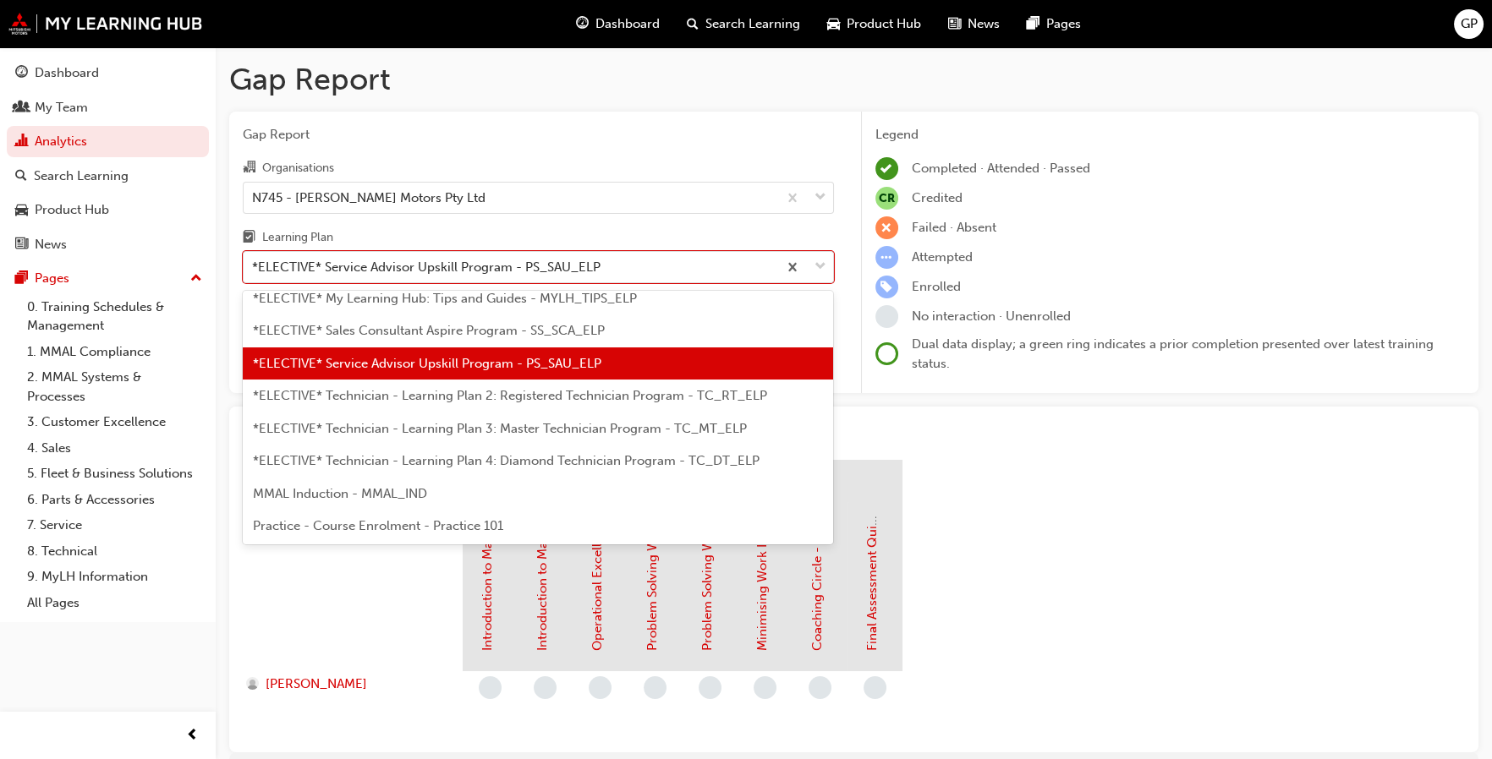
click at [532, 403] on div "*ELECTIVE* Technician - Learning Plan 2: Registered Technician Program - TC_RT_…" at bounding box center [538, 396] width 590 height 33
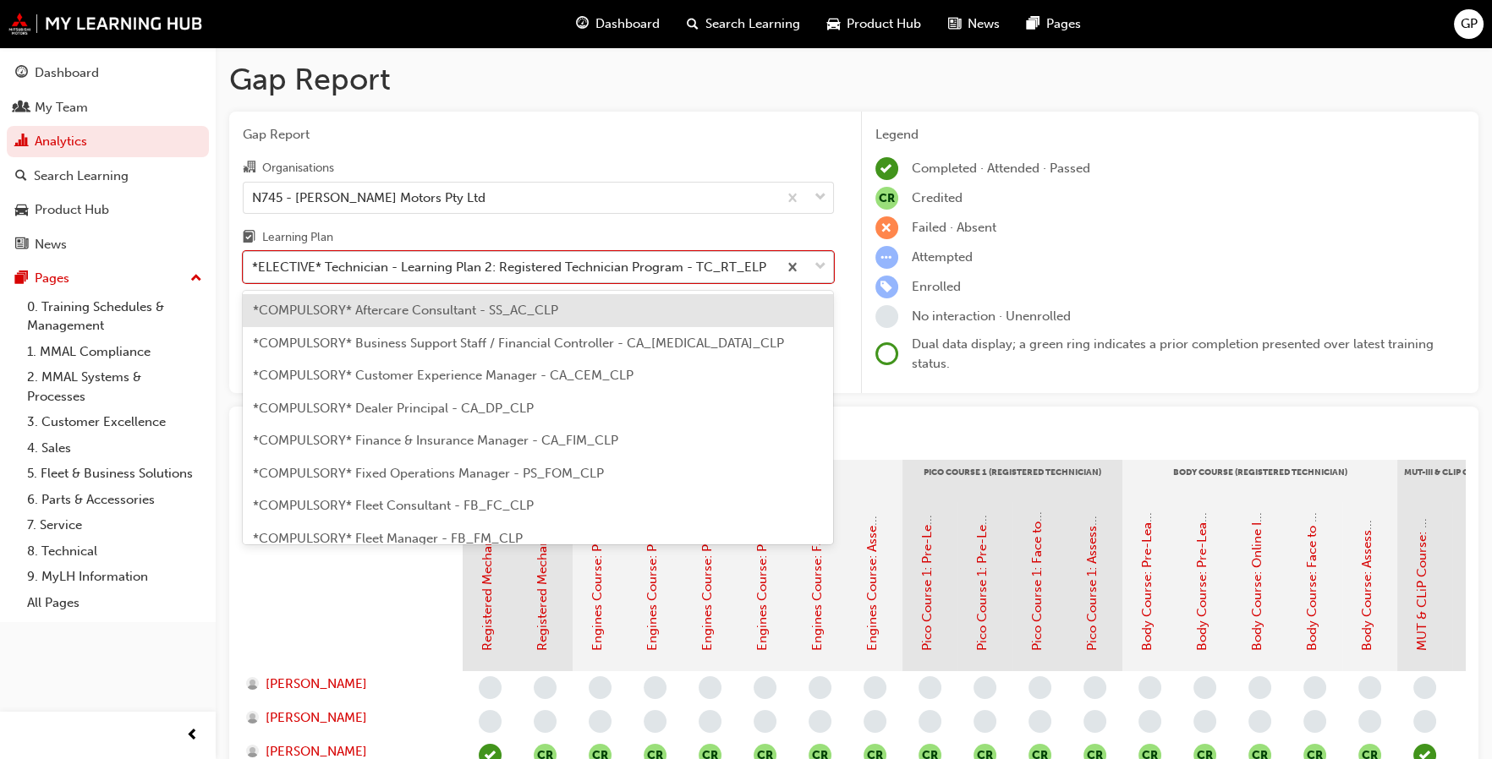
click at [817, 266] on span "down-icon" at bounding box center [820, 267] width 12 height 22
click at [254, 266] on input "Learning Plan option *ELECTIVE* Technician - Learning Plan 2: Registered Techni…" at bounding box center [253, 267] width 2 height 14
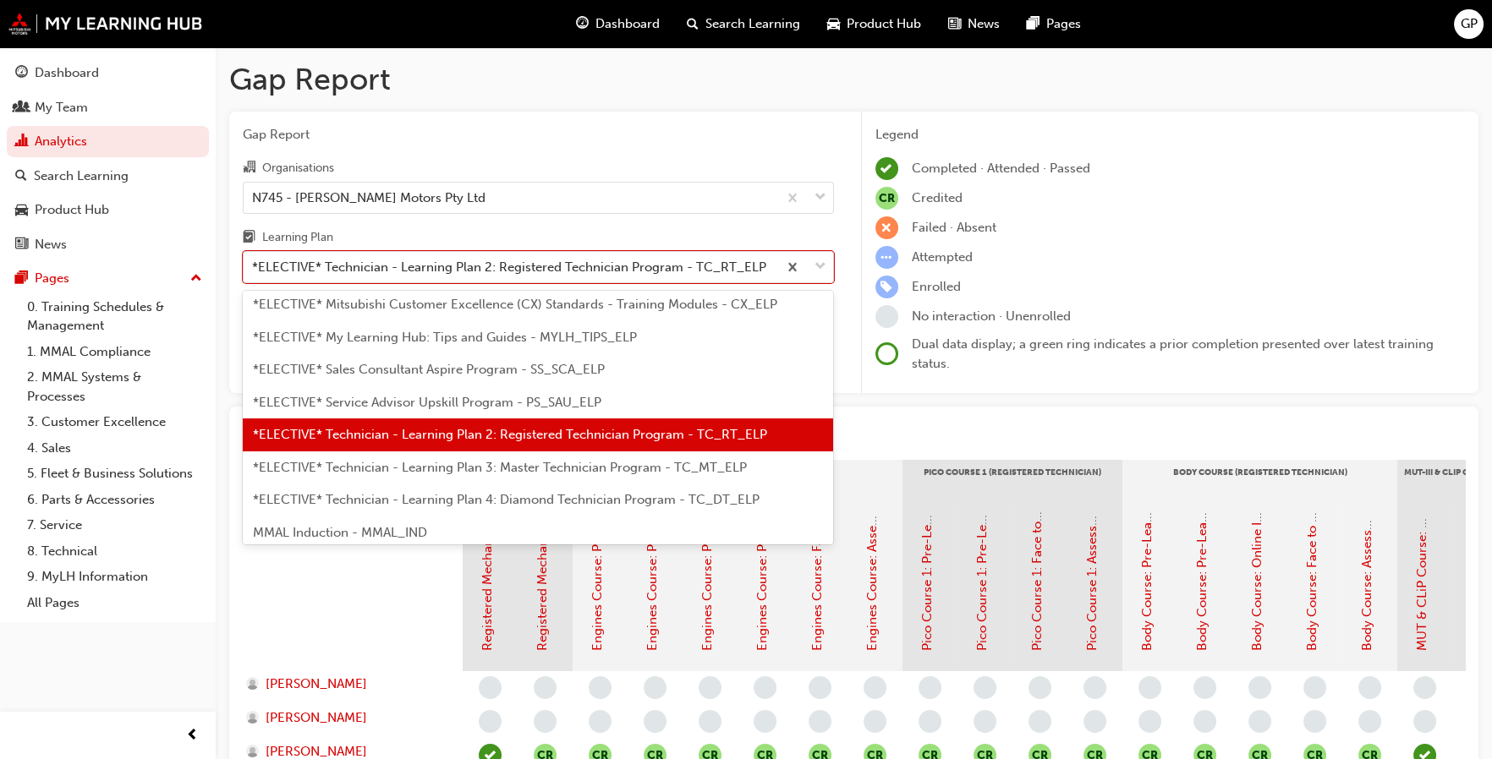
scroll to position [826, 0]
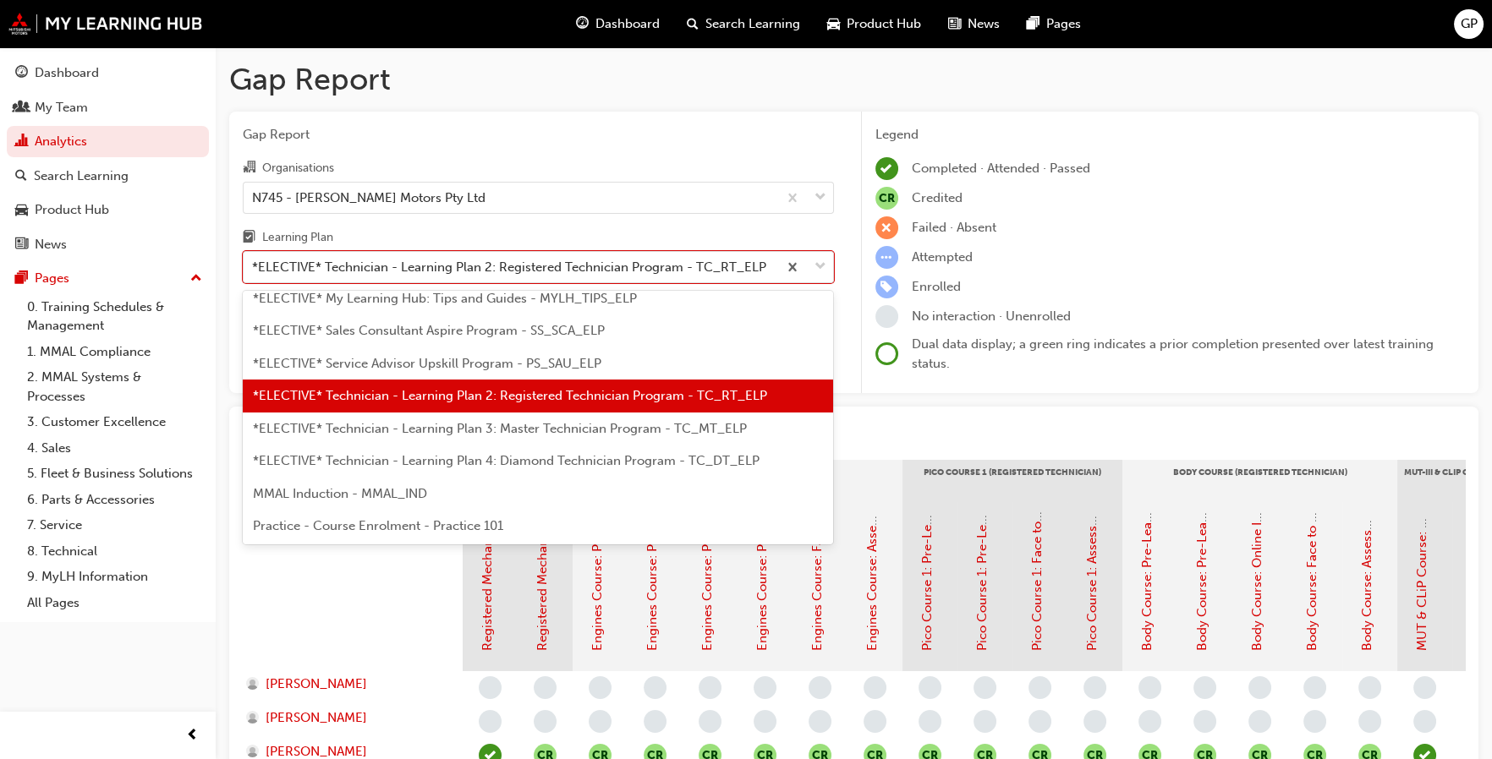
click at [507, 427] on span "*ELECTIVE* Technician - Learning Plan 3: Master Technician Program - TC_MT_ELP" at bounding box center [500, 428] width 494 height 15
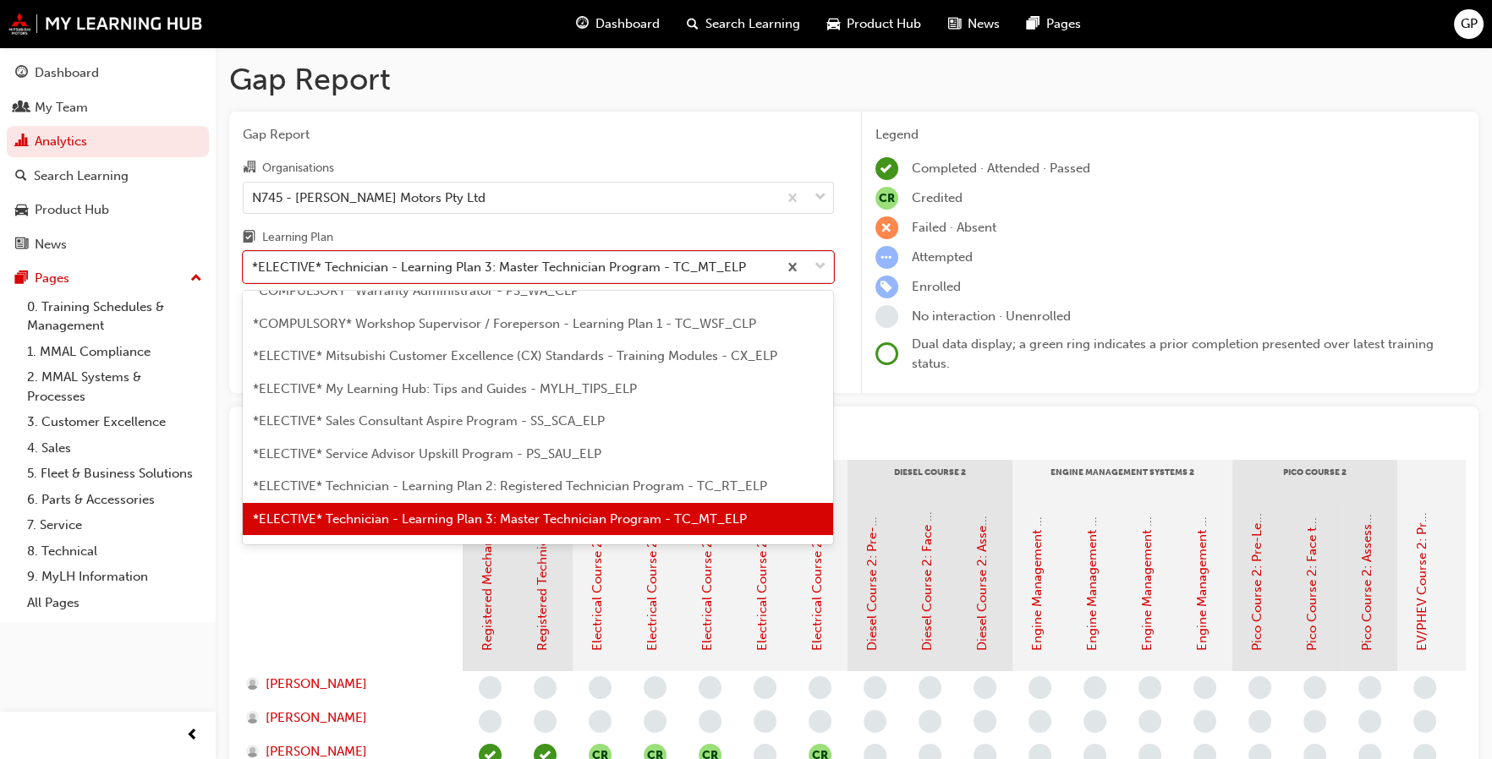
drag, startPoint x: 823, startPoint y: 268, endPoint x: 812, endPoint y: 287, distance: 21.6
click at [823, 269] on span "down-icon" at bounding box center [820, 267] width 12 height 22
click at [254, 269] on input "Learning Plan option *ELECTIVE* Technician - Learning Plan 3: Master Technician…" at bounding box center [253, 267] width 2 height 14
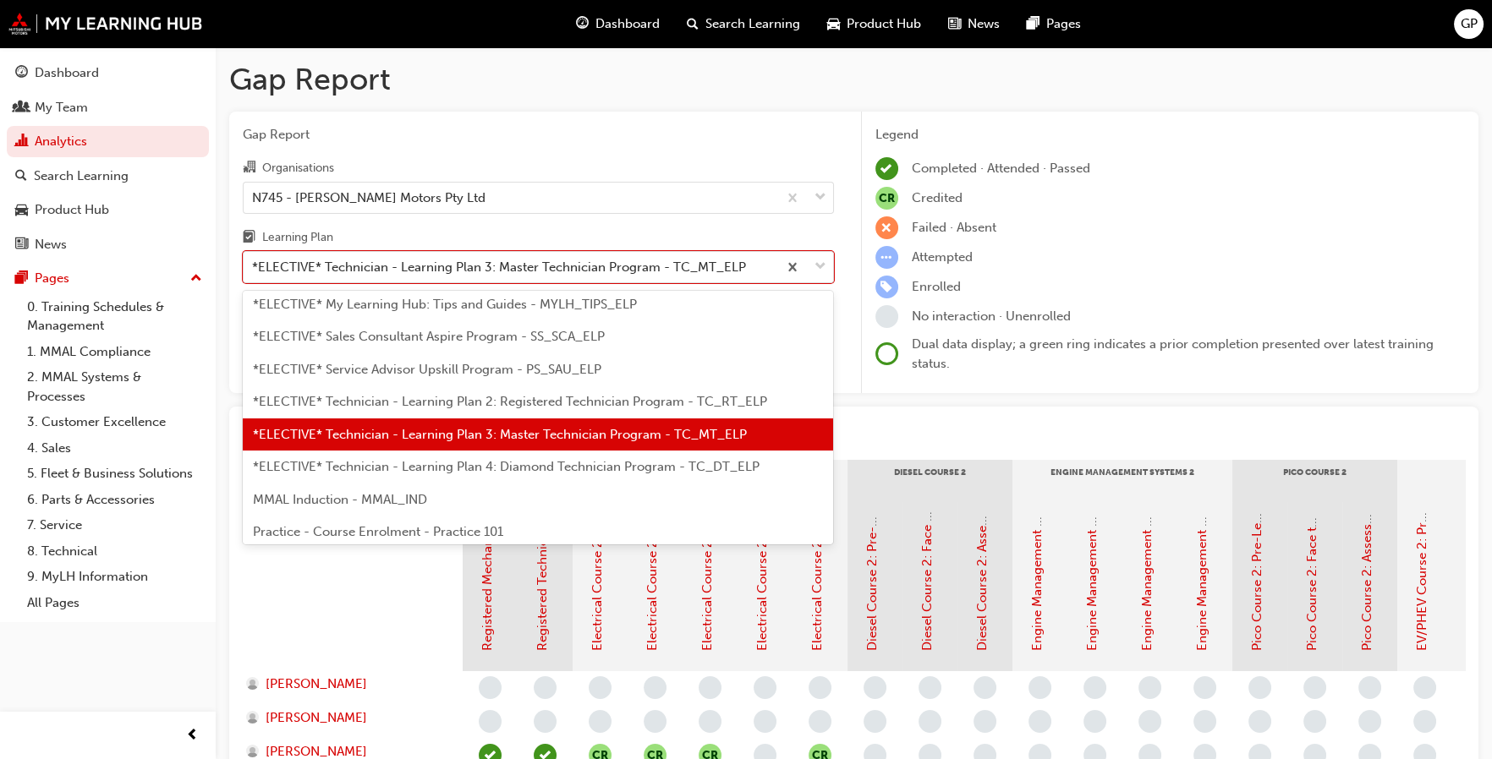
scroll to position [826, 0]
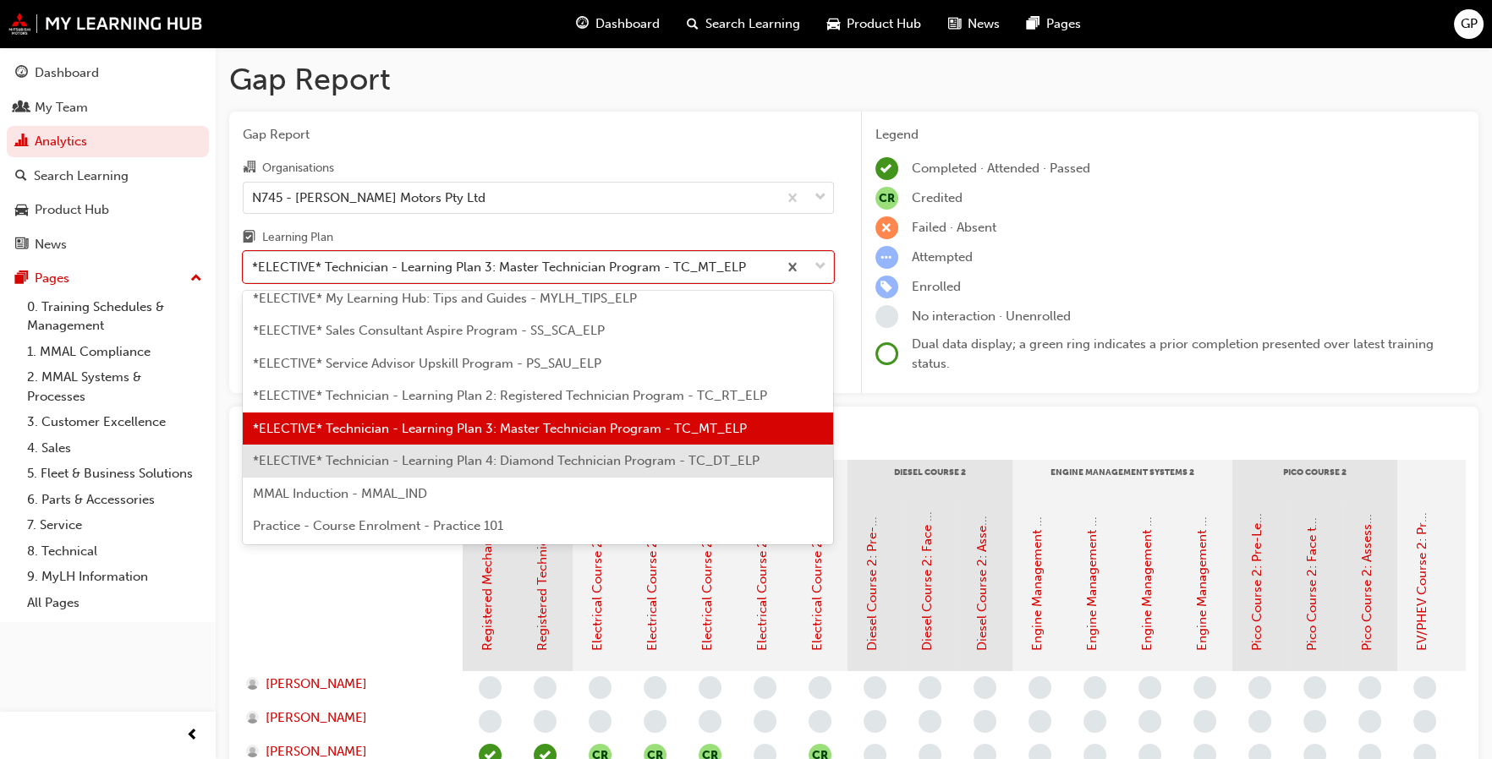
click at [604, 461] on span "*ELECTIVE* Technician - Learning Plan 4: Diamond Technician Program - TC_DT_ELP" at bounding box center [506, 460] width 507 height 15
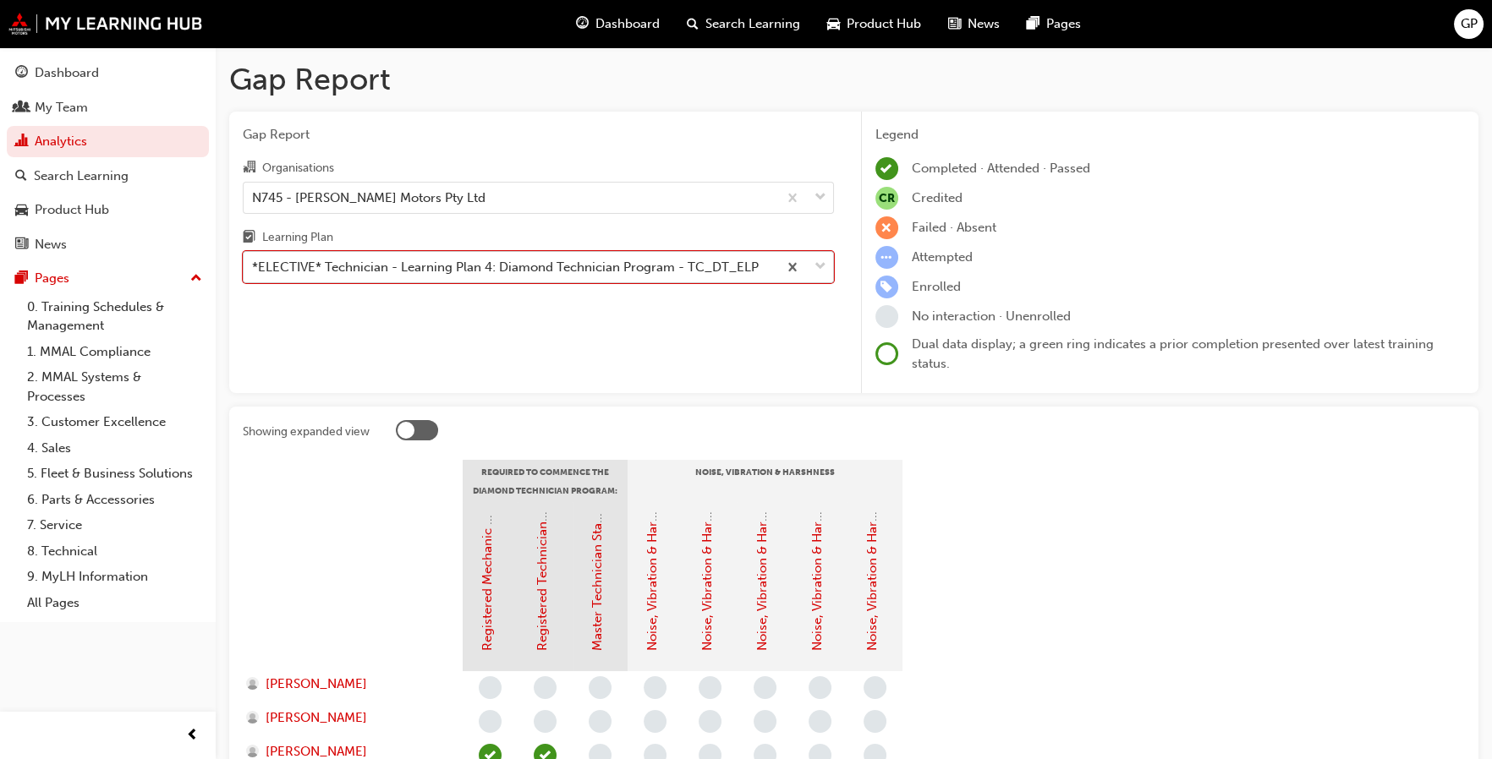
click at [816, 269] on span "down-icon" at bounding box center [820, 267] width 12 height 22
click at [254, 269] on input "Learning Plan option *ELECTIVE* Technician - Learning Plan 4: Diamond Technicia…" at bounding box center [253, 267] width 2 height 14
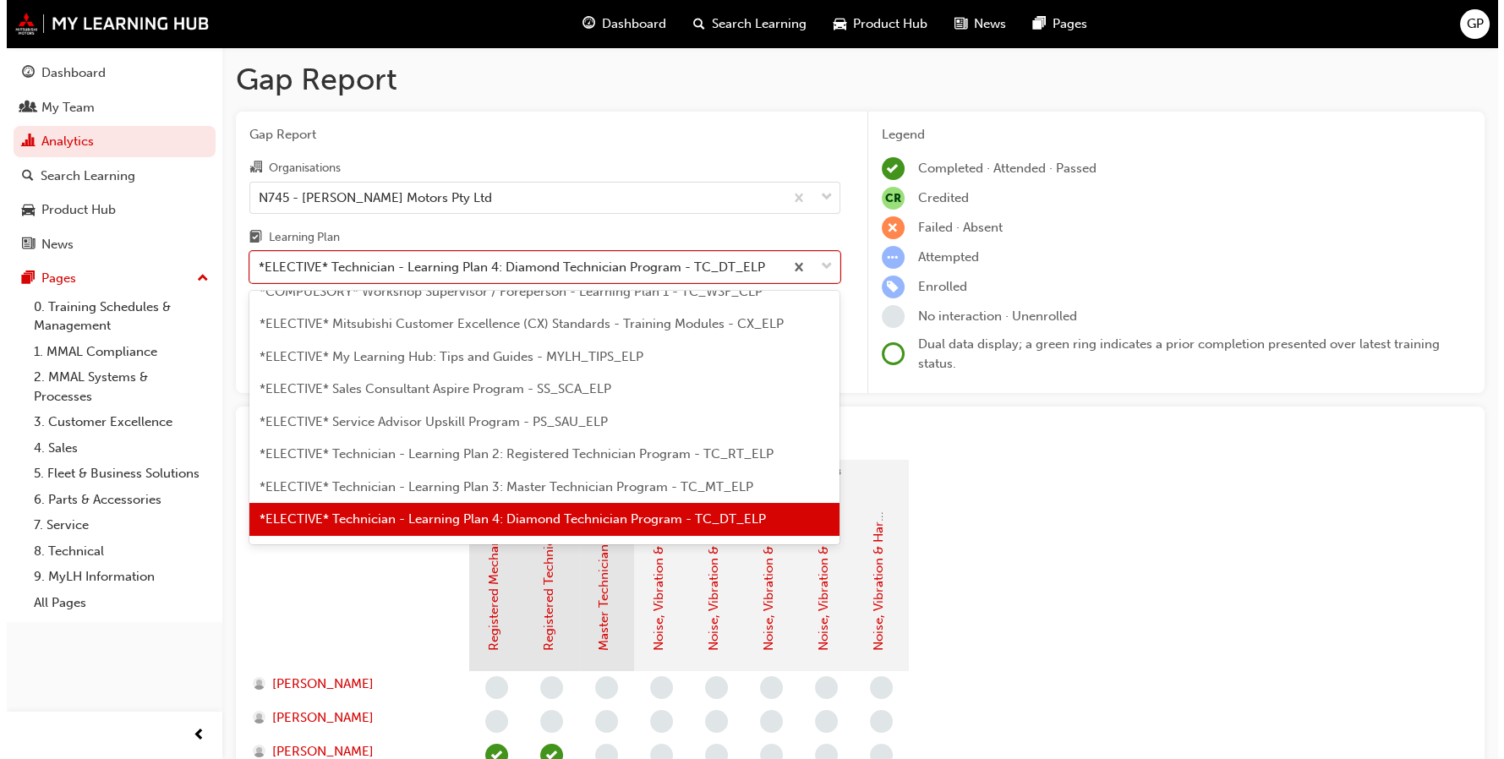
scroll to position [826, 0]
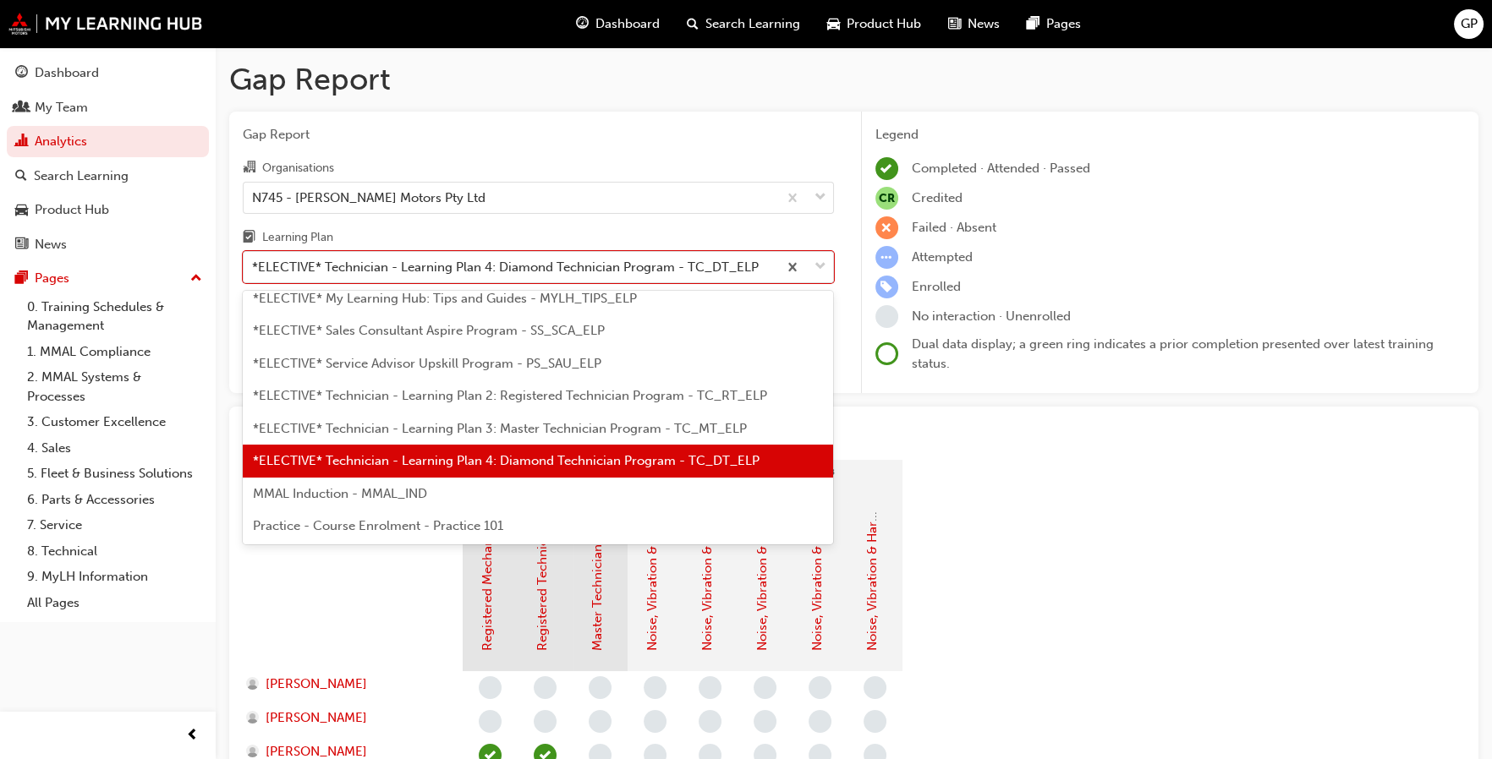
click at [460, 499] on div "MMAL Induction - MMAL_IND" at bounding box center [538, 494] width 590 height 33
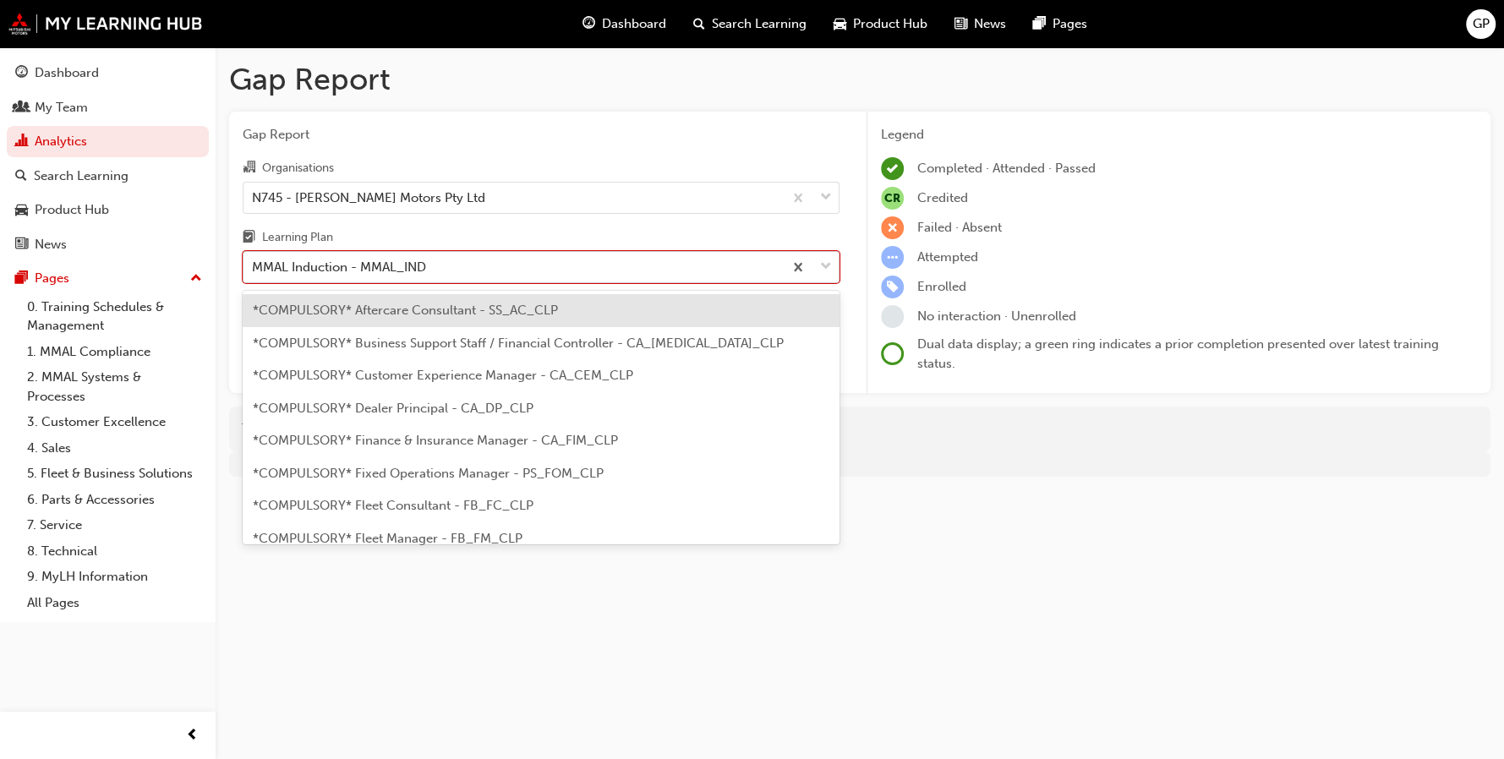
click at [817, 269] on div at bounding box center [811, 267] width 56 height 30
click at [254, 269] on input "Learning Plan option MMAL Induction - MMAL_IND, selected. option *COMPULSORY* A…" at bounding box center [253, 267] width 2 height 14
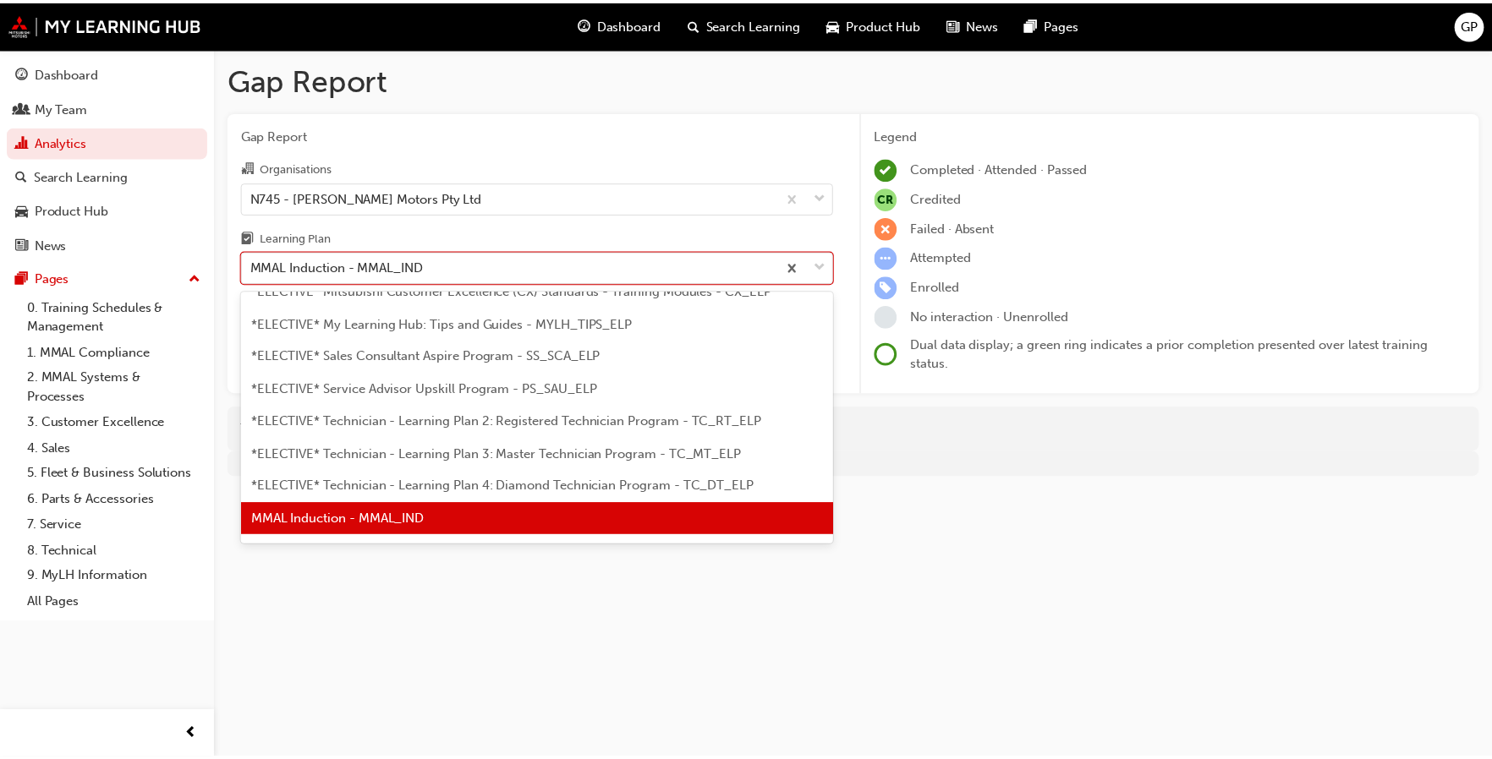
scroll to position [826, 0]
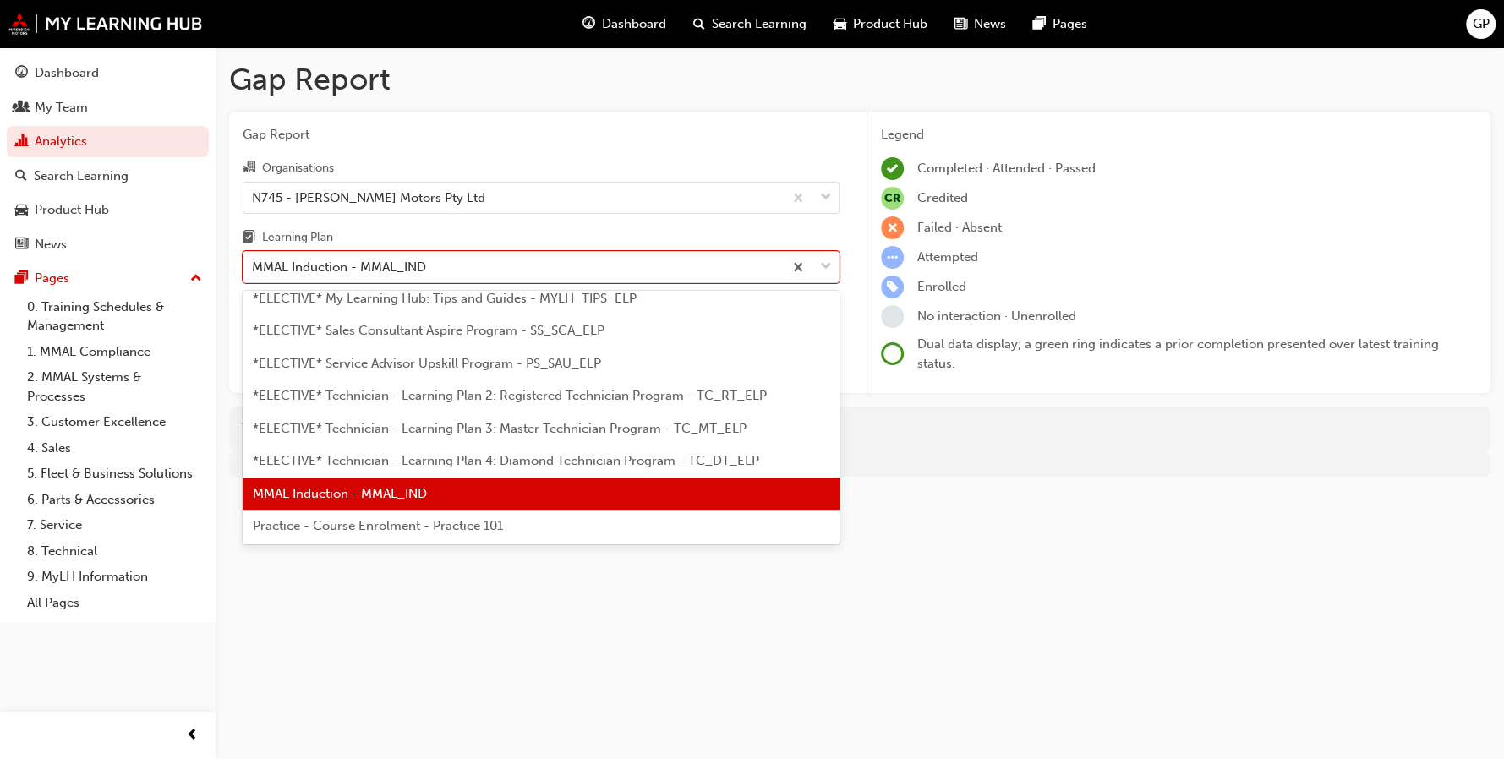
click at [486, 536] on div "Practice - Course Enrolment - Practice 101" at bounding box center [541, 526] width 597 height 33
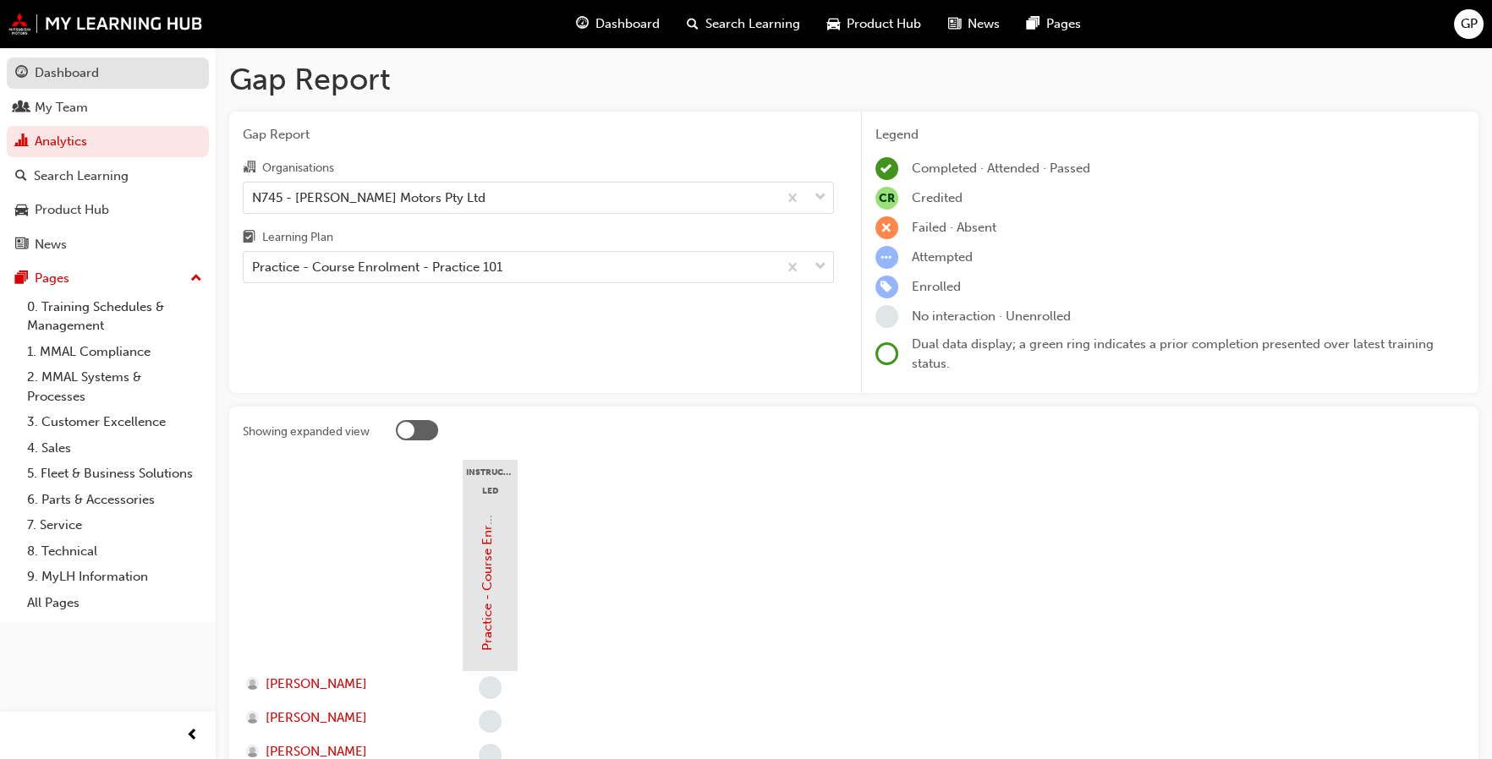
click at [110, 69] on div "Dashboard" at bounding box center [107, 73] width 185 height 21
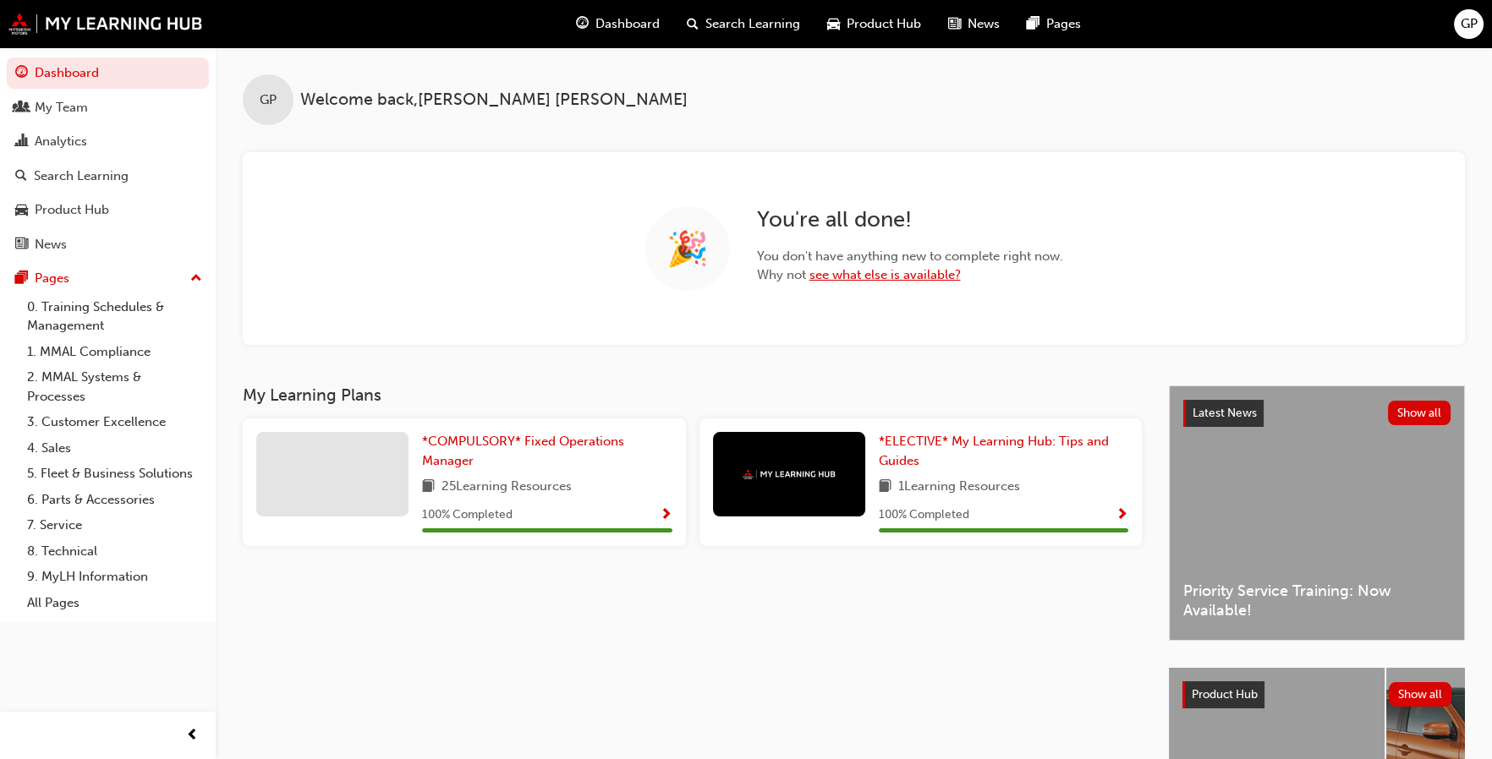
click at [832, 277] on link "see what else is available?" at bounding box center [884, 274] width 151 height 15
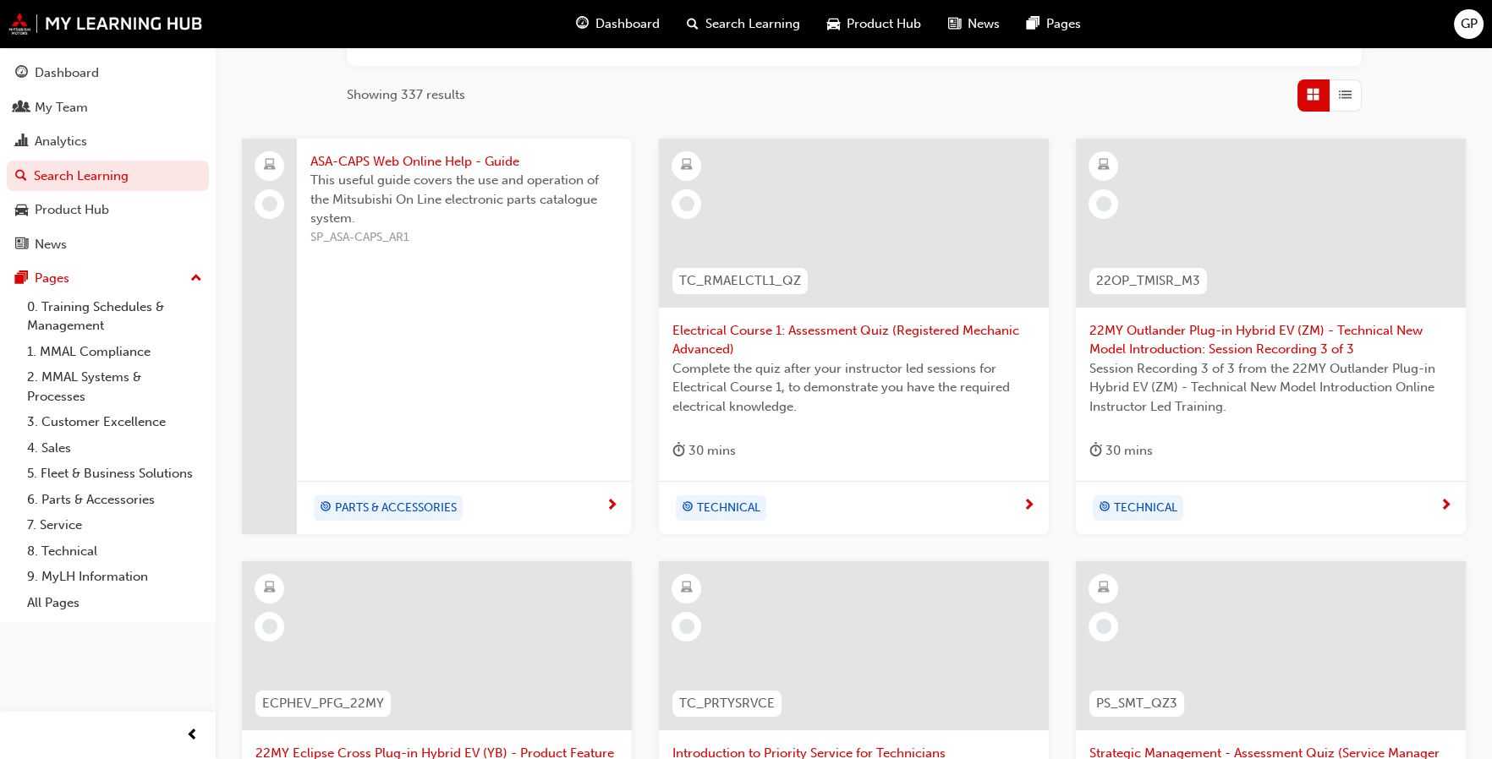
scroll to position [254, 0]
click at [1027, 502] on span "next-icon" at bounding box center [1028, 505] width 13 height 15
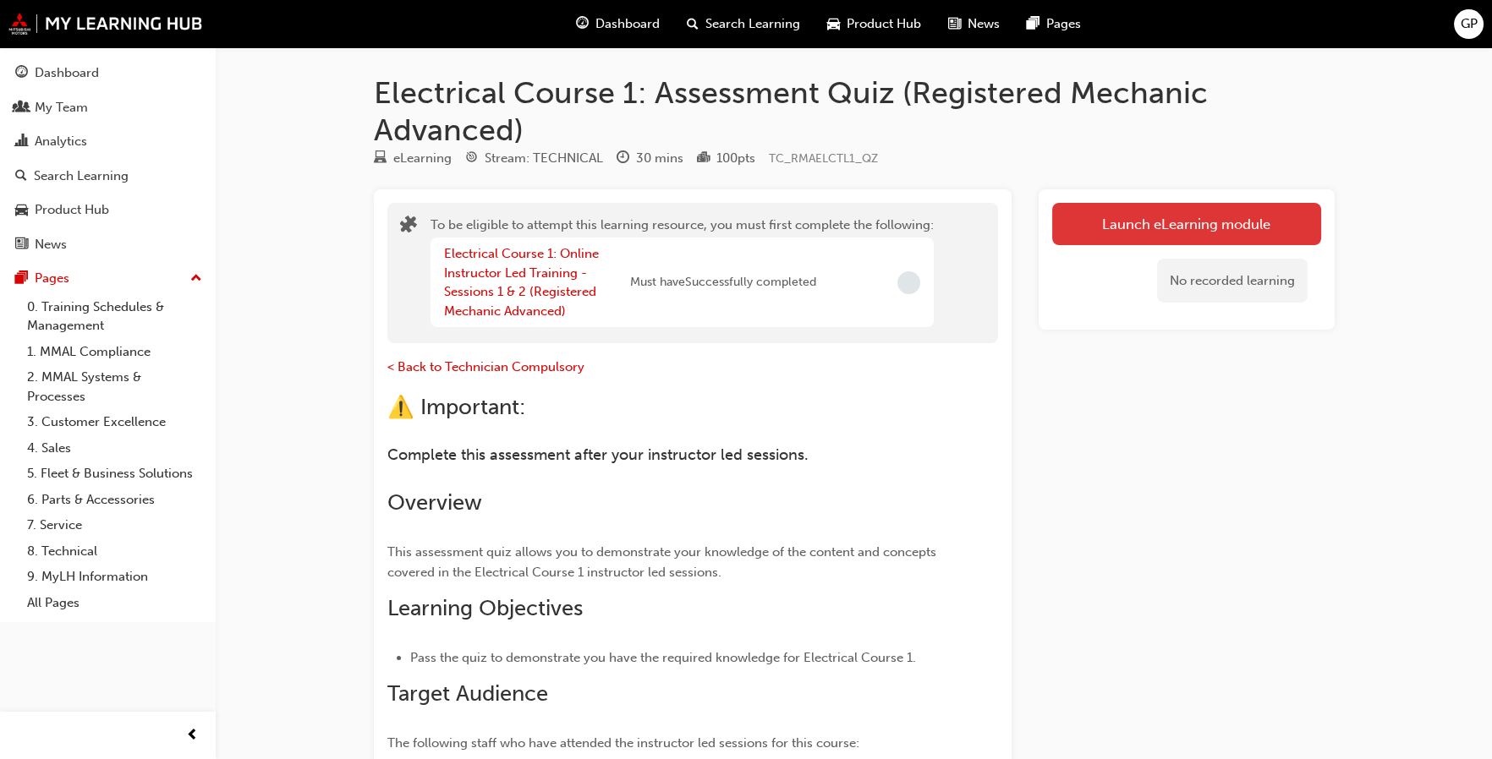
click at [1116, 226] on button "Launch eLearning module" at bounding box center [1186, 224] width 269 height 42
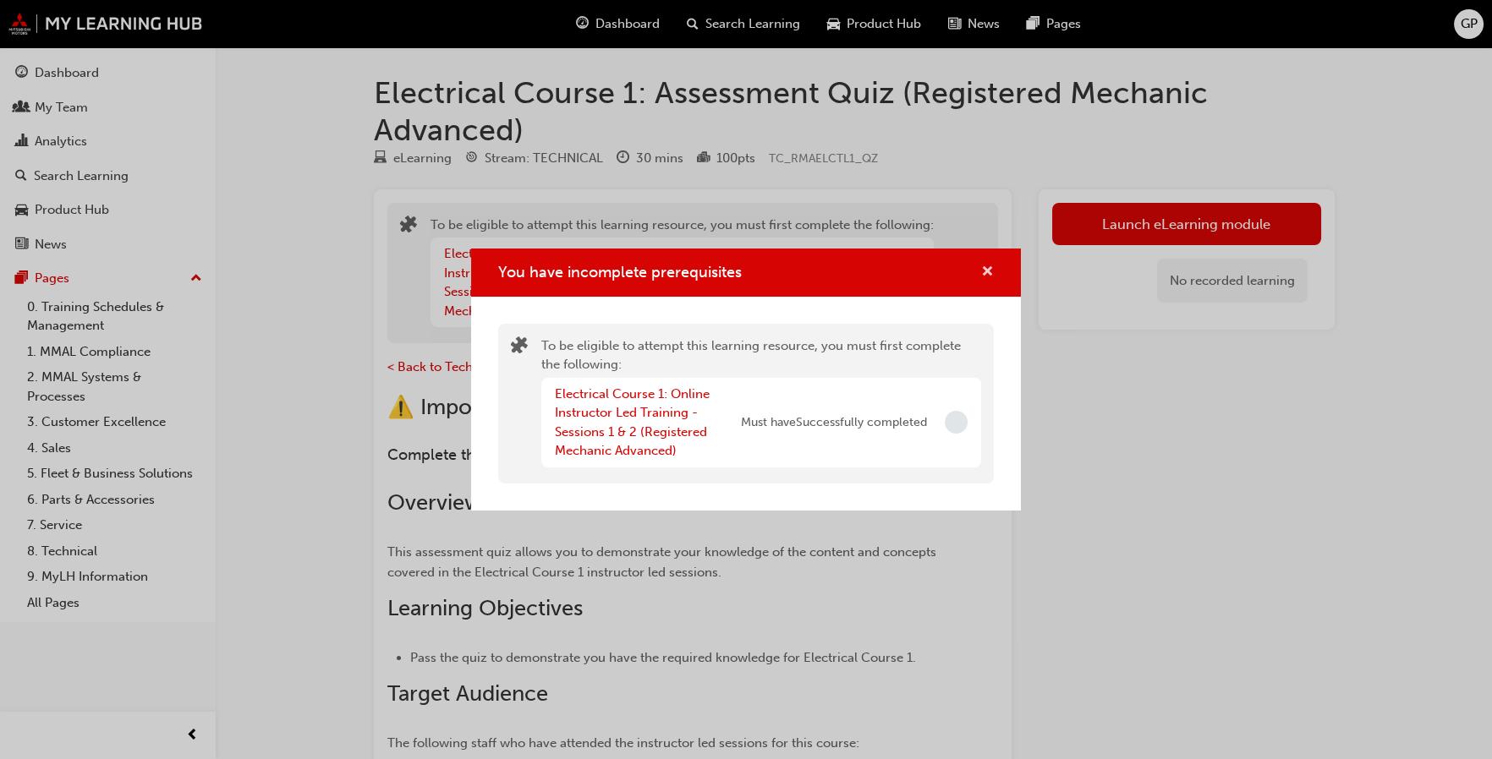
click at [981, 269] on span "cross-icon" at bounding box center [987, 273] width 13 height 15
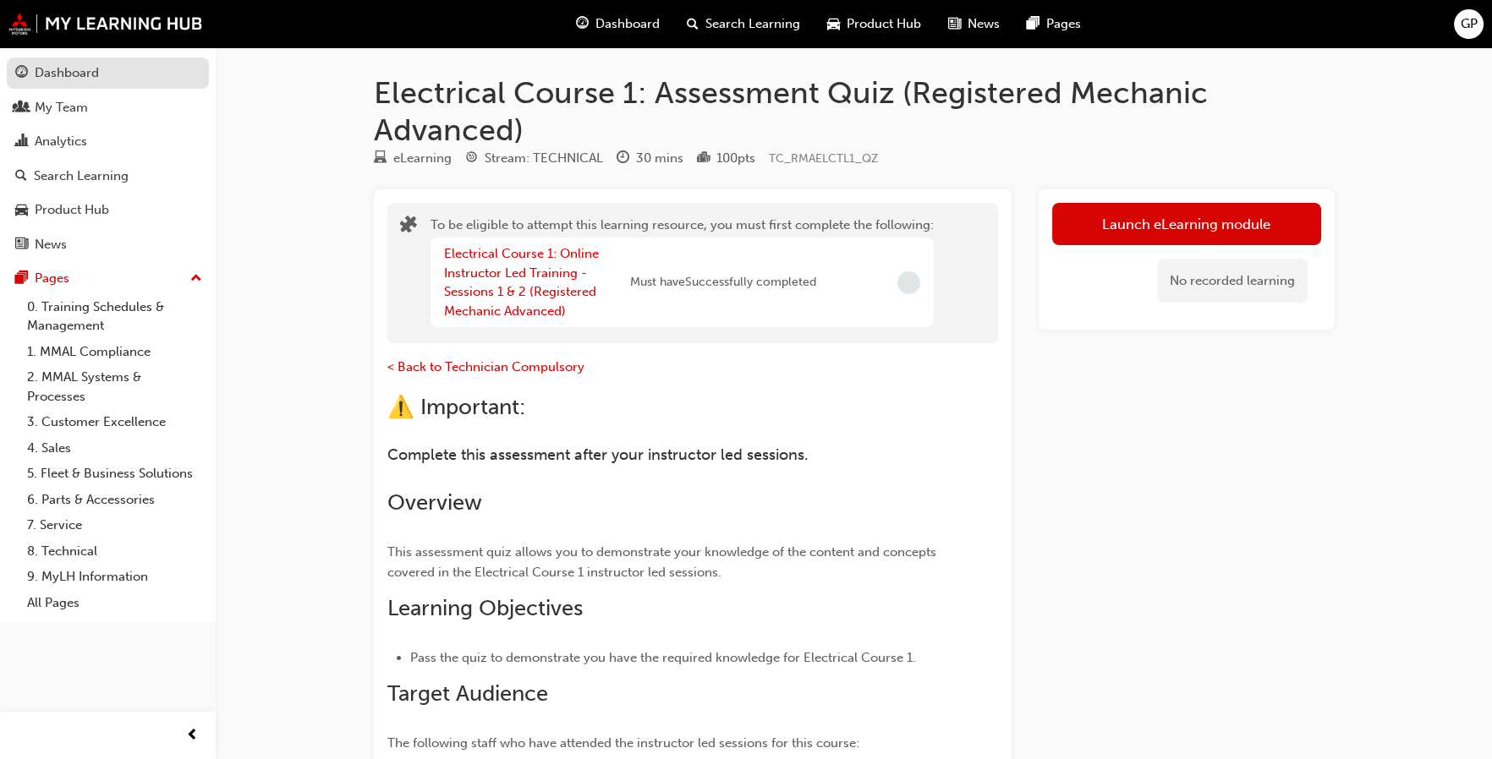
click at [69, 74] on div "Dashboard" at bounding box center [67, 72] width 64 height 19
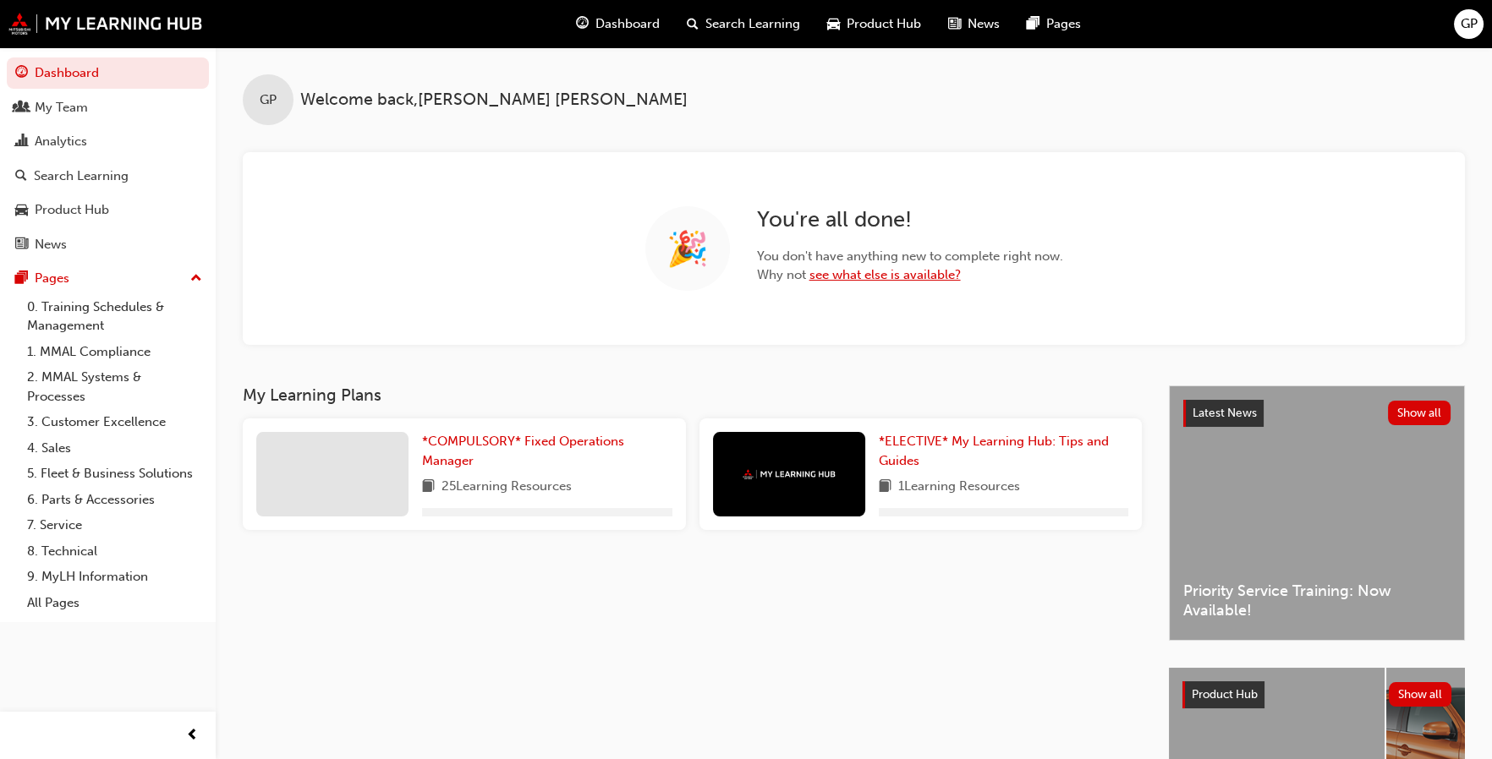
click at [834, 277] on link "see what else is available?" at bounding box center [884, 274] width 151 height 15
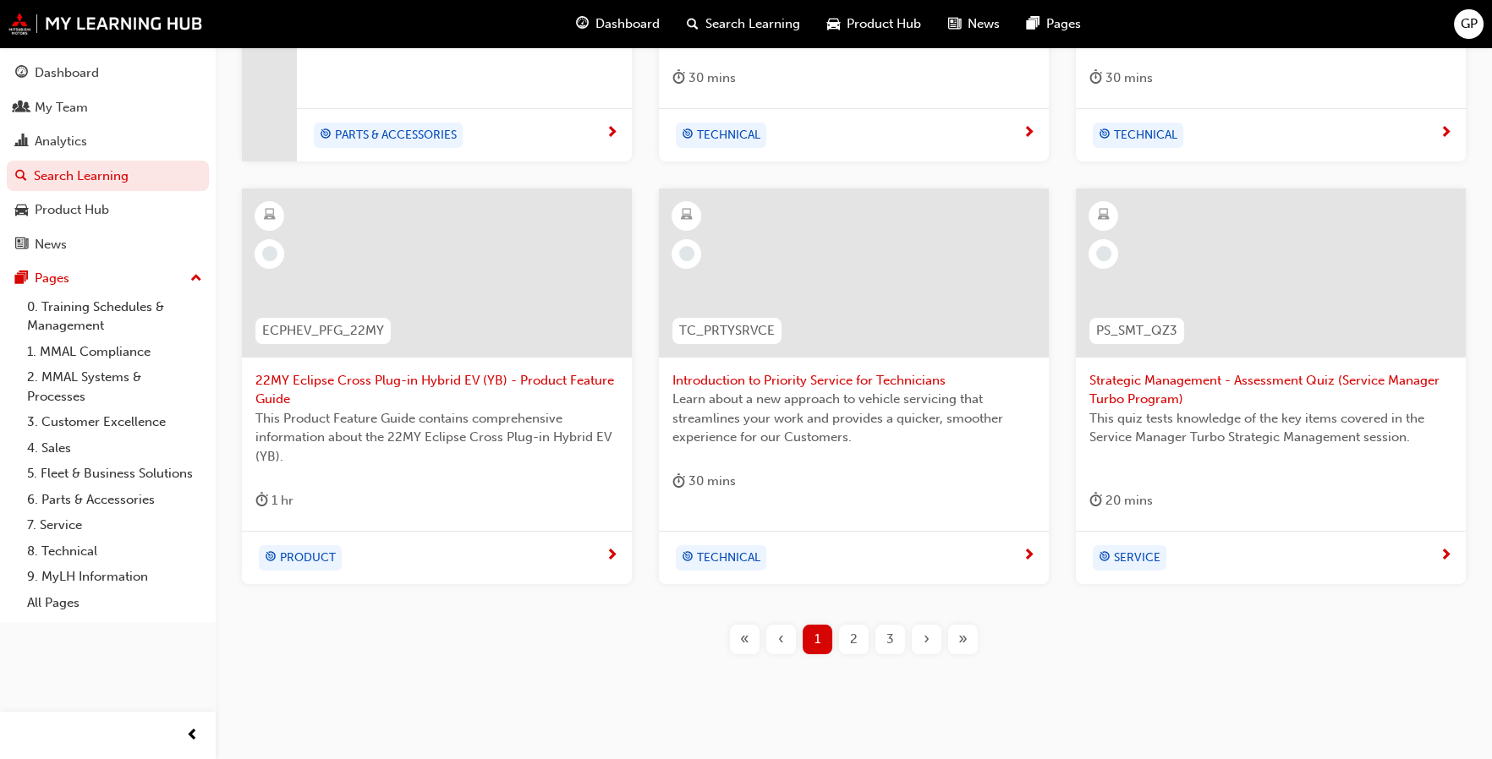
scroll to position [655, 0]
